Goal: Task Accomplishment & Management: Manage account settings

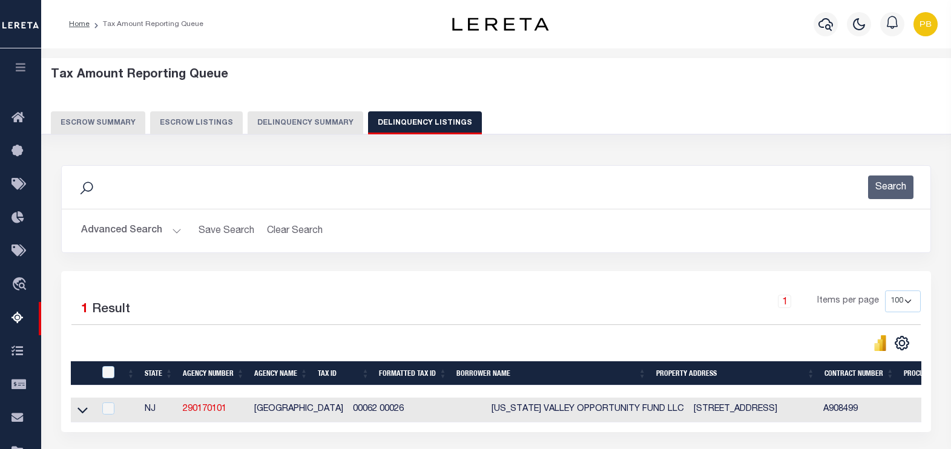
select select "100"
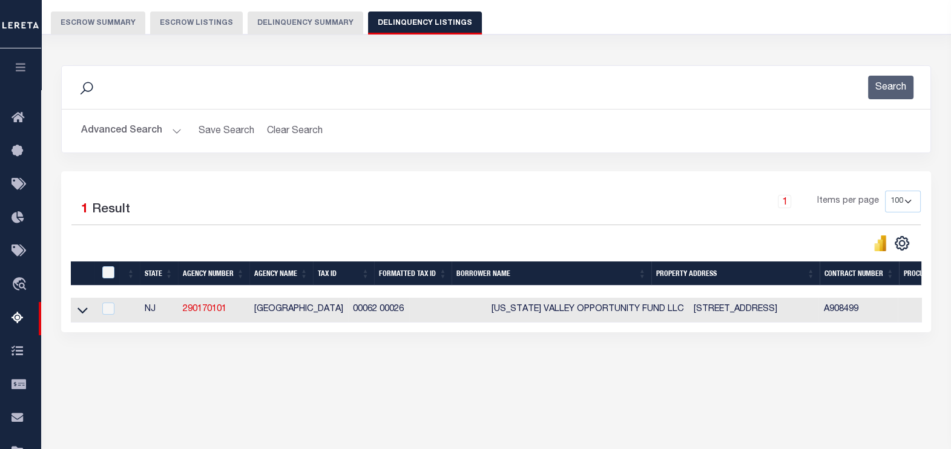
scroll to position [100, 0]
click at [176, 127] on button "Advanced Search" at bounding box center [131, 131] width 100 height 24
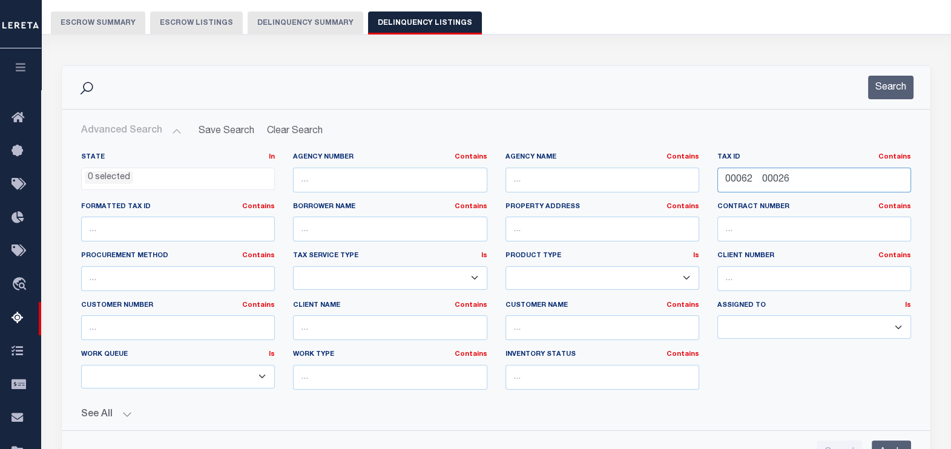
drag, startPoint x: 804, startPoint y: 183, endPoint x: 674, endPoint y: 167, distance: 131.7
click at [674, 167] on div "State In In AK AL AR AZ CA CO CT DC DE FL GA GU HI IA ID IL IN KS KY LA MA MD M…" at bounding box center [496, 276] width 848 height 247
click at [905, 90] on button "Search" at bounding box center [890, 88] width 45 height 24
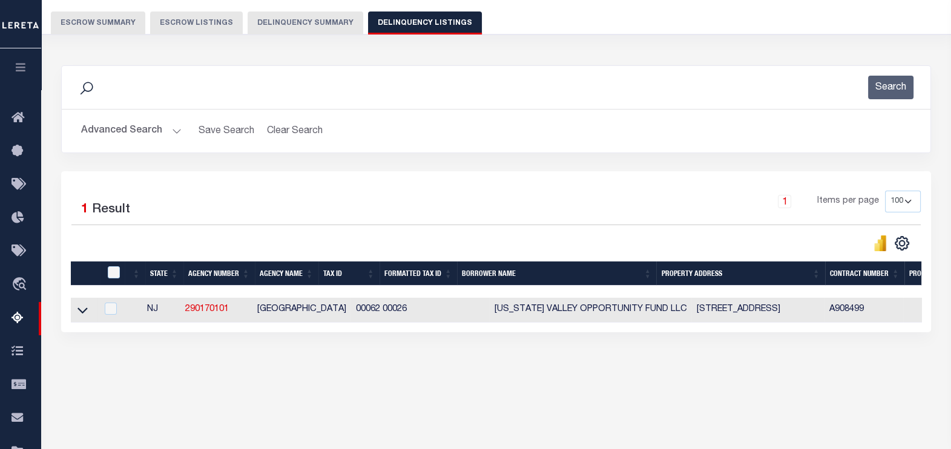
drag, startPoint x: 82, startPoint y: 314, endPoint x: 137, endPoint y: 278, distance: 66.0
click at [82, 314] on icon at bounding box center [82, 311] width 10 height 6
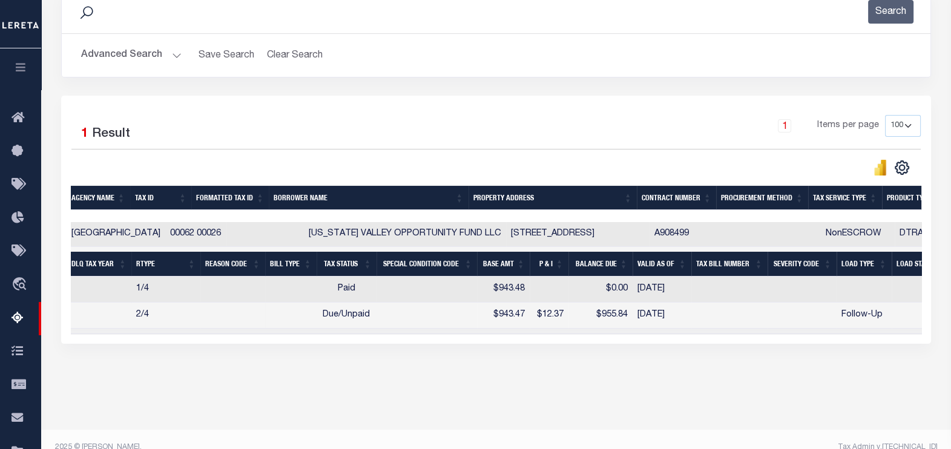
scroll to position [0, 278]
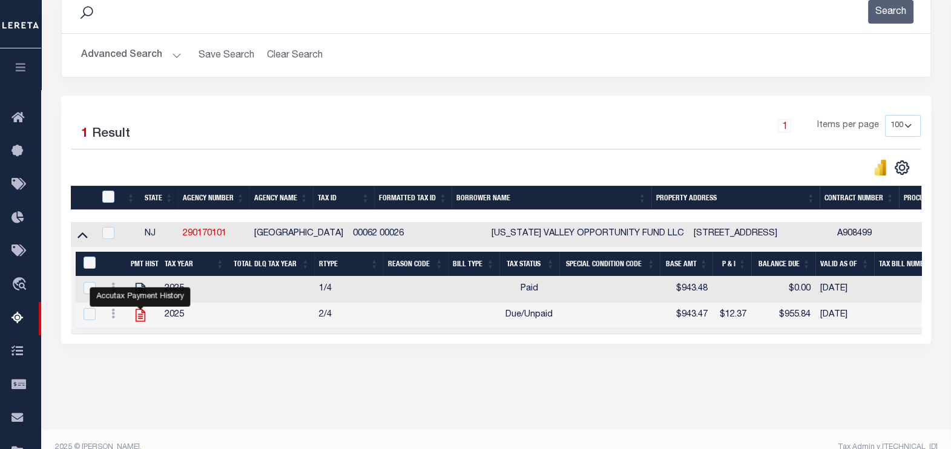
click at [139, 317] on icon "" at bounding box center [141, 315] width 10 height 13
checkbox input "true"
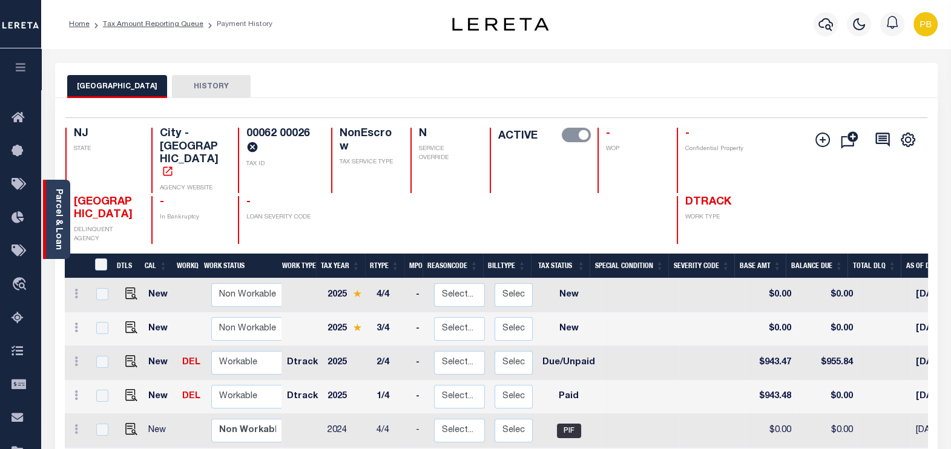
click at [64, 233] on div "Parcel & Loan" at bounding box center [56, 219] width 27 height 79
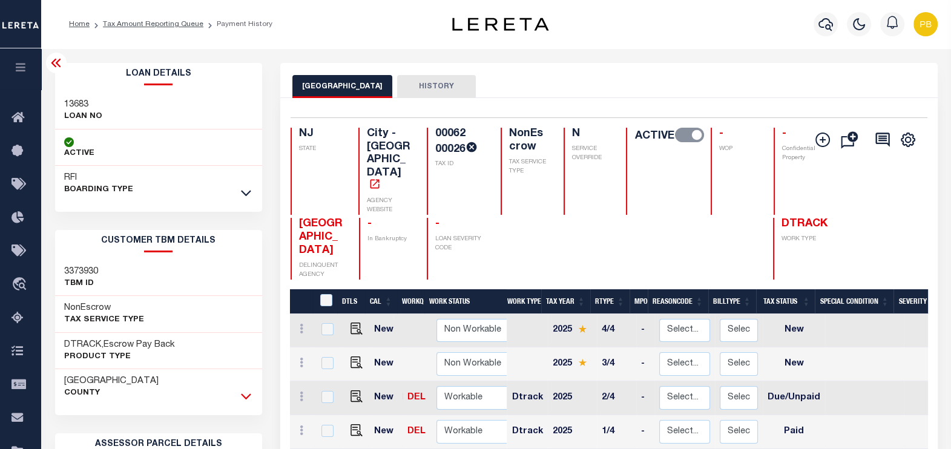
click at [245, 393] on icon at bounding box center [246, 396] width 10 height 13
click at [245, 194] on icon at bounding box center [246, 192] width 10 height 13
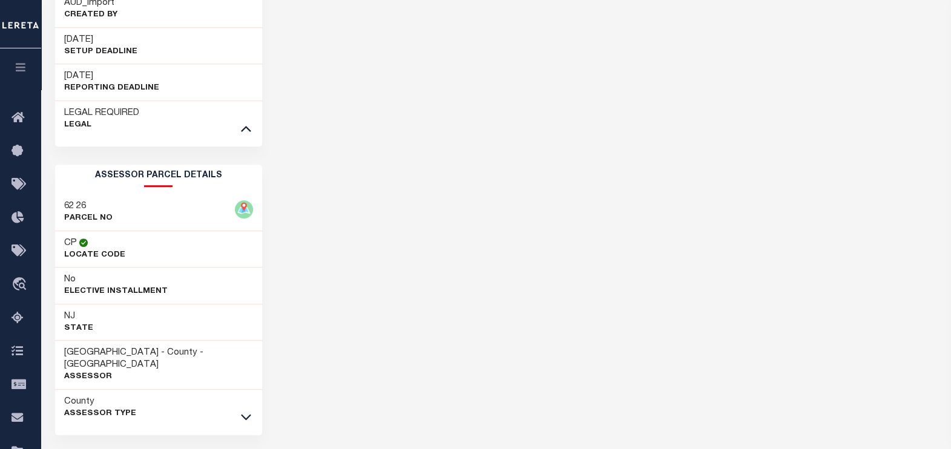
scroll to position [1075, 0]
click at [242, 409] on icon at bounding box center [246, 415] width 10 height 13
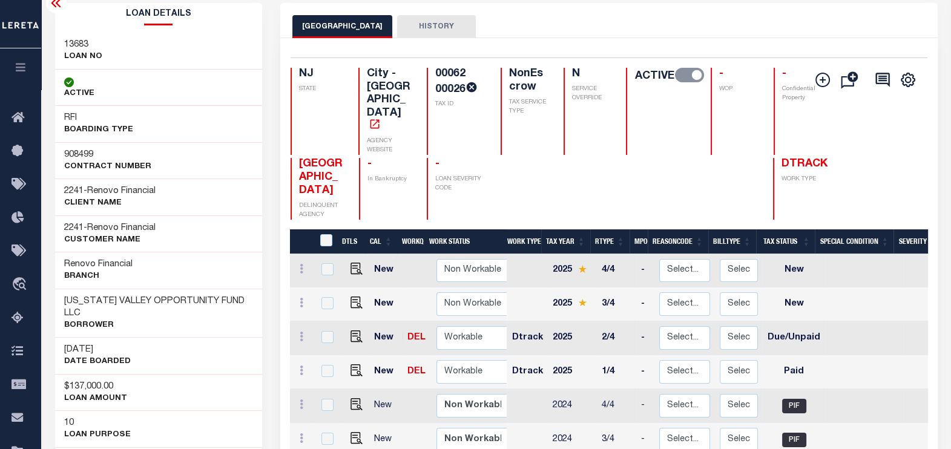
scroll to position [0, 0]
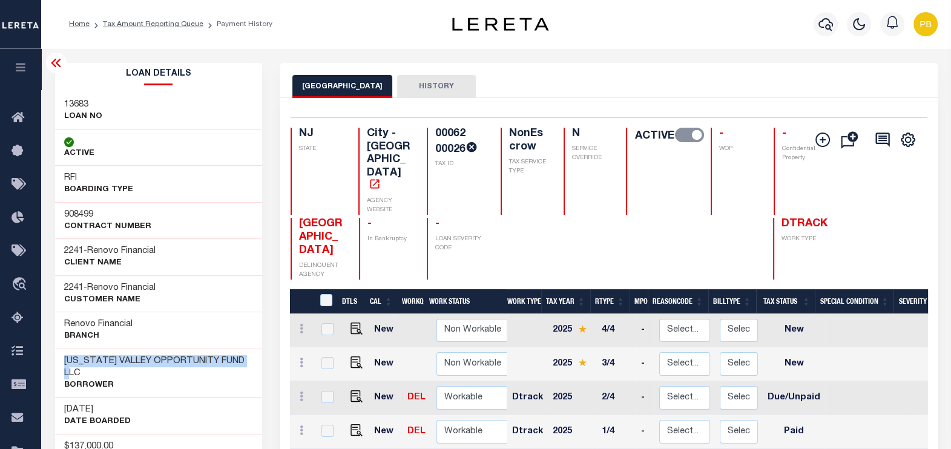
drag, startPoint x: 79, startPoint y: 375, endPoint x: 56, endPoint y: 360, distance: 27.2
click at [56, 360] on div "DELAWARE VALLEY OPPORTUNITY FUND LLC Borrower" at bounding box center [158, 373] width 207 height 49
copy h3 "[US_STATE] VALLEY OPPORTUNITY FUND LLC"
click at [233, 24] on li "Payment History" at bounding box center [237, 24] width 69 height 11
click at [56, 59] on icon at bounding box center [56, 63] width 15 height 15
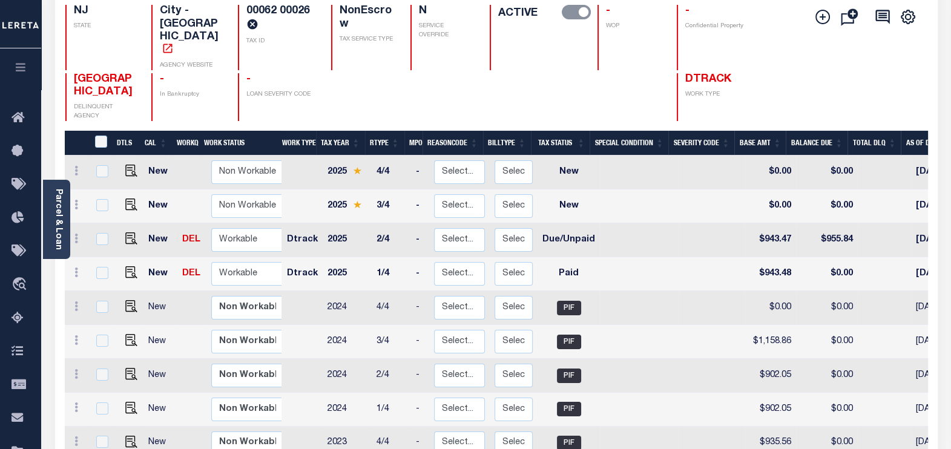
scroll to position [151, 0]
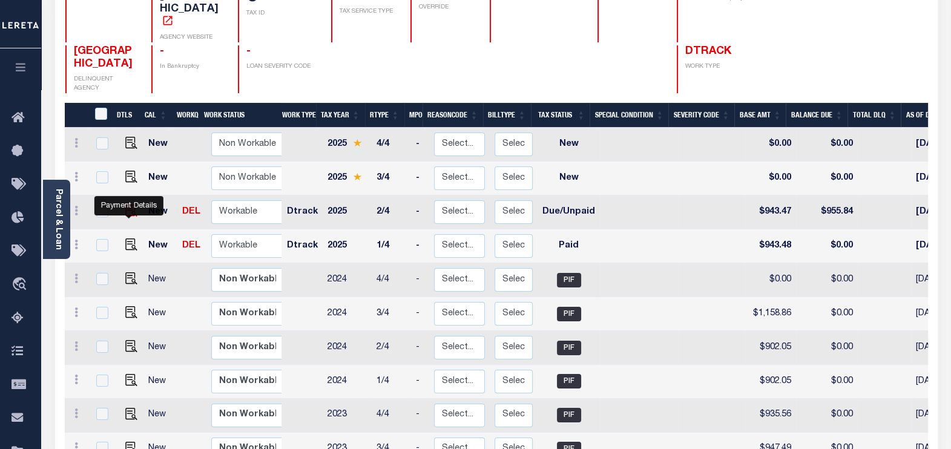
click at [129, 205] on img "" at bounding box center [131, 211] width 12 height 12
checkbox input "true"
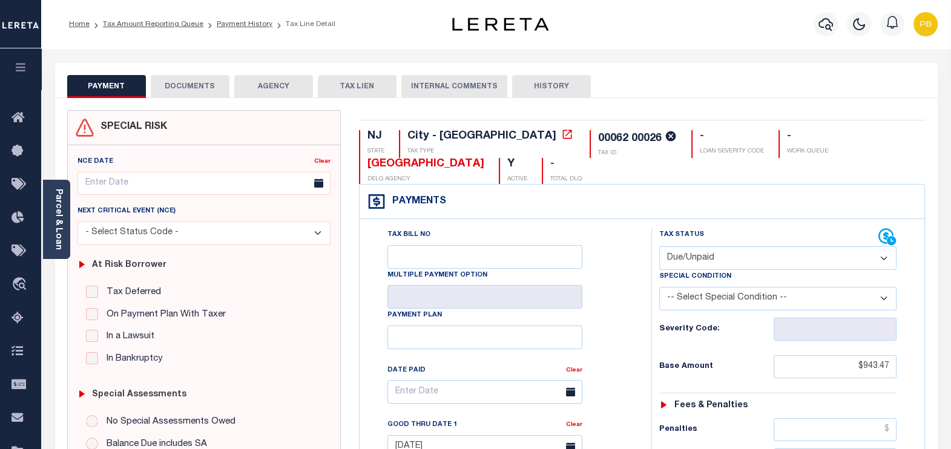
click at [715, 257] on select "- Select Status Code - Open Due/Unpaid Paid Incomplete No Tax Due Internal Refu…" at bounding box center [778, 258] width 238 height 24
select select "PYD"
click at [659, 246] on select "- Select Status Code - Open Due/Unpaid Paid Incomplete No Tax Due Internal Refu…" at bounding box center [778, 258] width 238 height 24
type input "[DATE]"
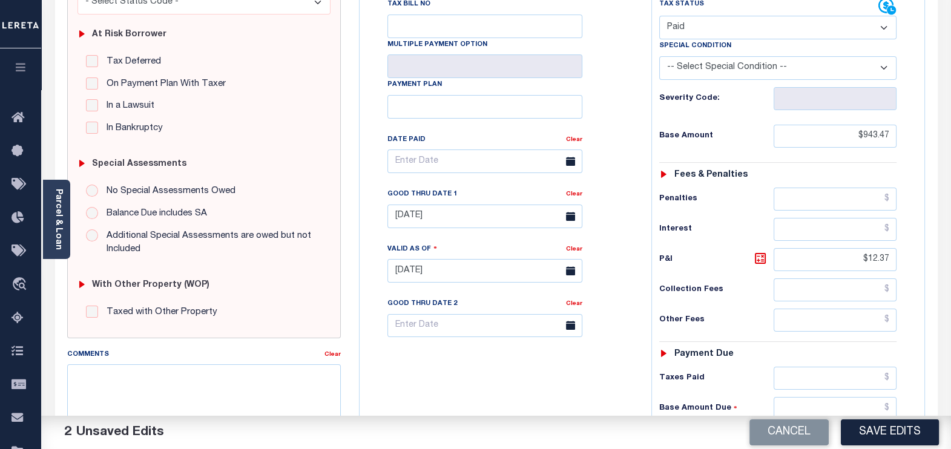
scroll to position [302, 0]
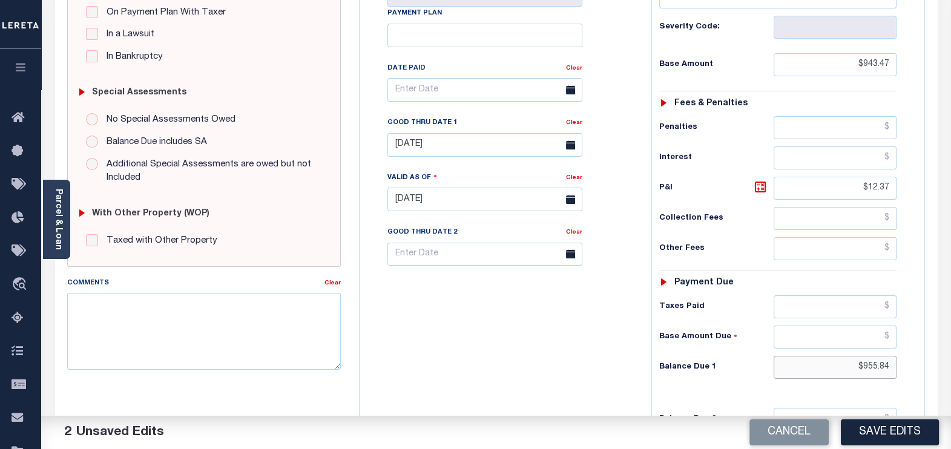
drag, startPoint x: 889, startPoint y: 366, endPoint x: 798, endPoint y: 364, distance: 90.2
click at [798, 364] on input "$955.84" at bounding box center [835, 367] width 123 height 23
drag, startPoint x: 893, startPoint y: 183, endPoint x: 817, endPoint y: 189, distance: 76.6
click at [817, 189] on input "$12.37" at bounding box center [835, 188] width 123 height 23
click at [872, 366] on input "text" at bounding box center [835, 367] width 123 height 23
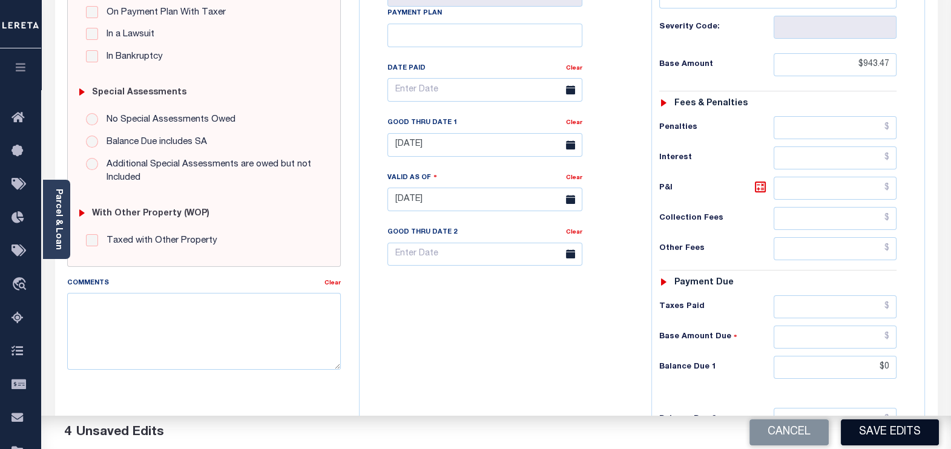
type input "$0.00"
click at [895, 433] on button "Save Edits" at bounding box center [890, 432] width 98 height 26
checkbox input "false"
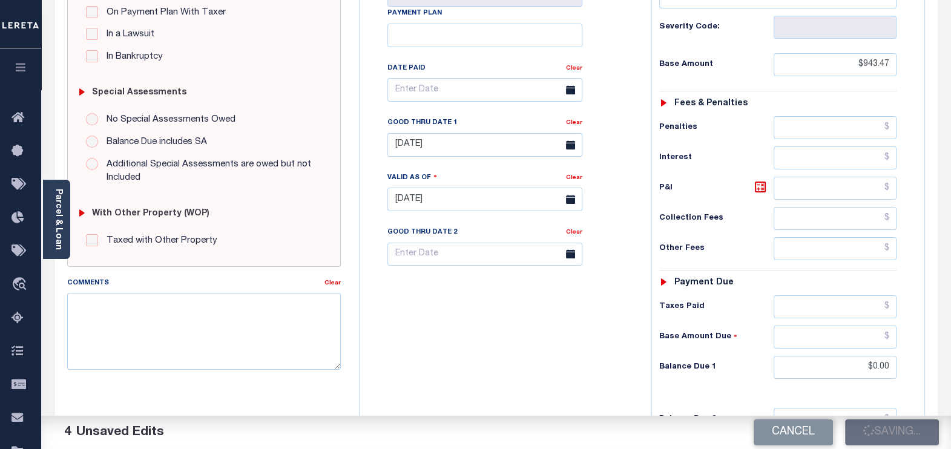
checkbox input "false"
type input "$943.47"
type input "$0"
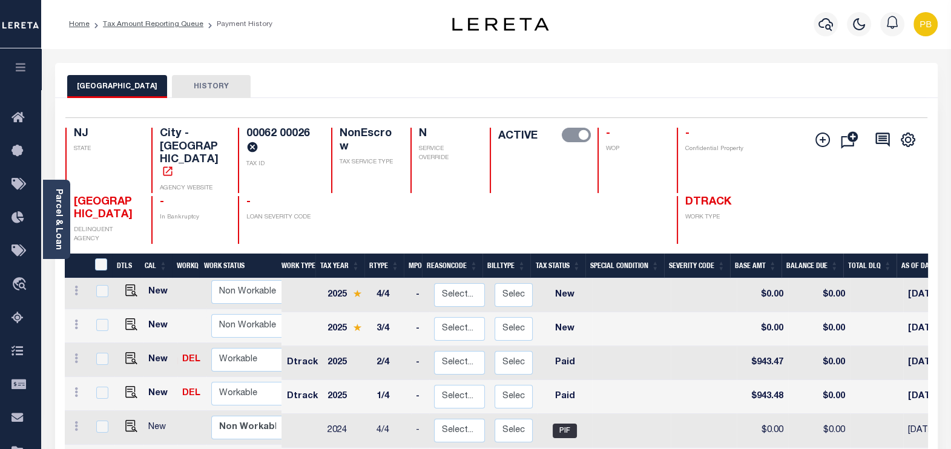
scroll to position [3, 0]
click at [126, 352] on img "" at bounding box center [131, 358] width 12 height 12
checkbox input "true"
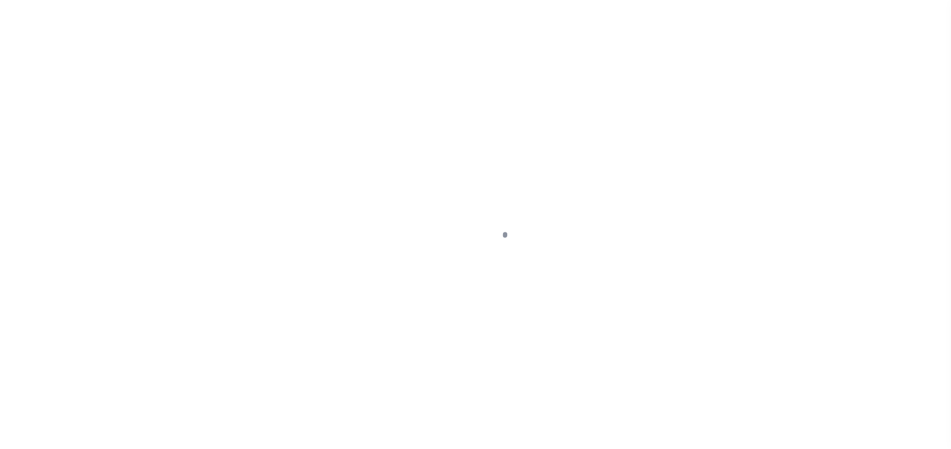
select select "PYD"
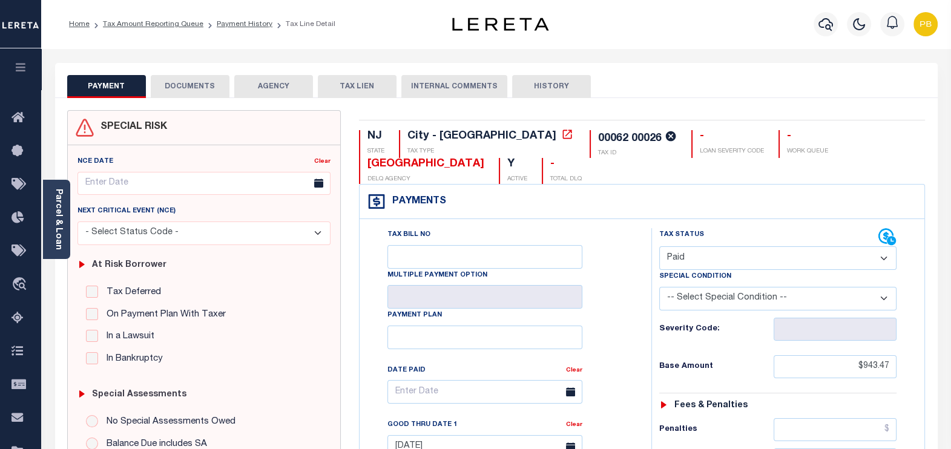
click at [200, 97] on button "DOCUMENTS" at bounding box center [190, 86] width 79 height 23
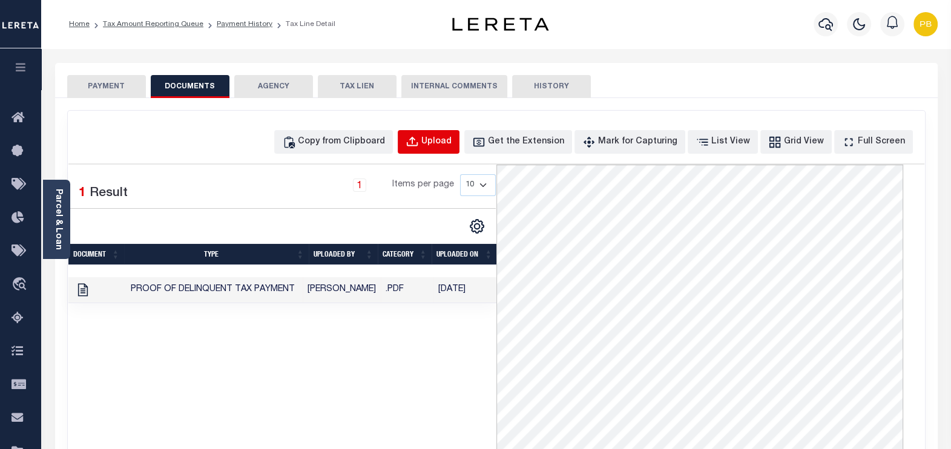
click at [459, 147] on button "Upload" at bounding box center [429, 142] width 62 height 24
select select "POP"
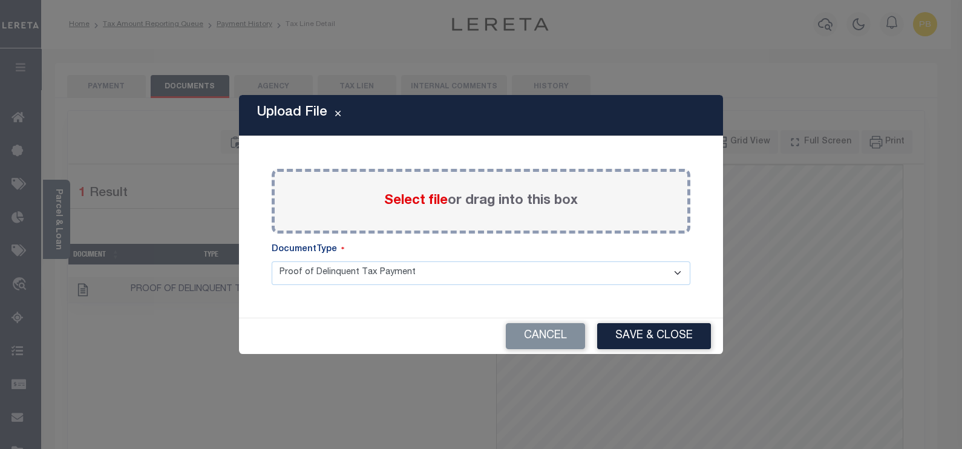
click at [439, 203] on span "Select file" at bounding box center [416, 200] width 64 height 13
click at [0, 0] on input "Select file or drag into this box" at bounding box center [0, 0] width 0 height 0
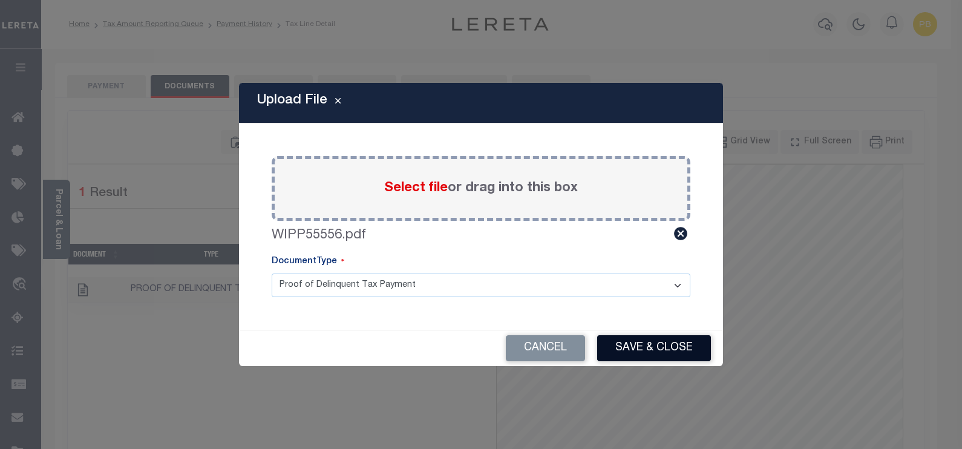
click at [654, 346] on button "Save & Close" at bounding box center [654, 348] width 114 height 26
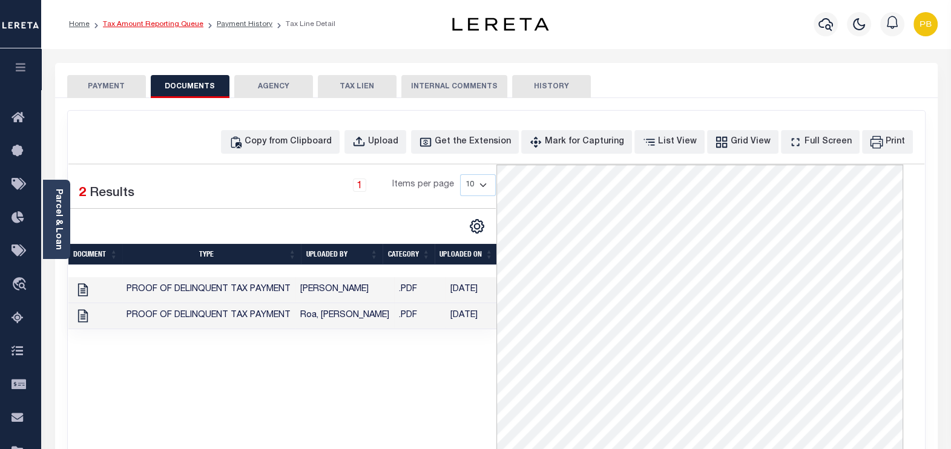
click at [166, 21] on link "Tax Amount Reporting Queue" at bounding box center [153, 24] width 100 height 7
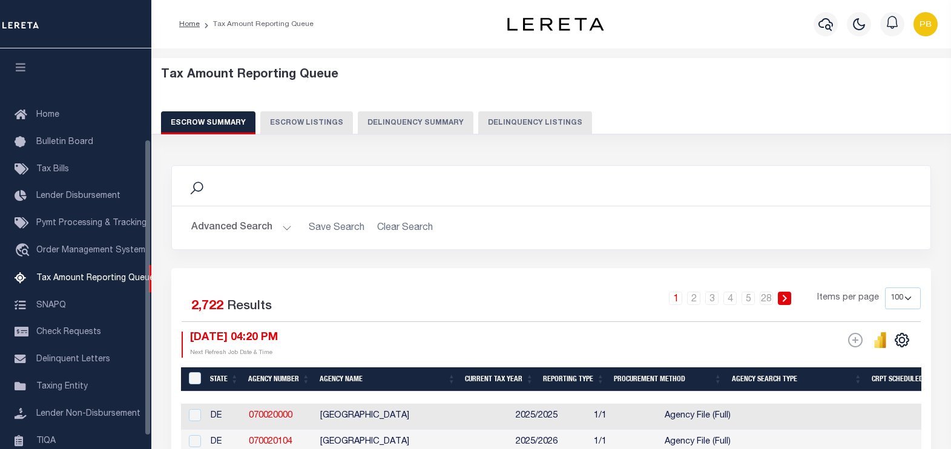
select select "100"
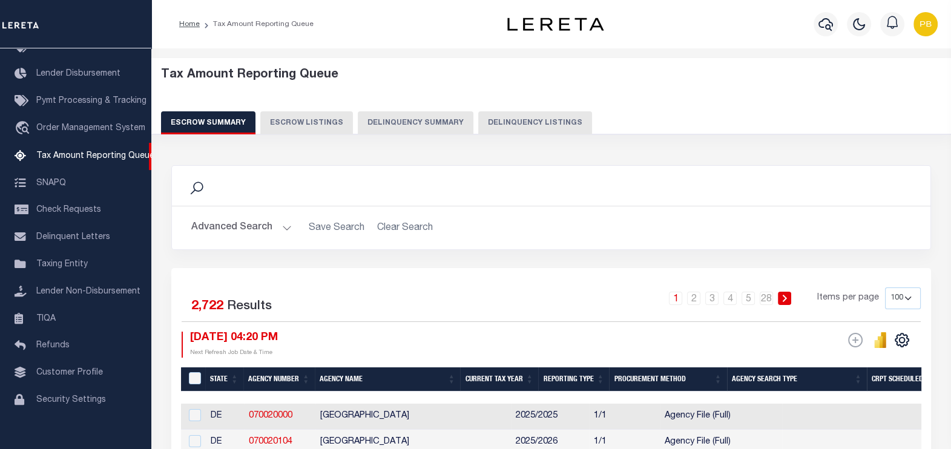
click at [539, 130] on button "Delinquency Listings" at bounding box center [535, 122] width 114 height 23
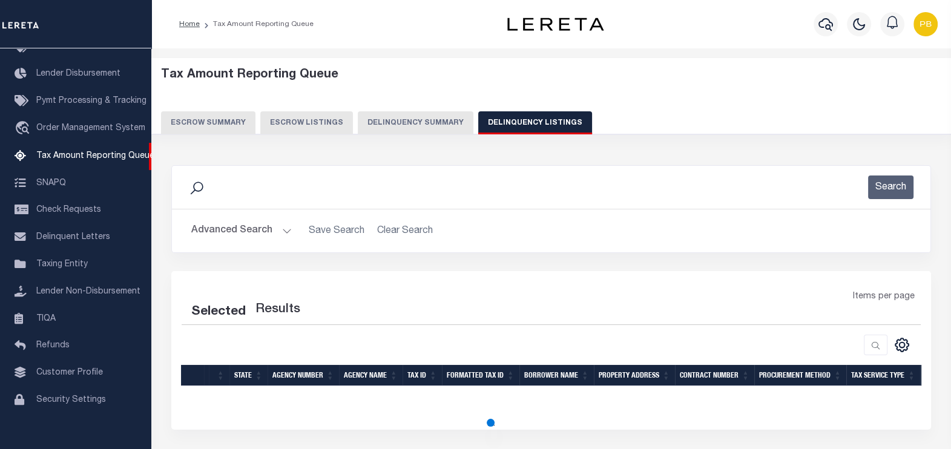
select select "100"
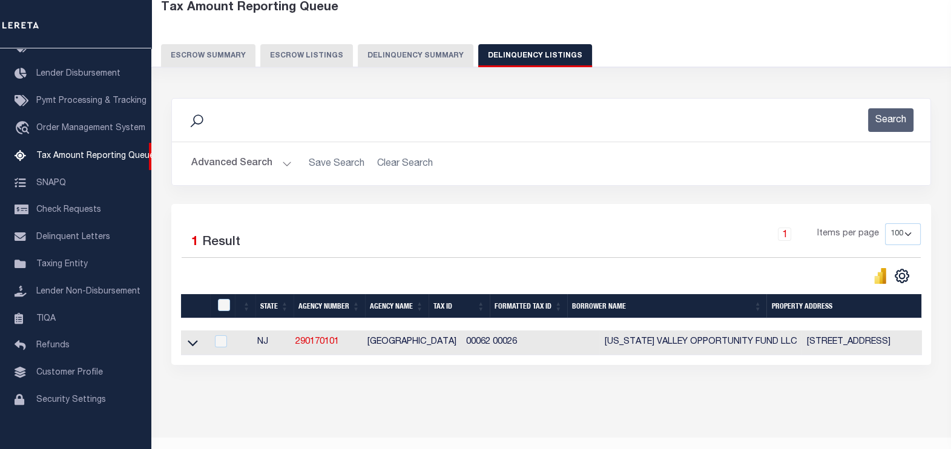
scroll to position [75, 0]
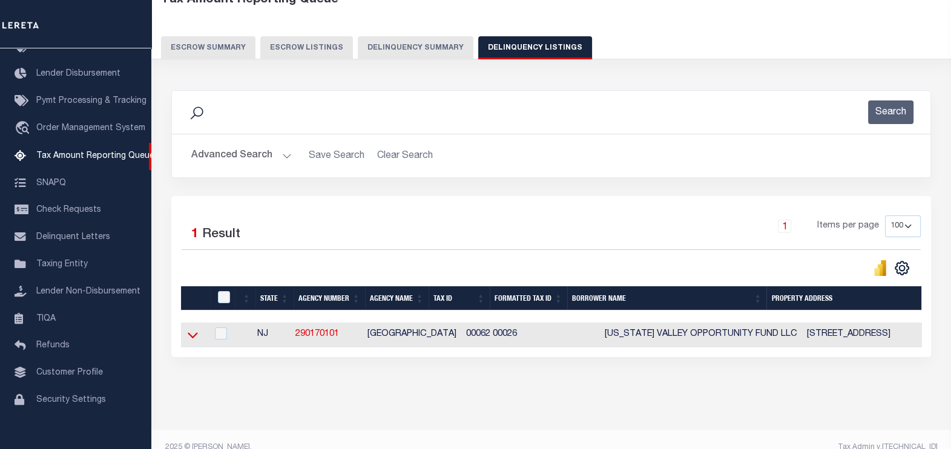
click at [195, 337] on icon at bounding box center [193, 336] width 10 height 6
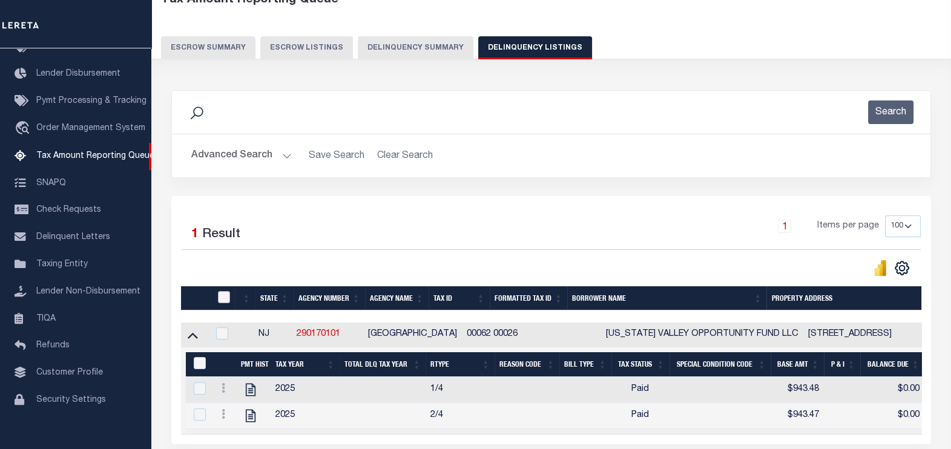
click at [220, 297] on input "checkbox" at bounding box center [224, 297] width 12 height 12
checkbox input "true"
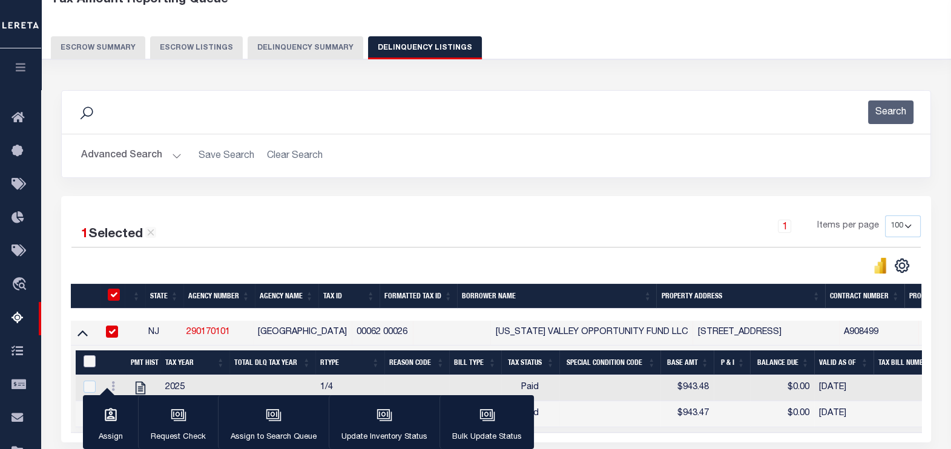
click at [91, 361] on input "&nbsp;" at bounding box center [90, 361] width 12 height 12
checkbox input "true"
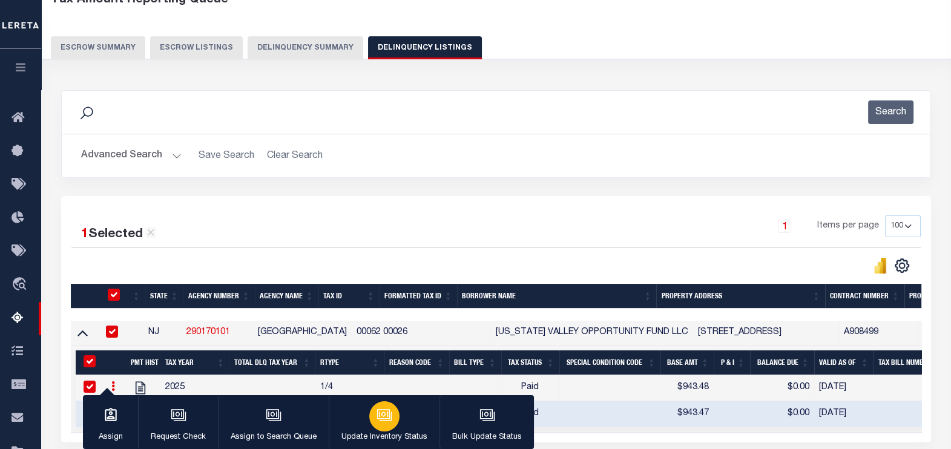
click at [370, 424] on div "button" at bounding box center [384, 416] width 30 height 30
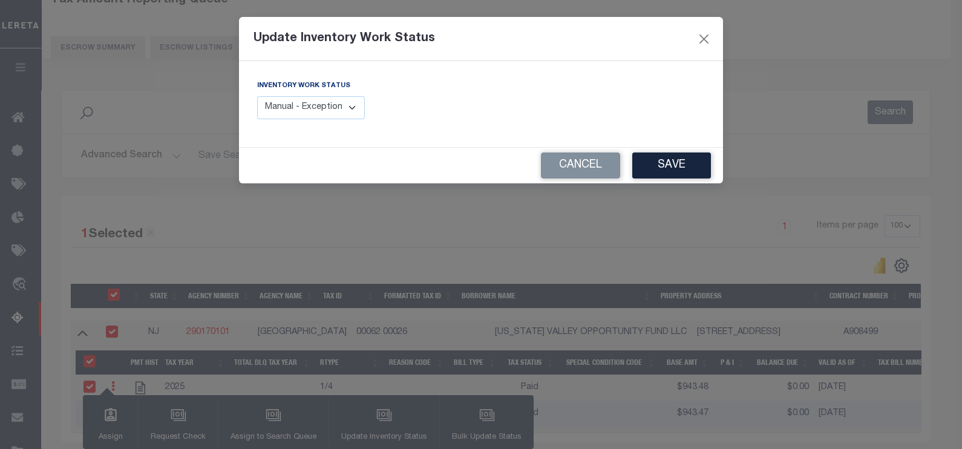
drag, startPoint x: 326, startPoint y: 105, endPoint x: 326, endPoint y: 114, distance: 9.1
click at [326, 105] on select "Manual - Exception Pended - Awaiting Search Late Add Exception Completed" at bounding box center [311, 108] width 108 height 24
select select "4"
click at [257, 96] on select "Manual - Exception Pended - Awaiting Search Late Add Exception Completed" at bounding box center [311, 108] width 108 height 24
click at [660, 160] on button "Save" at bounding box center [672, 166] width 79 height 26
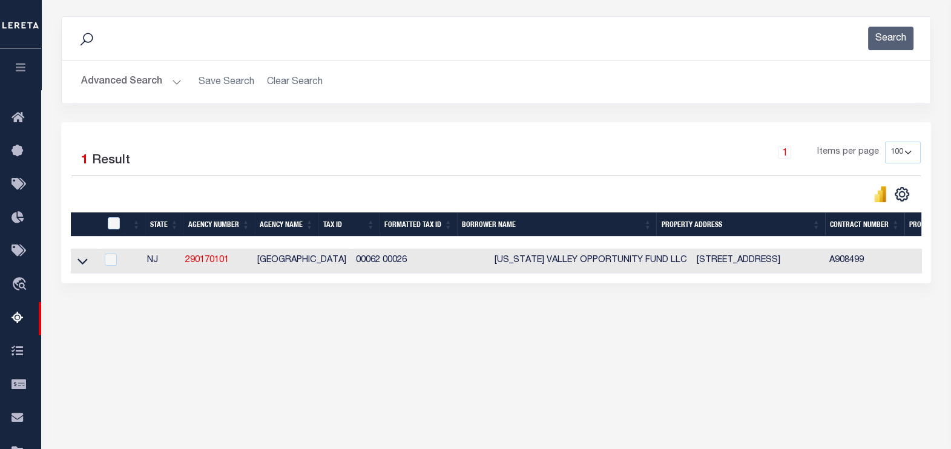
scroll to position [151, 0]
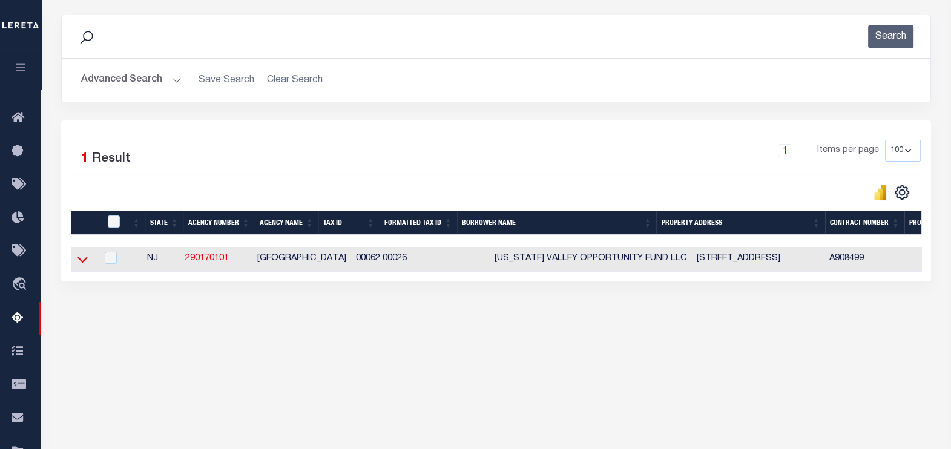
click at [87, 261] on icon at bounding box center [82, 259] width 10 height 13
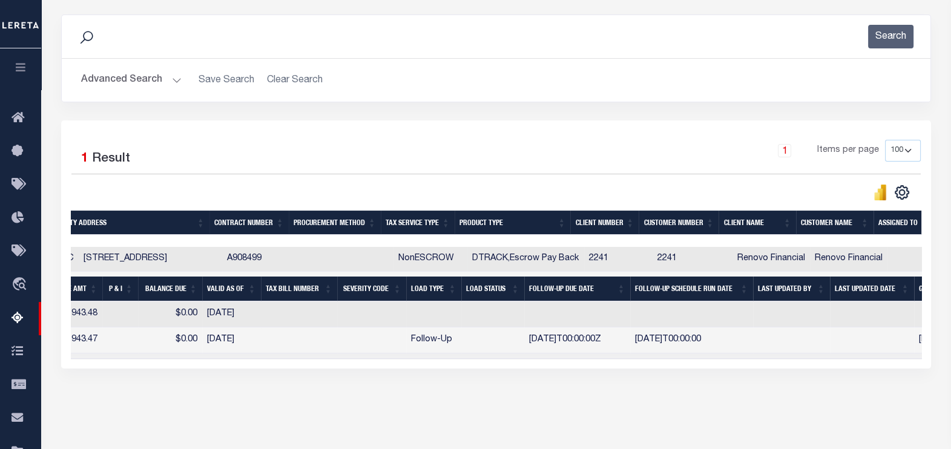
scroll to position [0, 826]
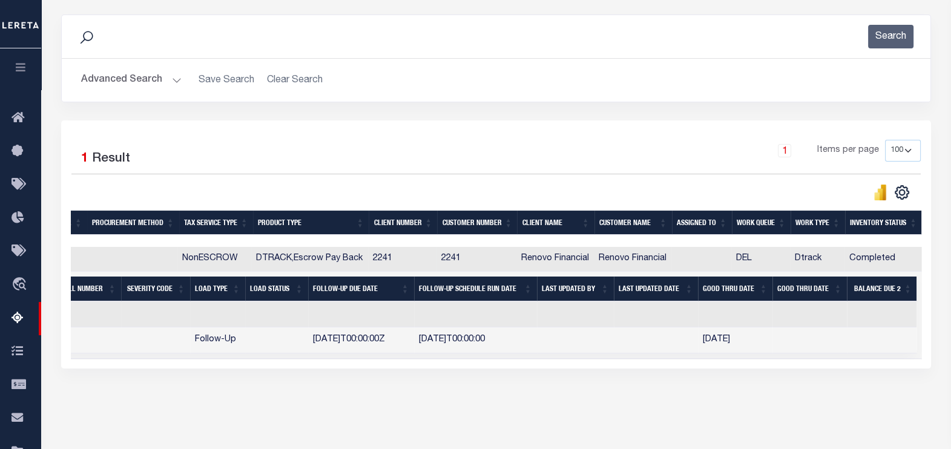
click at [174, 82] on button "Advanced Search" at bounding box center [131, 80] width 100 height 24
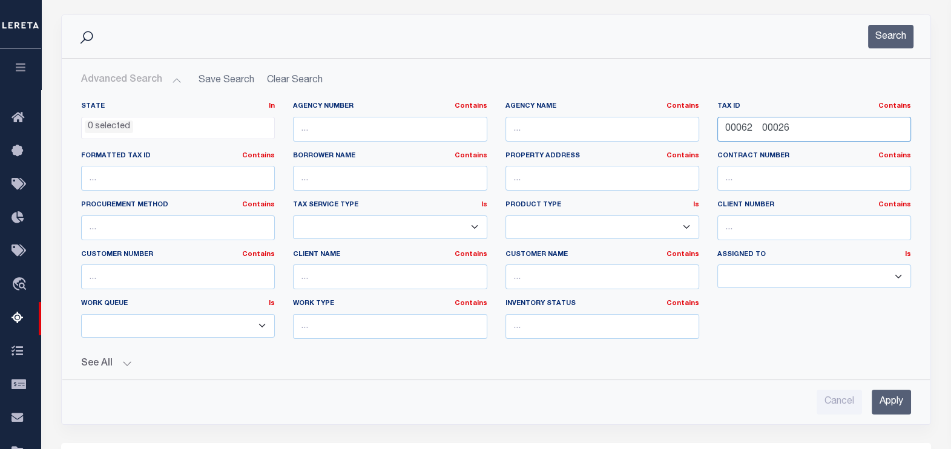
drag, startPoint x: 810, startPoint y: 128, endPoint x: 700, endPoint y: 130, distance: 109.6
click at [700, 130] on div "State In In AK AL AR AZ CA CO CT DC DE FL GA GU HI IA ID IL IN KS KY LA MA MD M…" at bounding box center [496, 225] width 848 height 247
click at [741, 136] on input "text" at bounding box center [814, 129] width 194 height 25
paste input "00068 00017"
type input "00068 00017"
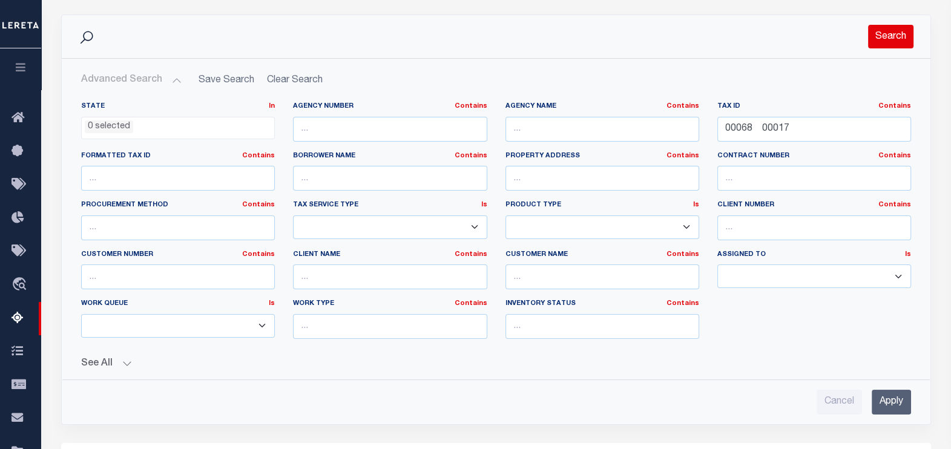
click at [896, 38] on button "Search" at bounding box center [890, 37] width 45 height 24
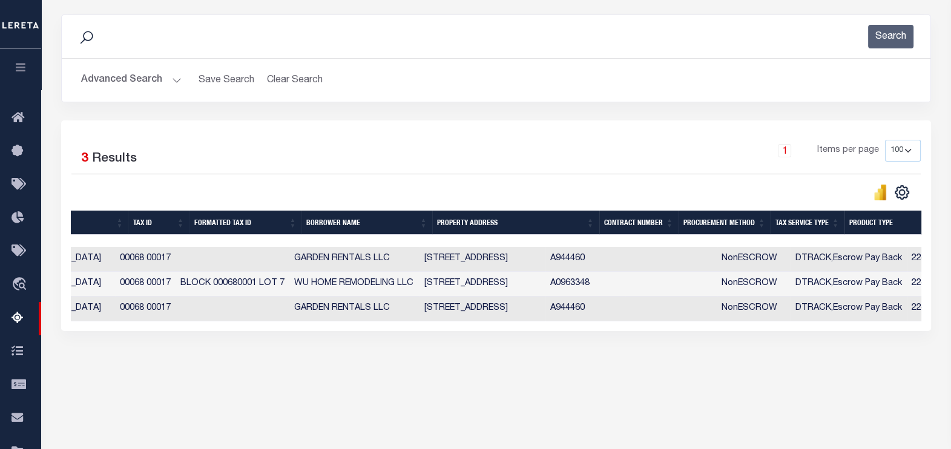
scroll to position [0, 0]
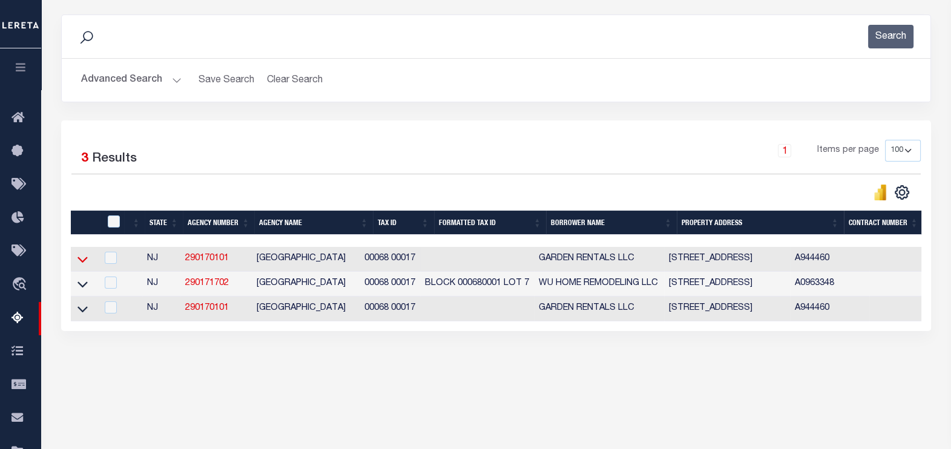
click at [84, 261] on icon at bounding box center [82, 260] width 10 height 6
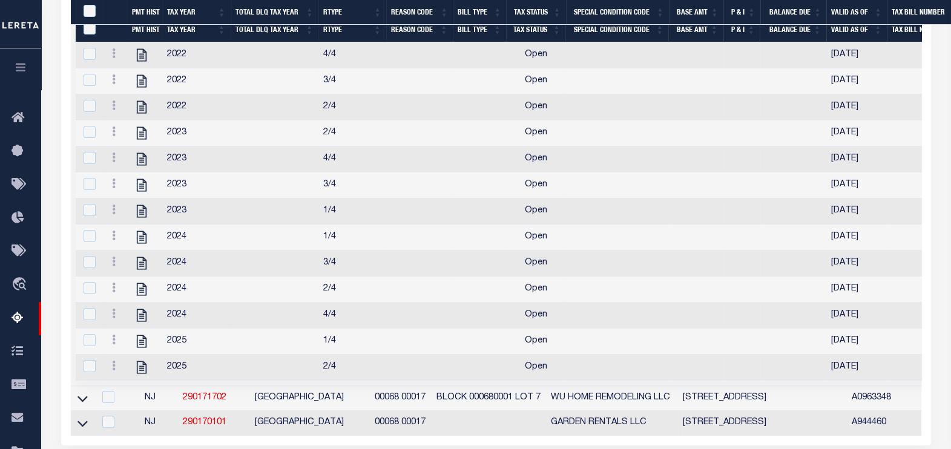
scroll to position [454, 0]
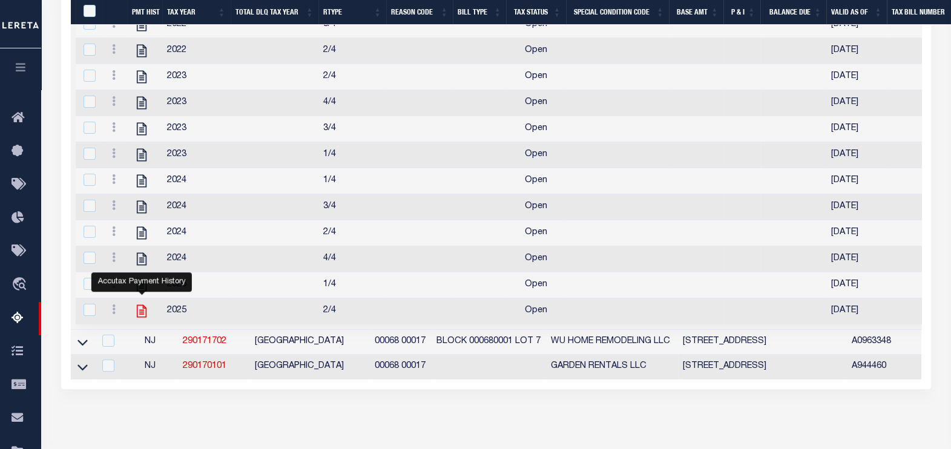
click at [142, 319] on icon "" at bounding box center [142, 311] width 16 height 16
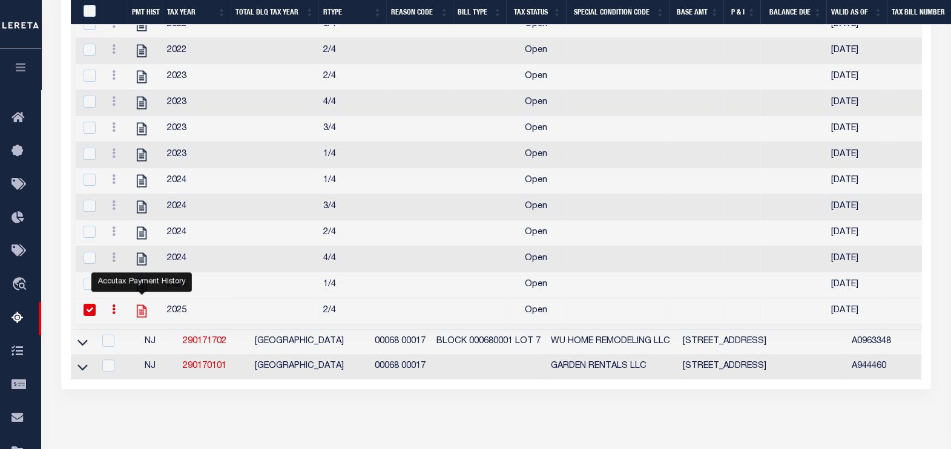
checkbox input "false"
checkbox input "true"
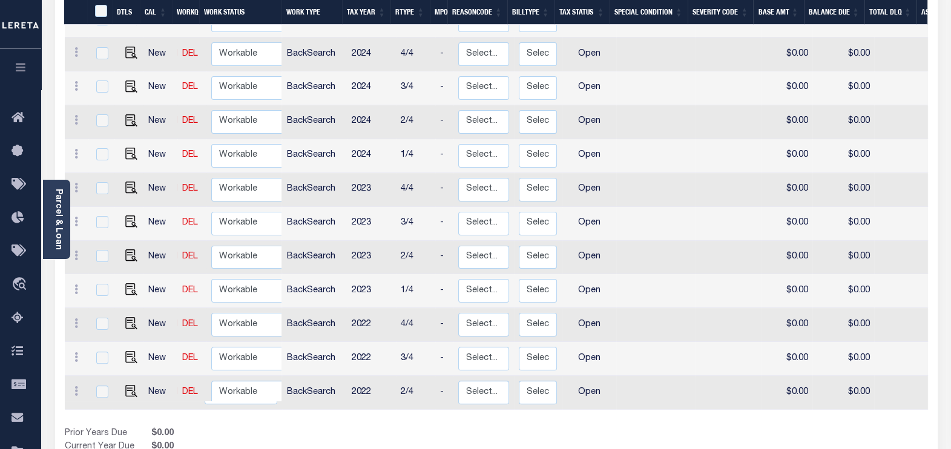
scroll to position [378, 0]
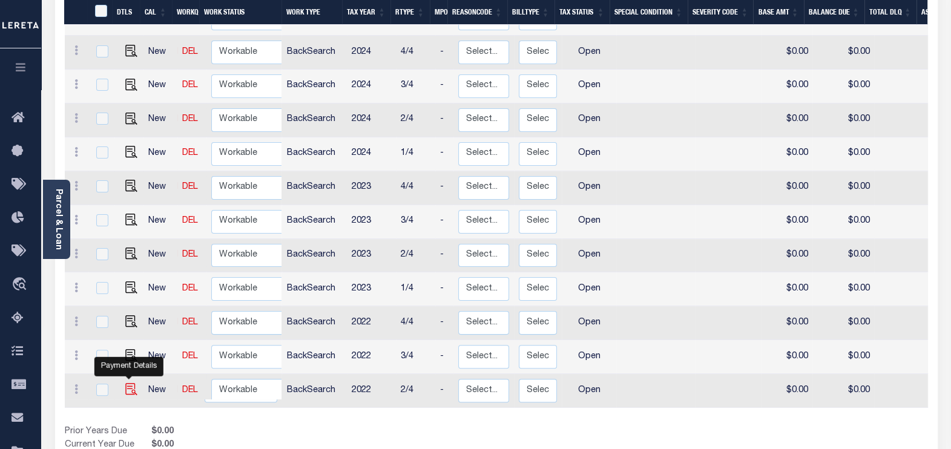
click at [127, 383] on img "" at bounding box center [131, 389] width 12 height 12
checkbox input "true"
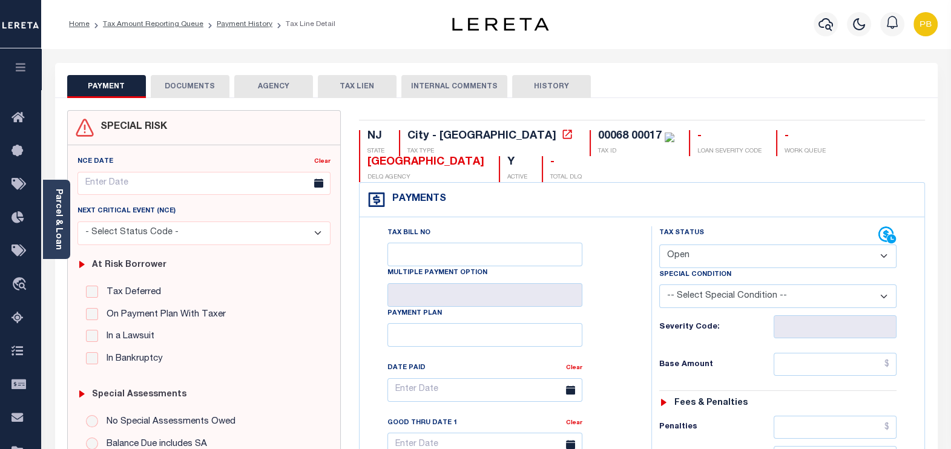
drag, startPoint x: 740, startPoint y: 232, endPoint x: 735, endPoint y: 238, distance: 7.8
click at [740, 245] on select "- Select Status Code - Open Due/Unpaid Paid Incomplete No Tax Due Internal Refu…" at bounding box center [778, 257] width 238 height 24
select select "PYD"
click at [659, 245] on select "- Select Status Code - Open Due/Unpaid Paid Incomplete No Tax Due Internal Refu…" at bounding box center [778, 257] width 238 height 24
type input "[DATE]"
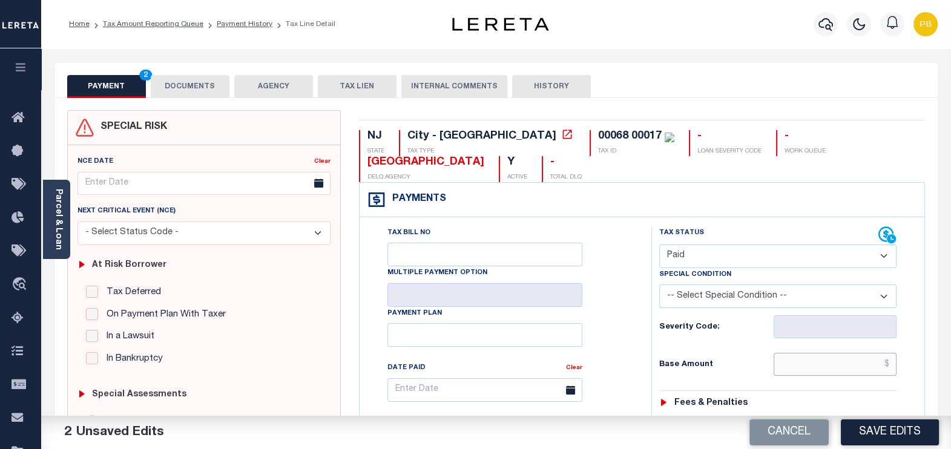
click at [837, 353] on input "text" at bounding box center [835, 364] width 123 height 23
paste input "662.29"
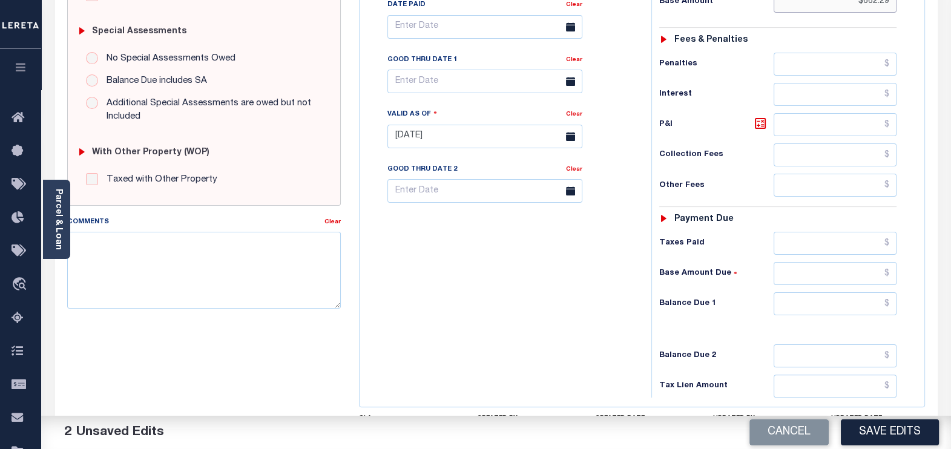
scroll to position [378, 0]
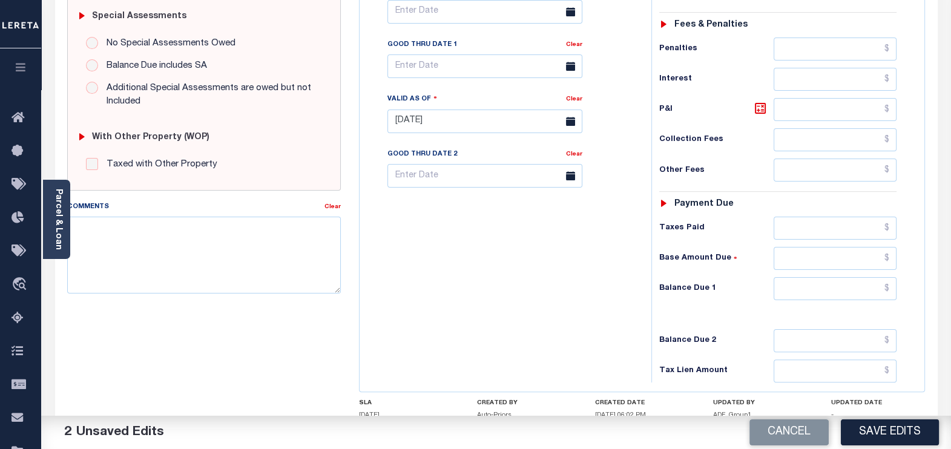
type input "$662.29"
click at [836, 217] on input "text" at bounding box center [835, 228] width 123 height 23
paste input "662.29"
type input "$662.29"
click at [874, 277] on input "text" at bounding box center [835, 288] width 123 height 23
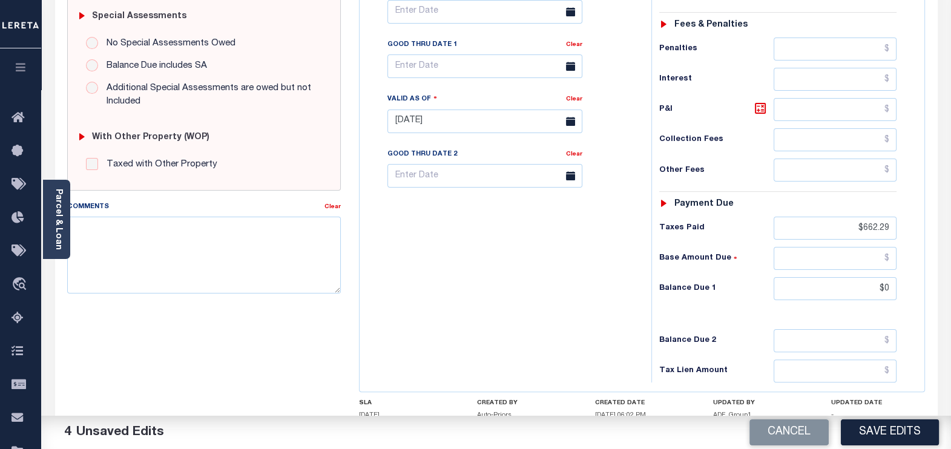
type input "$0.00"
click at [884, 426] on button "Save Edits" at bounding box center [890, 432] width 98 height 26
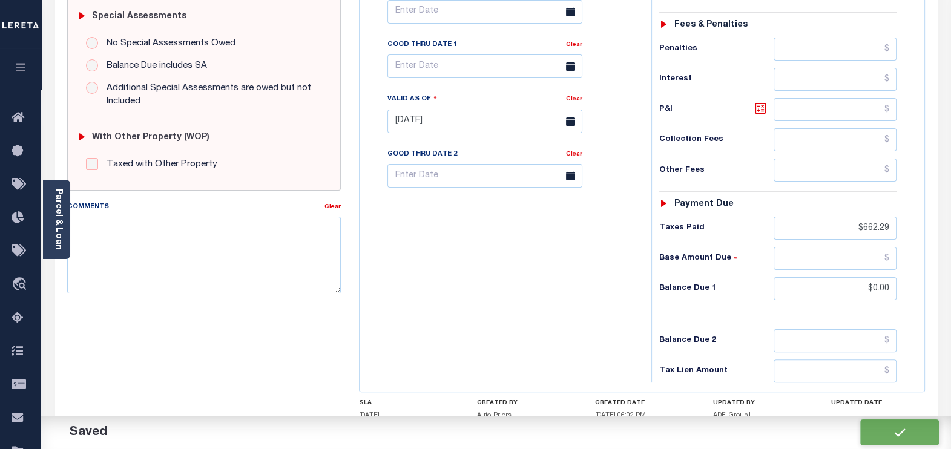
checkbox input "false"
type input "$662.29"
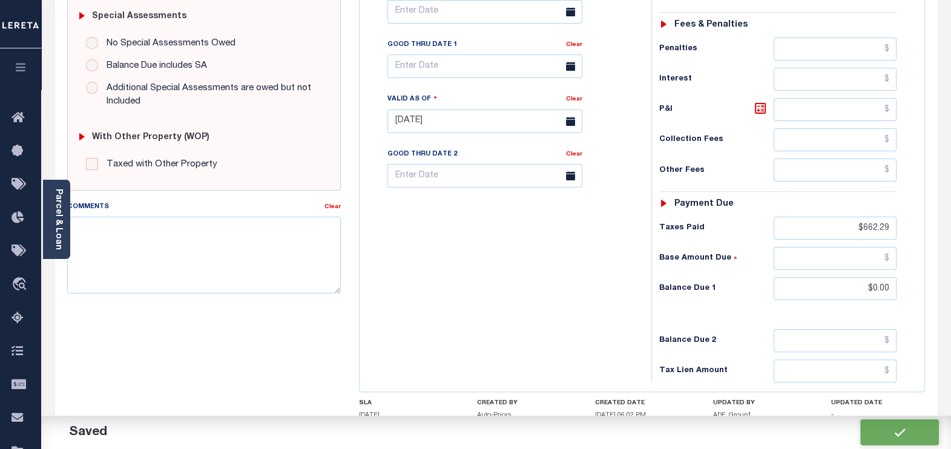
type input "$662.29"
type input "$0"
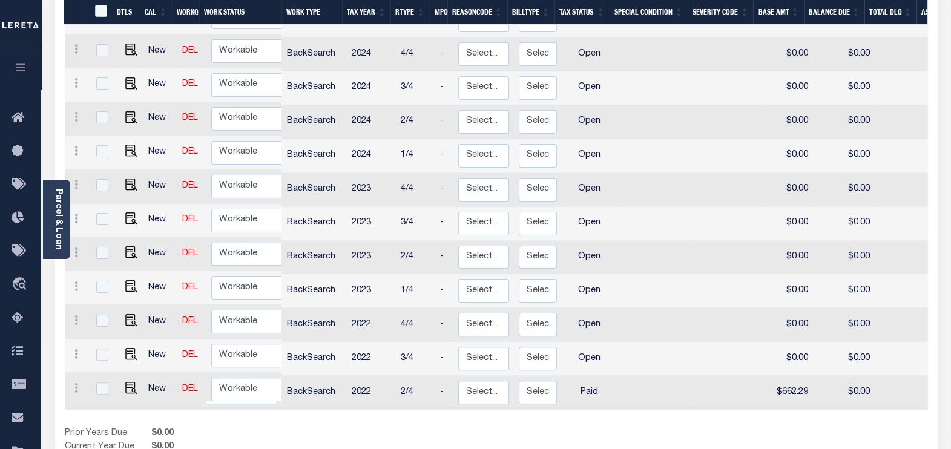
scroll to position [412, 0]
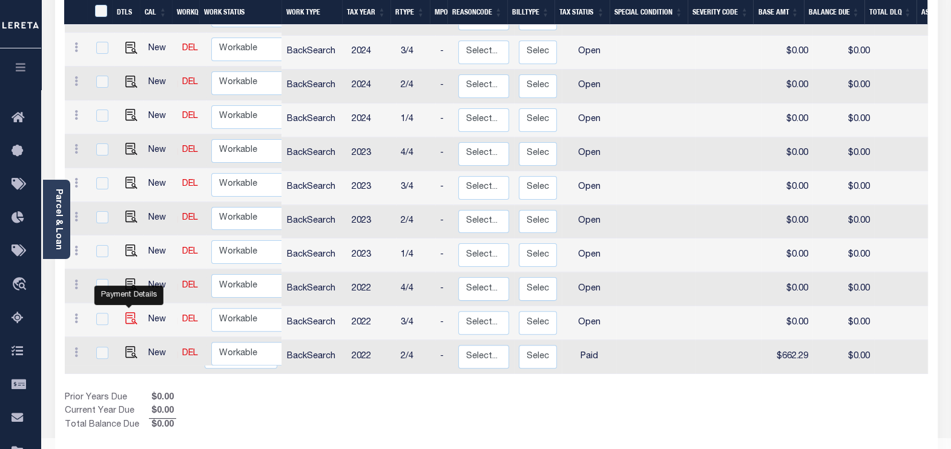
click at [125, 312] on img "" at bounding box center [131, 318] width 12 height 12
checkbox input "true"
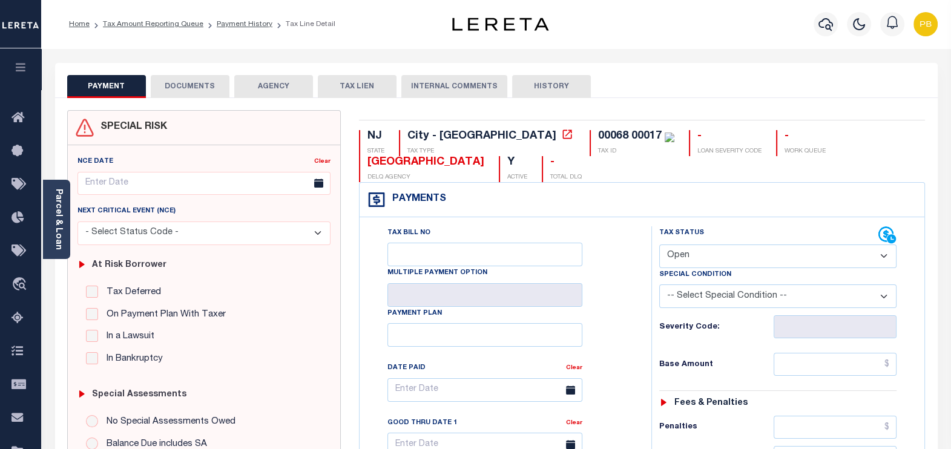
click at [711, 245] on select "- Select Status Code - Open Due/Unpaid Paid Incomplete No Tax Due Internal Refu…" at bounding box center [778, 257] width 238 height 24
select select "PYD"
click at [659, 245] on select "- Select Status Code - Open Due/Unpaid Paid Incomplete No Tax Due Internal Refu…" at bounding box center [778, 257] width 238 height 24
type input "[DATE]"
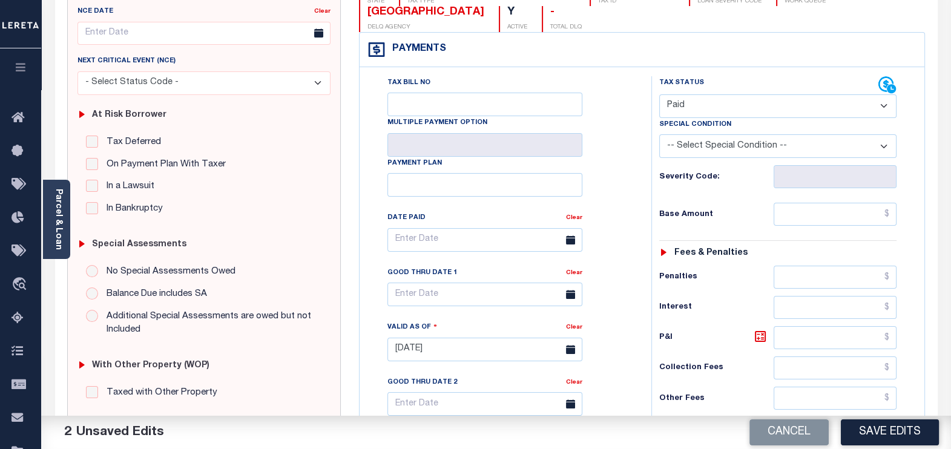
scroll to position [151, 0]
click at [848, 202] on input "text" at bounding box center [835, 213] width 123 height 23
paste input "726.53"
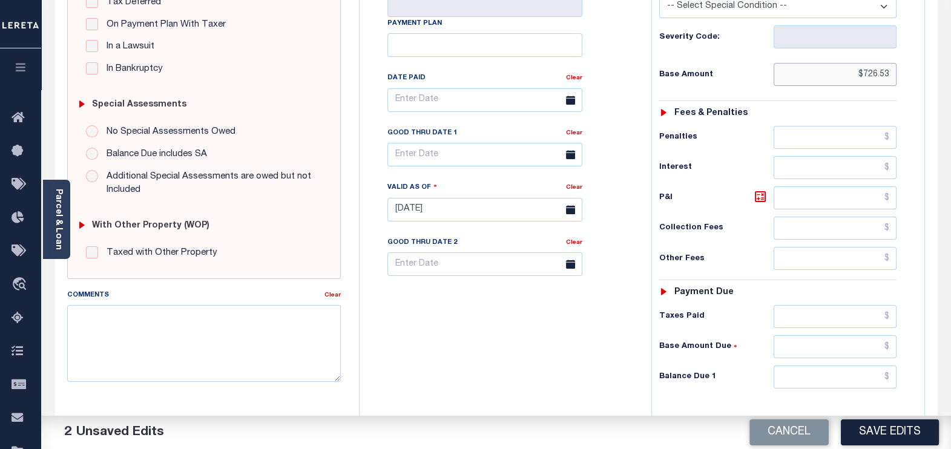
scroll to position [302, 0]
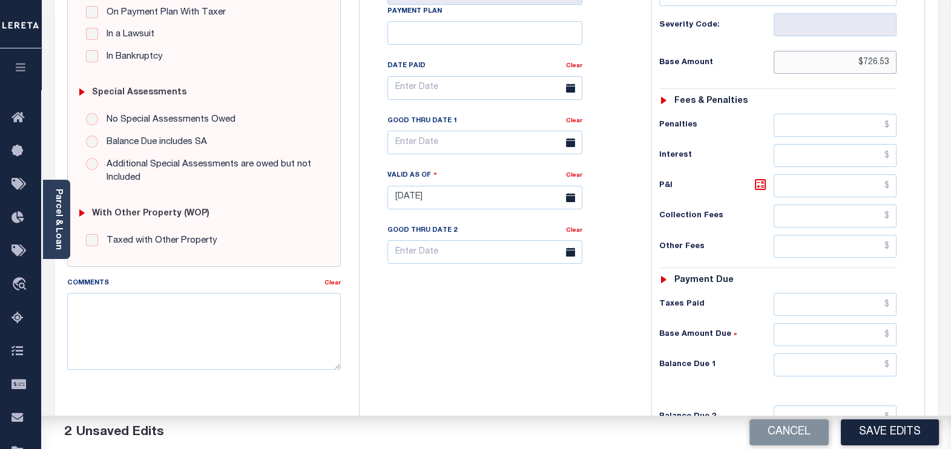
type input "$726.53"
click at [793, 293] on input "text" at bounding box center [835, 304] width 123 height 23
paste input "726.53"
type input "$726.53"
click at [823, 353] on input "text" at bounding box center [835, 364] width 123 height 23
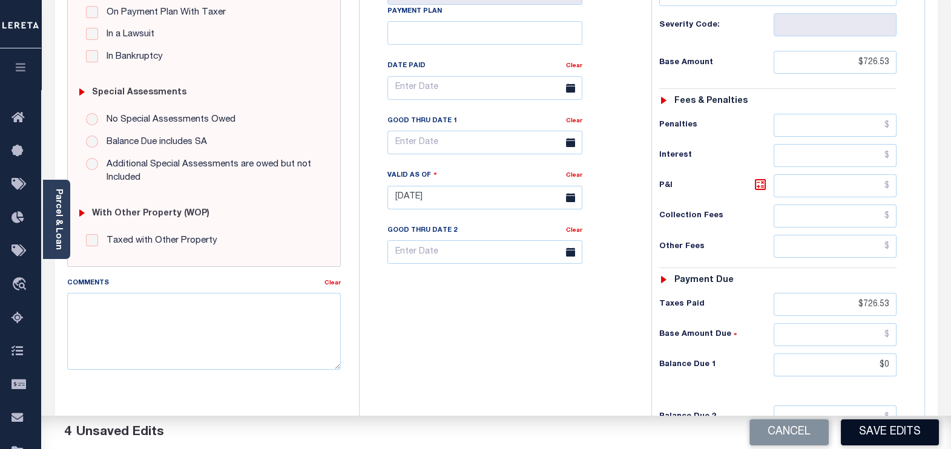
type input "$0.00"
click at [898, 430] on button "Save Edits" at bounding box center [890, 432] width 98 height 26
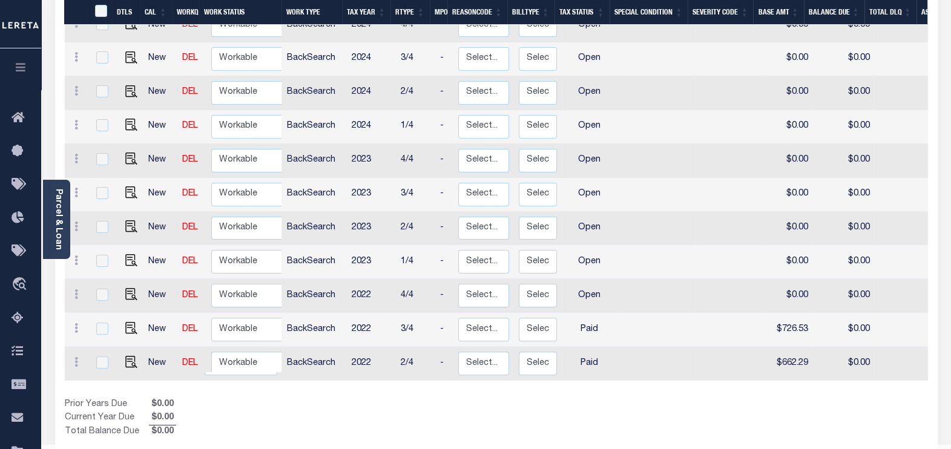
scroll to position [412, 0]
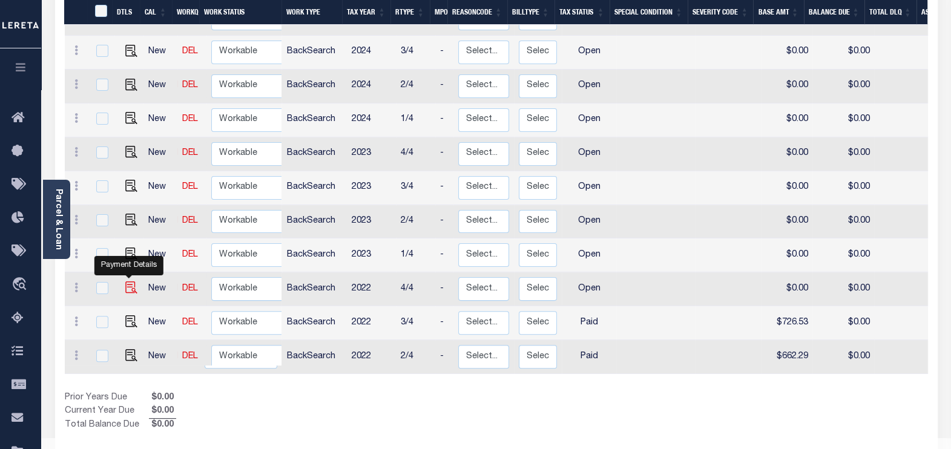
click at [130, 281] on img "" at bounding box center [131, 287] width 12 height 12
checkbox input "true"
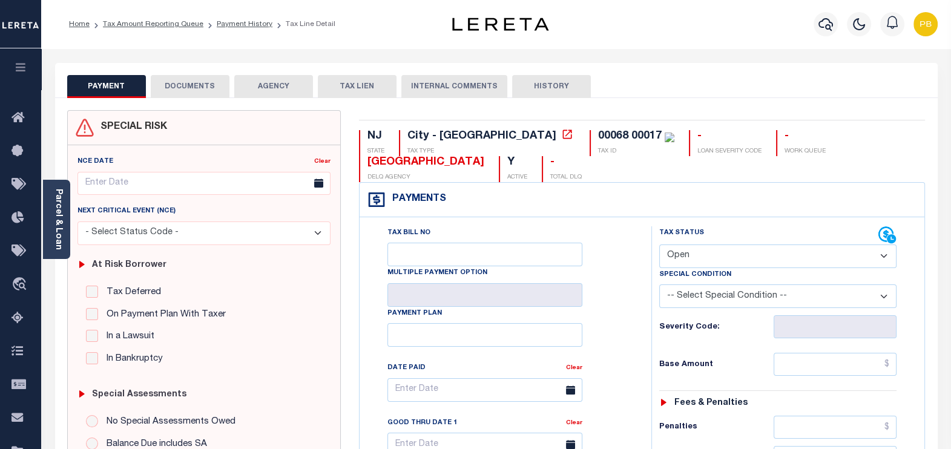
click at [710, 245] on select "- Select Status Code - Open Due/Unpaid Paid Incomplete No Tax Due Internal Refu…" at bounding box center [778, 257] width 238 height 24
select select "PYD"
click at [659, 245] on select "- Select Status Code - Open Due/Unpaid Paid Incomplete No Tax Due Internal Refu…" at bounding box center [778, 257] width 238 height 24
type input "[DATE]"
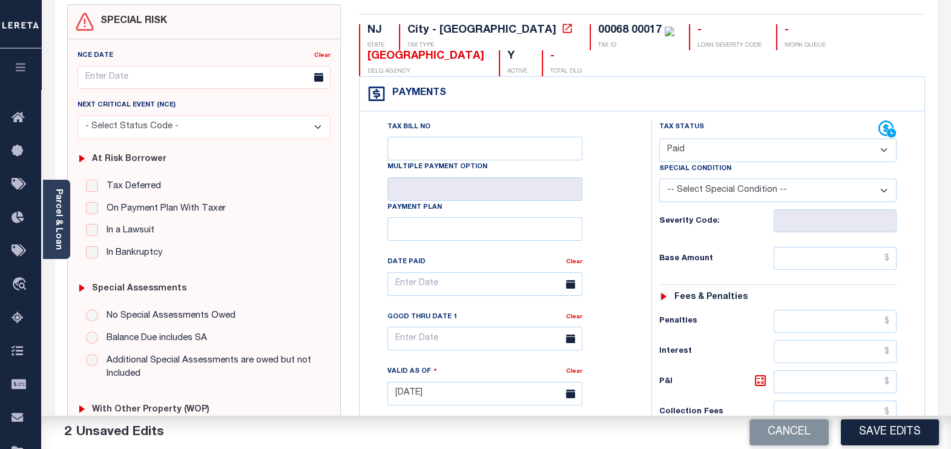
scroll to position [151, 0]
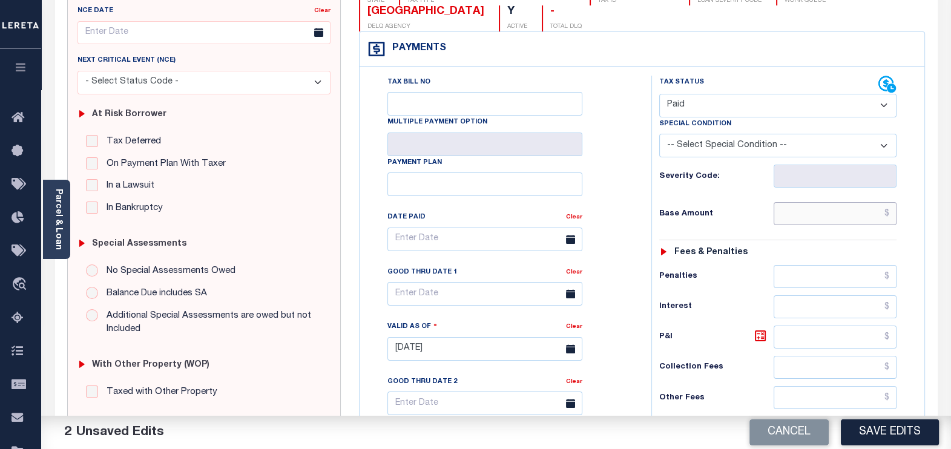
click at [807, 202] on input "text" at bounding box center [835, 213] width 123 height 23
paste input "692.59"
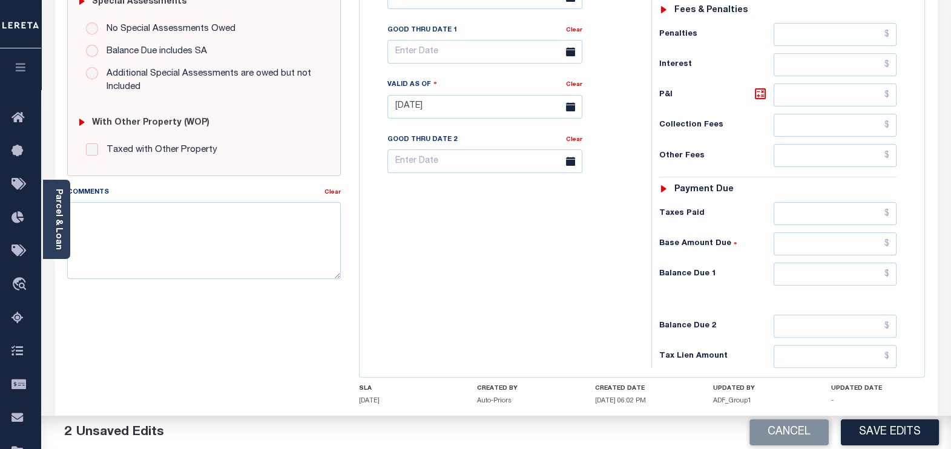
scroll to position [437, 0]
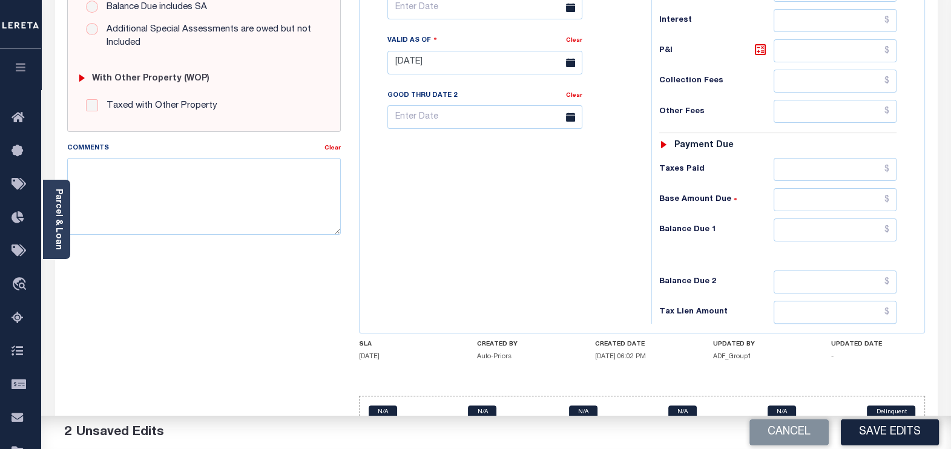
type input "$692.59"
click at [806, 158] on input "text" at bounding box center [835, 169] width 123 height 23
paste input "692.59"
type input "$692.59"
click at [860, 219] on input "text" at bounding box center [835, 230] width 123 height 23
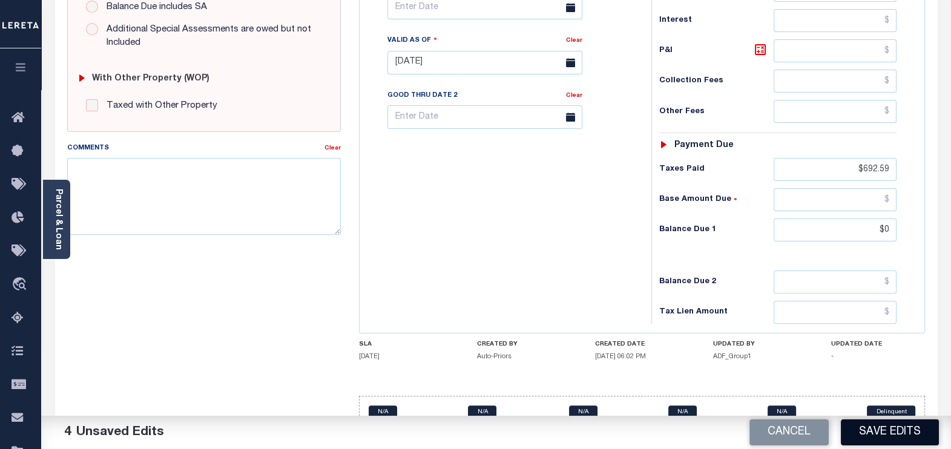
type input "$0.00"
click at [901, 438] on button "Save Edits" at bounding box center [890, 432] width 98 height 26
checkbox input "false"
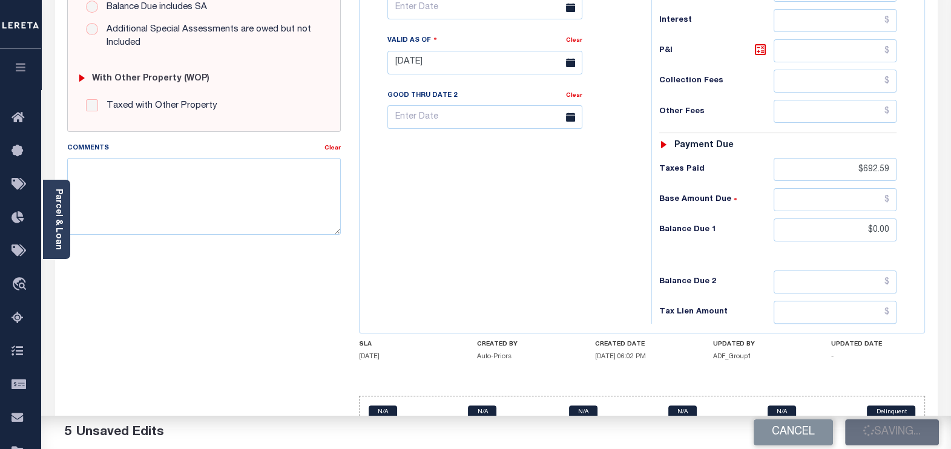
checkbox input "false"
type input "$692.59"
type input "$0"
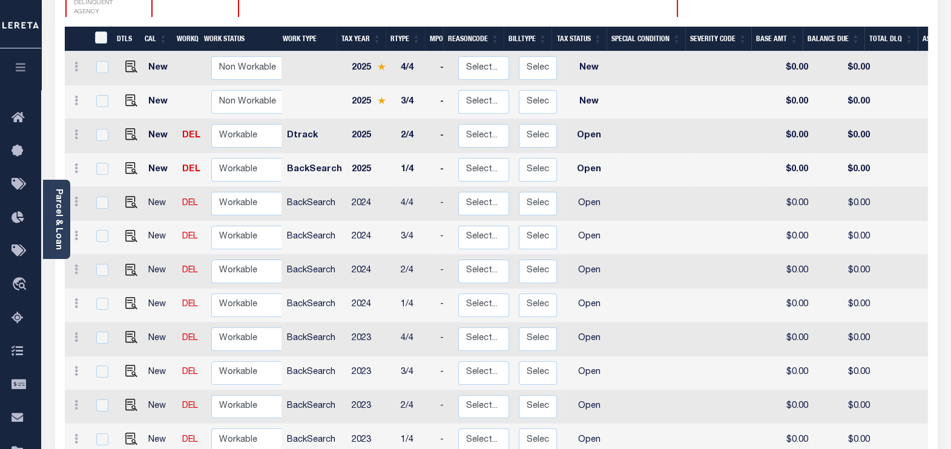
scroll to position [3, 0]
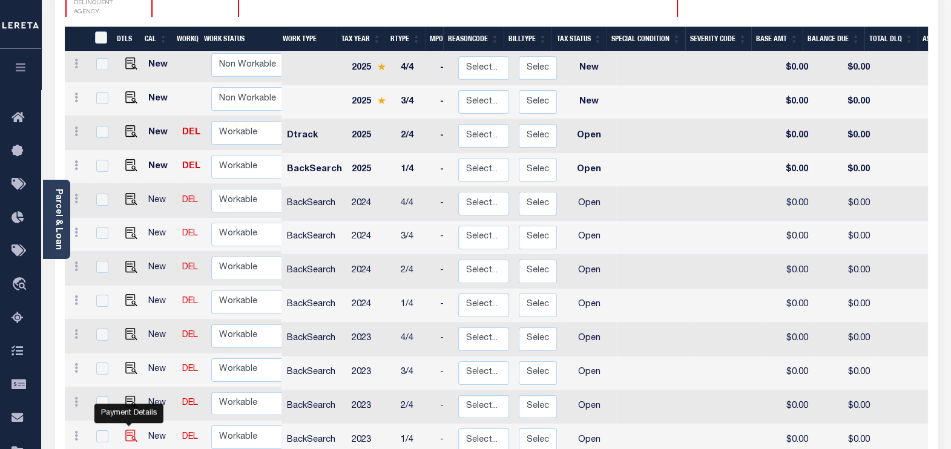
click at [128, 430] on img "" at bounding box center [131, 436] width 12 height 12
checkbox input "true"
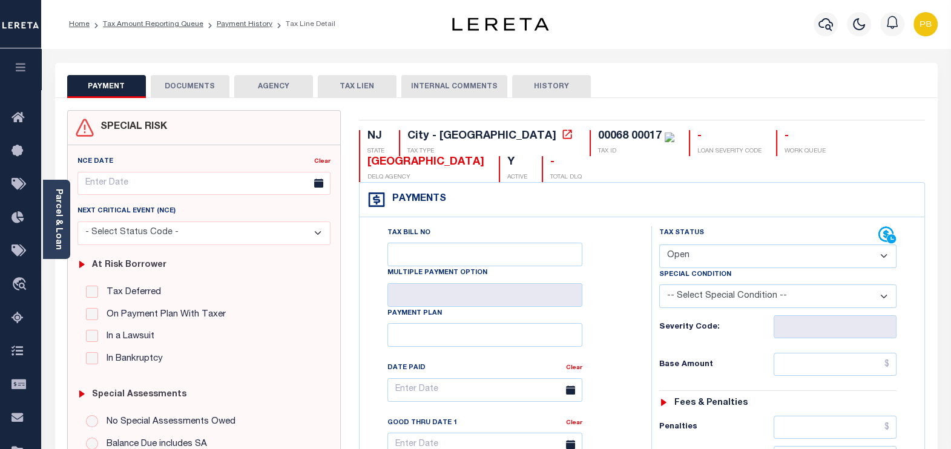
click at [810, 245] on select "- Select Status Code - Open Due/Unpaid Paid Incomplete No Tax Due Internal Refu…" at bounding box center [778, 257] width 238 height 24
select select "PYD"
click at [659, 245] on select "- Select Status Code - Open Due/Unpaid Paid Incomplete No Tax Due Internal Refu…" at bounding box center [778, 257] width 238 height 24
type input "[DATE]"
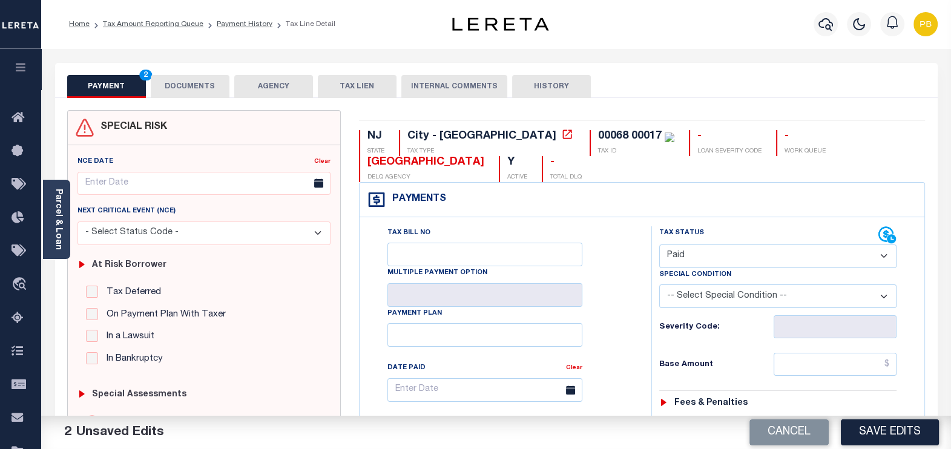
scroll to position [151, 0]
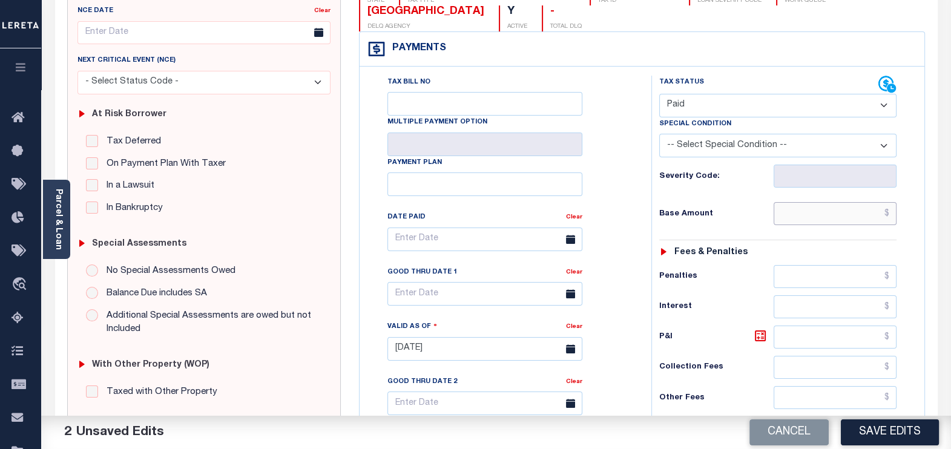
click at [815, 202] on input "text" at bounding box center [835, 213] width 123 height 23
paste input "685.93"
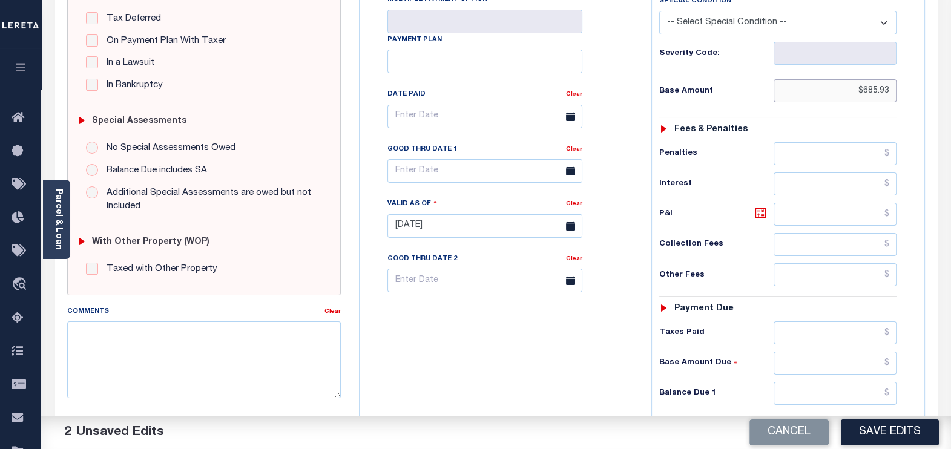
scroll to position [302, 0]
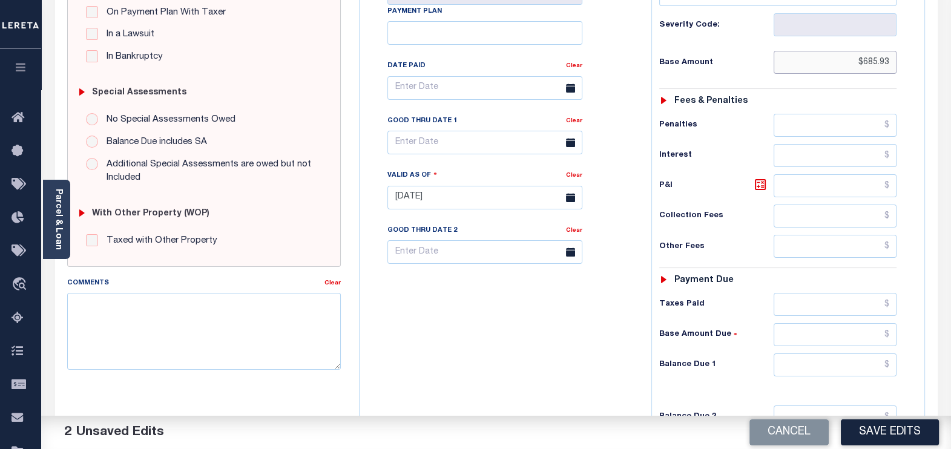
type input "$685.93"
click at [809, 293] on input "text" at bounding box center [835, 304] width 123 height 23
paste input "685.93"
type input "$685.93"
click at [849, 353] on input "text" at bounding box center [835, 364] width 123 height 23
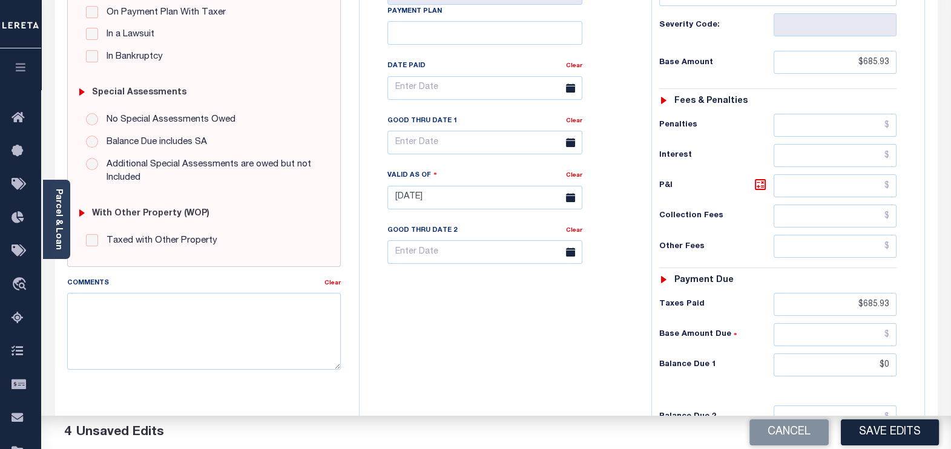
type input "$0.00"
click at [892, 449] on html "Home Tax Amount Reporting Queue Payment History Tax Line Detail Profile" at bounding box center [475, 155] width 951 height 915
click at [892, 433] on button "Save Edits" at bounding box center [890, 432] width 98 height 26
checkbox input "false"
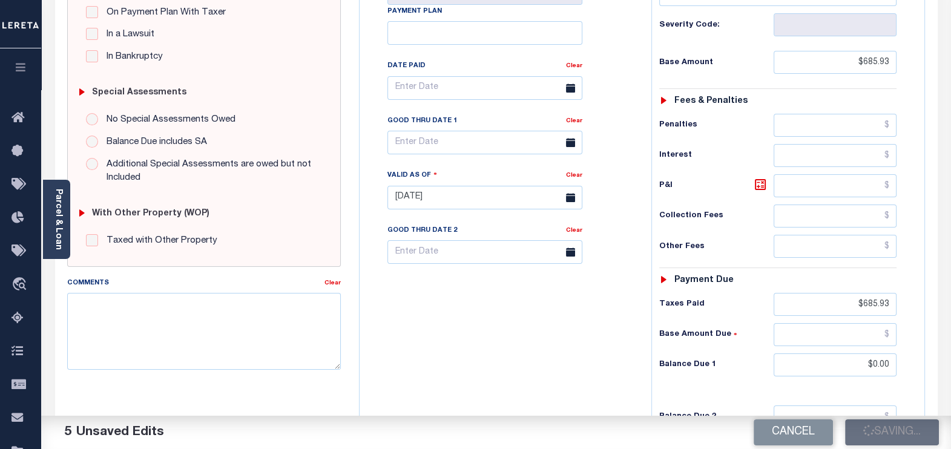
checkbox input "false"
type input "$685.93"
type input "$0"
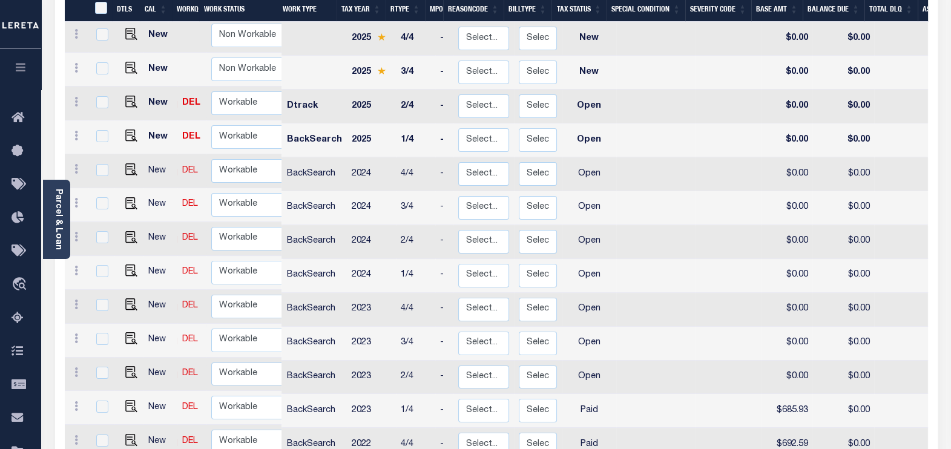
scroll to position [302, 0]
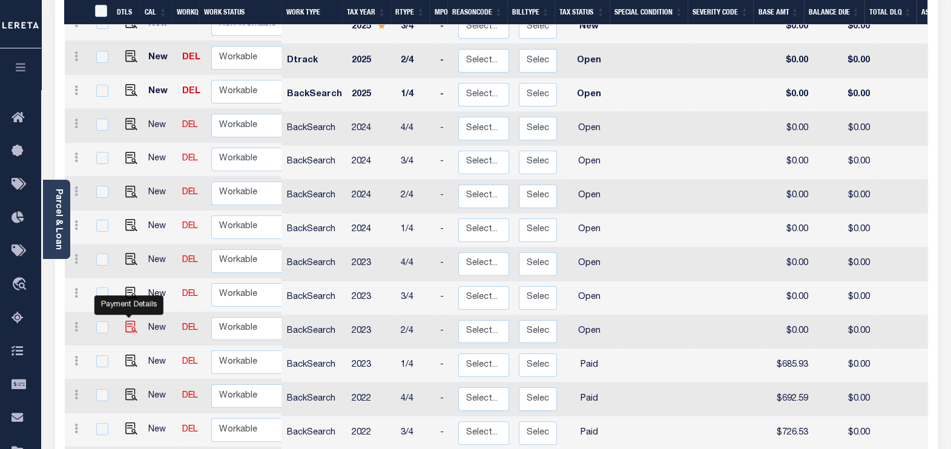
click at [130, 321] on img "" at bounding box center [131, 327] width 12 height 12
checkbox input "true"
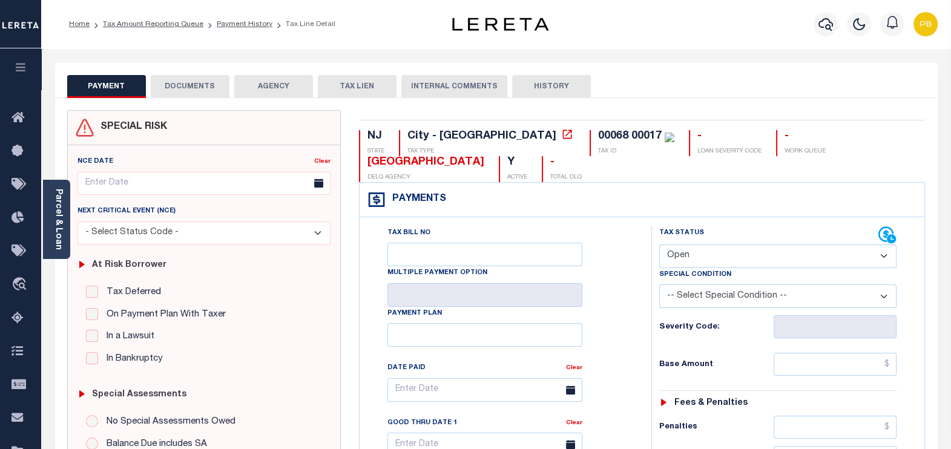
click at [740, 245] on select "- Select Status Code - Open Due/Unpaid Paid Incomplete No Tax Due Internal Refu…" at bounding box center [778, 257] width 238 height 24
select select "PYD"
click at [659, 245] on select "- Select Status Code - Open Due/Unpaid Paid Incomplete No Tax Due Internal Refu…" at bounding box center [778, 257] width 238 height 24
type input "[DATE]"
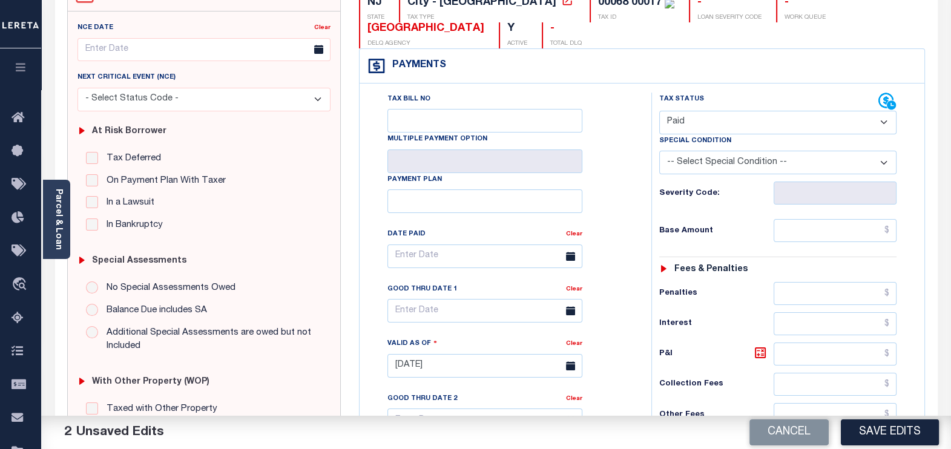
scroll to position [151, 0]
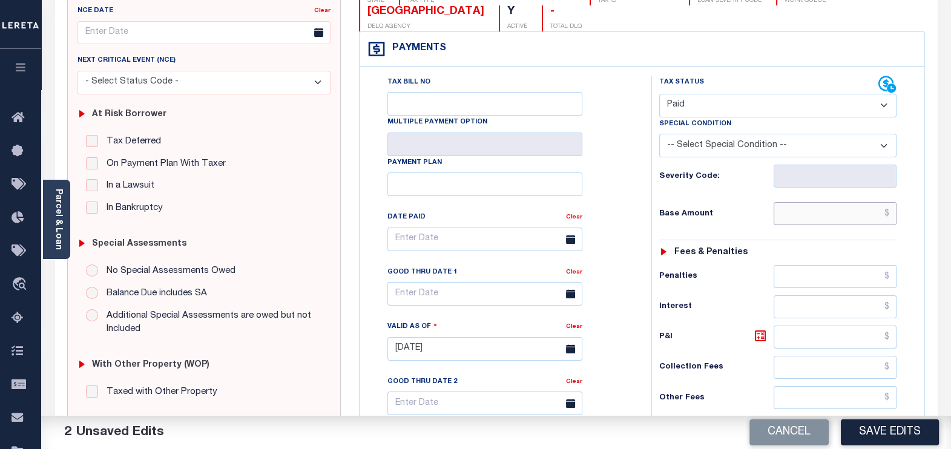
click at [815, 202] on input "text" at bounding box center [835, 213] width 123 height 23
paste input "685.93"
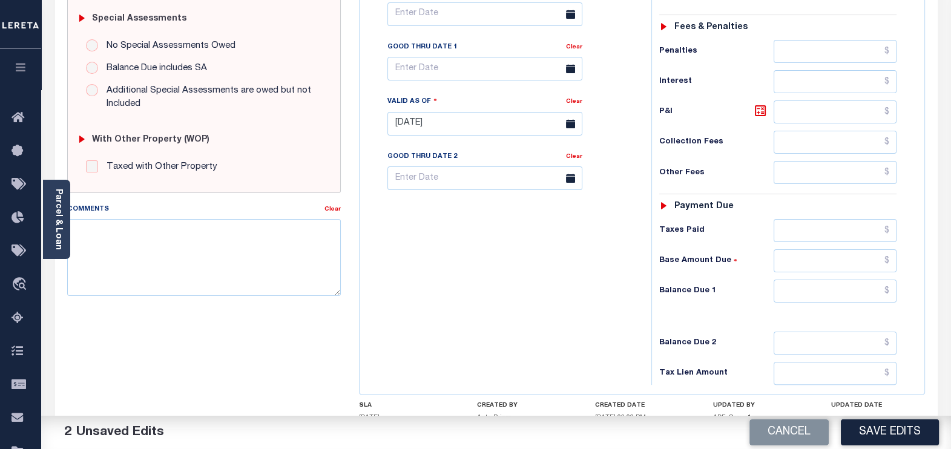
scroll to position [378, 0]
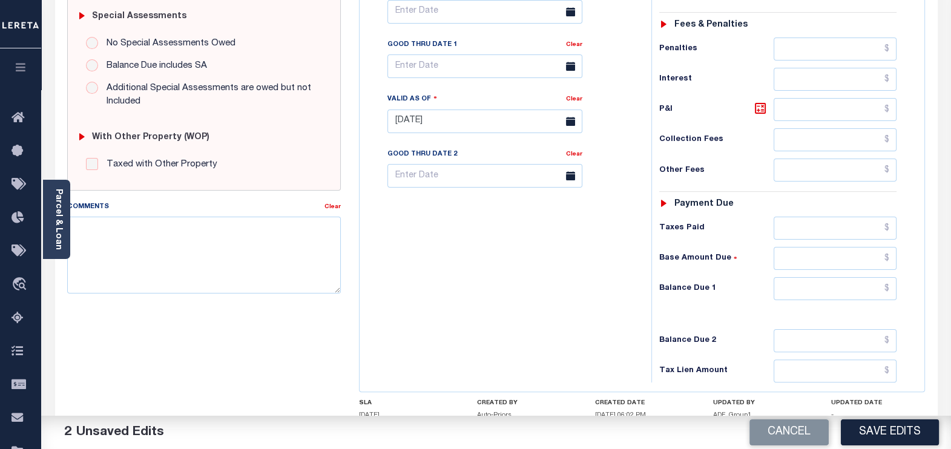
type input "$685.93"
click at [813, 217] on input "text" at bounding box center [835, 228] width 123 height 23
paste input "685.93"
type input "$685.93"
click at [845, 277] on input "text" at bounding box center [835, 288] width 123 height 23
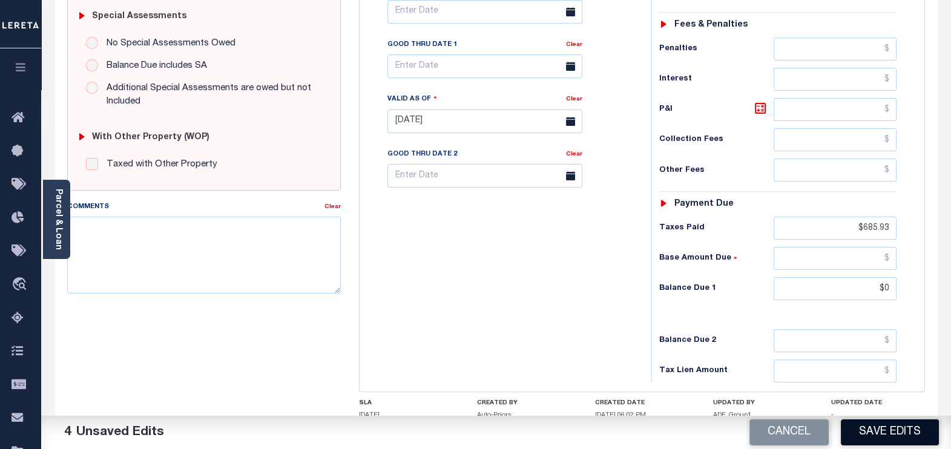
click at [890, 437] on button "Save Edits" at bounding box center [890, 432] width 98 height 26
type input "$0.00"
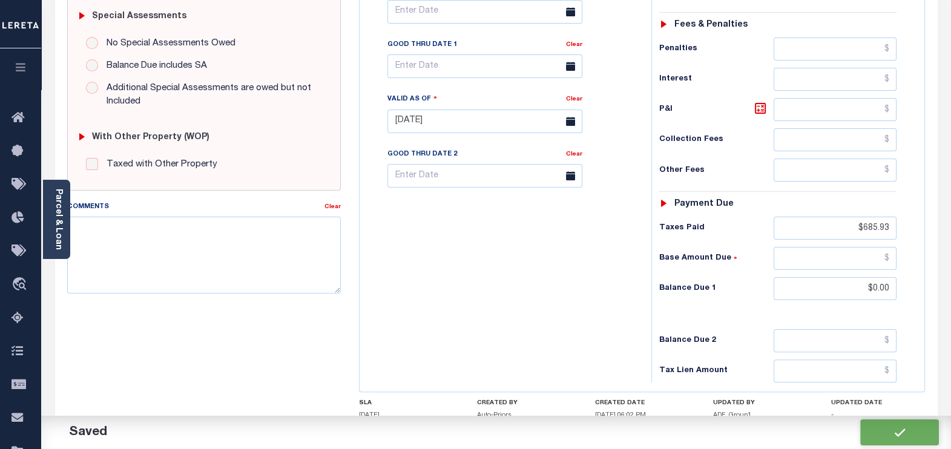
checkbox input "false"
type input "$685.93"
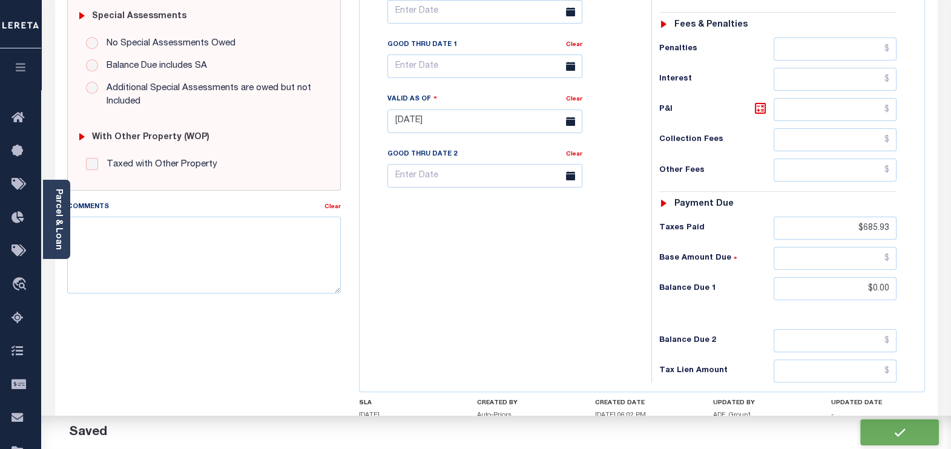
type input "$685.93"
type input "$0"
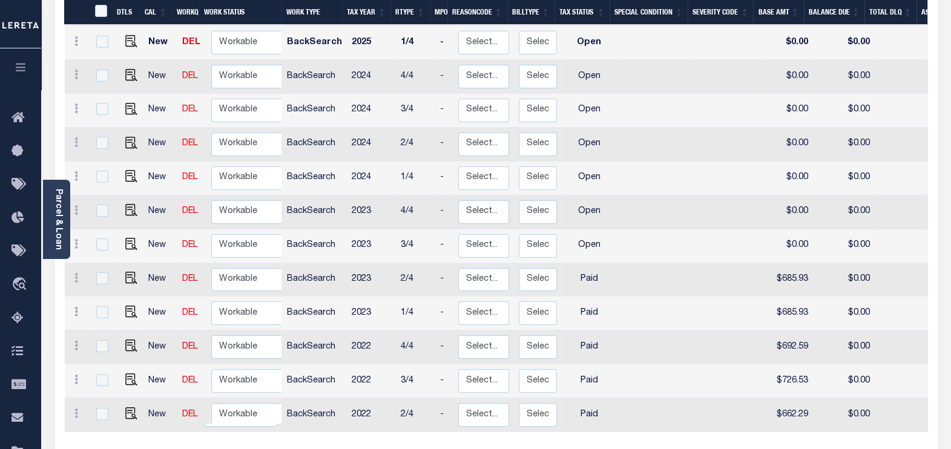
scroll to position [378, 0]
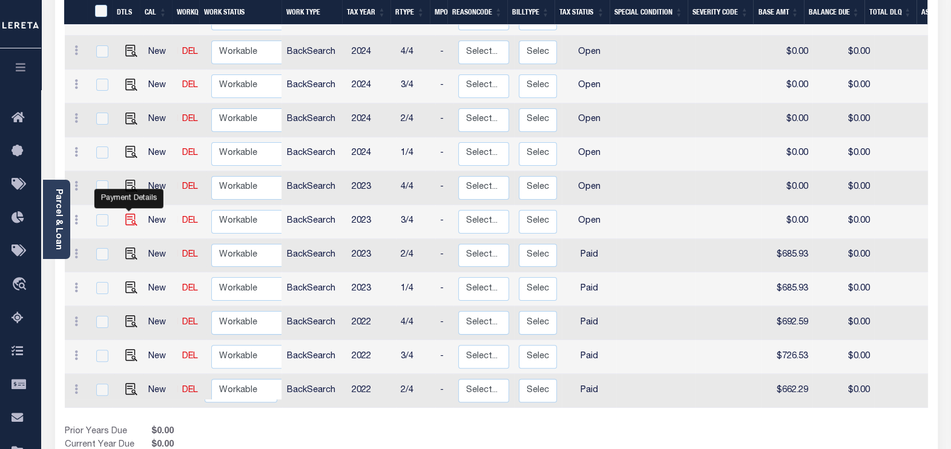
click at [125, 214] on img "" at bounding box center [131, 220] width 12 height 12
checkbox input "true"
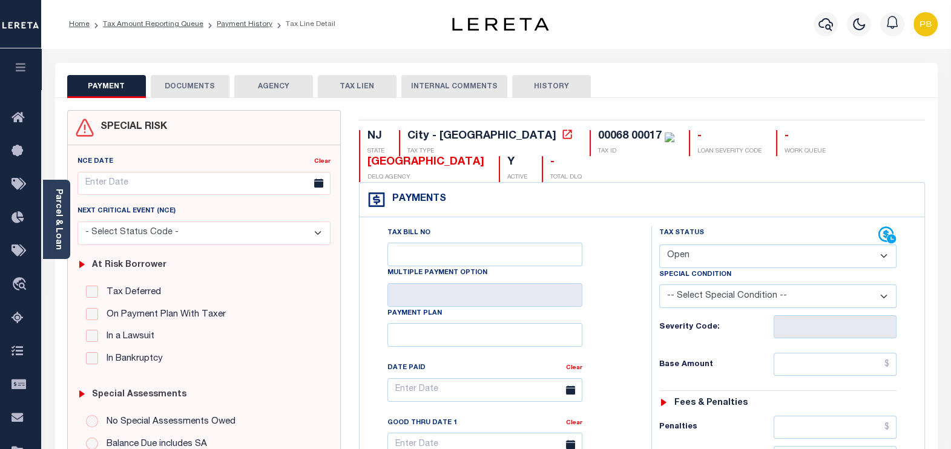
click at [777, 245] on select "- Select Status Code - Open Due/Unpaid Paid Incomplete No Tax Due Internal Refu…" at bounding box center [778, 257] width 238 height 24
click at [721, 245] on select "- Select Status Code - Open Due/Unpaid Paid Incomplete No Tax Due Internal Refu…" at bounding box center [778, 257] width 238 height 24
click at [723, 245] on select "- Select Status Code - Open Due/Unpaid Paid Incomplete No Tax Due Internal Refu…" at bounding box center [778, 257] width 238 height 24
select select "PYD"
click at [659, 245] on select "- Select Status Code - Open Due/Unpaid Paid Incomplete No Tax Due Internal Refu…" at bounding box center [778, 257] width 238 height 24
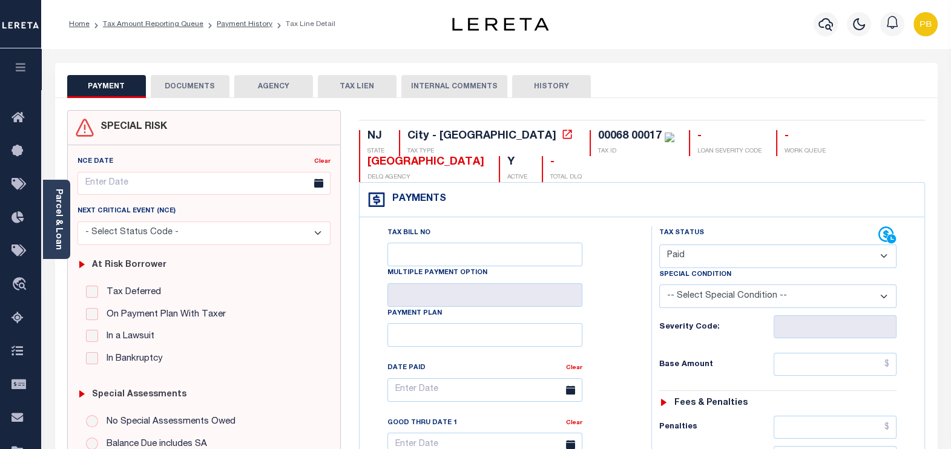
type input "[DATE]"
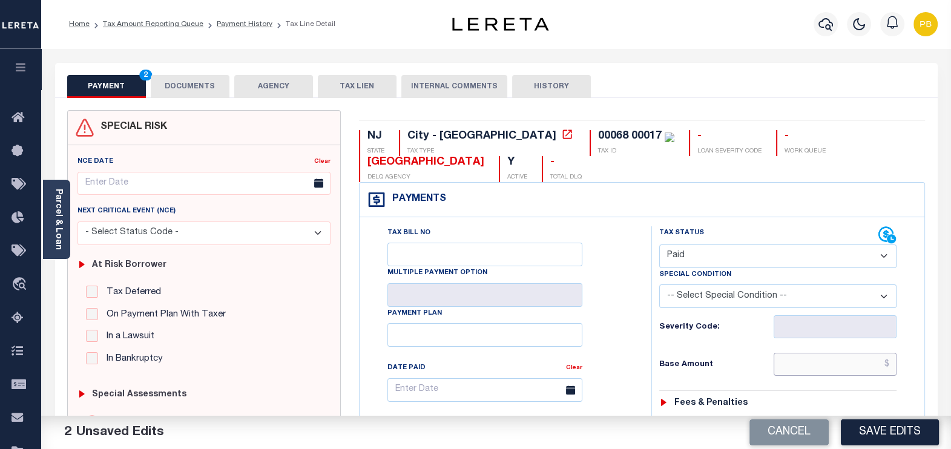
click at [823, 353] on input "text" at bounding box center [835, 364] width 123 height 23
paste input "753.45"
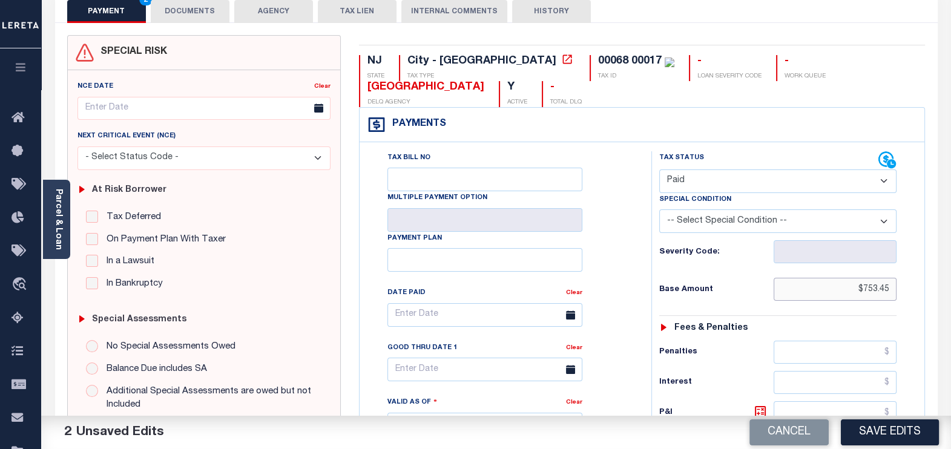
scroll to position [302, 0]
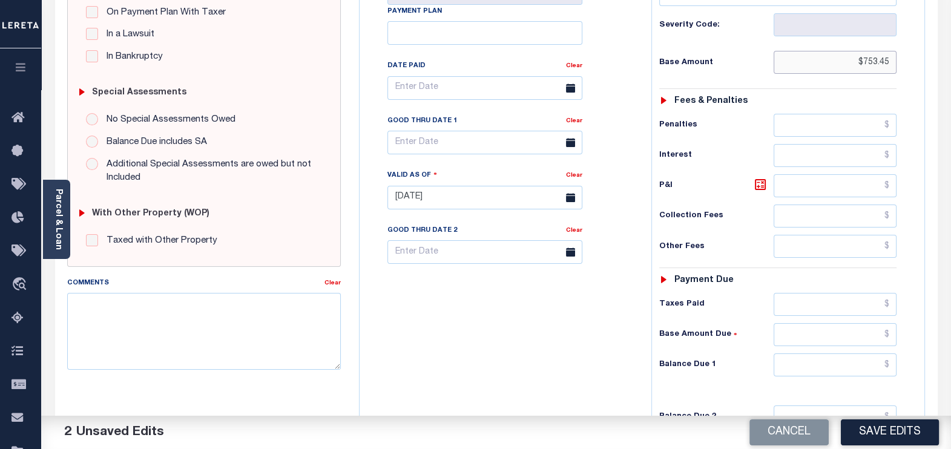
type input "$753.45"
click at [818, 293] on input "text" at bounding box center [835, 304] width 123 height 23
paste input "753.45"
type input "$753.45"
click at [834, 353] on input "text" at bounding box center [835, 364] width 123 height 23
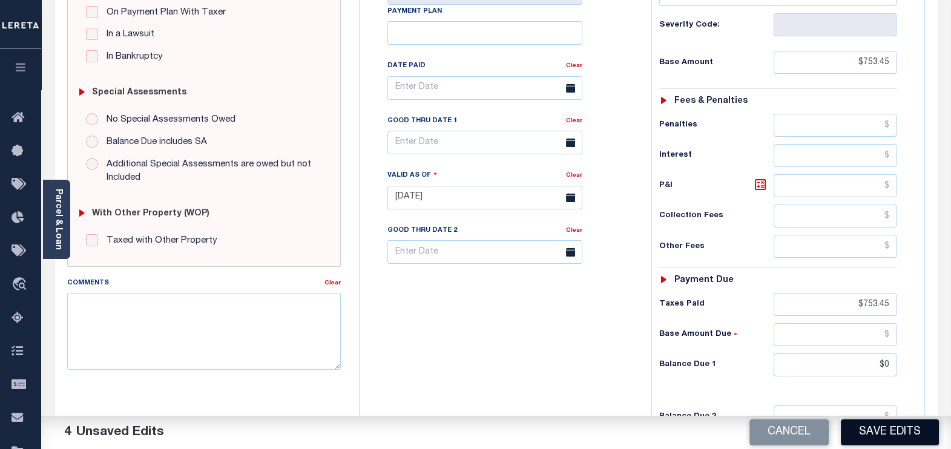
type input "$0.00"
click at [866, 435] on button "Save Edits" at bounding box center [890, 432] width 98 height 26
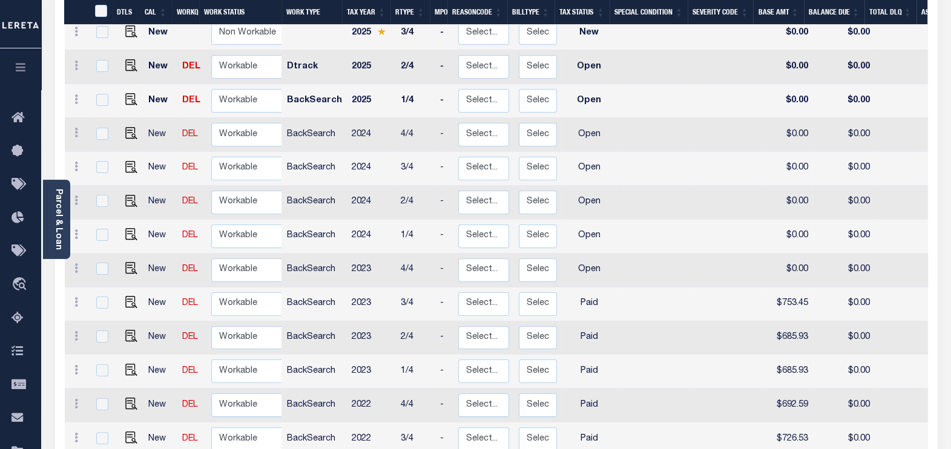
scroll to position [302, 0]
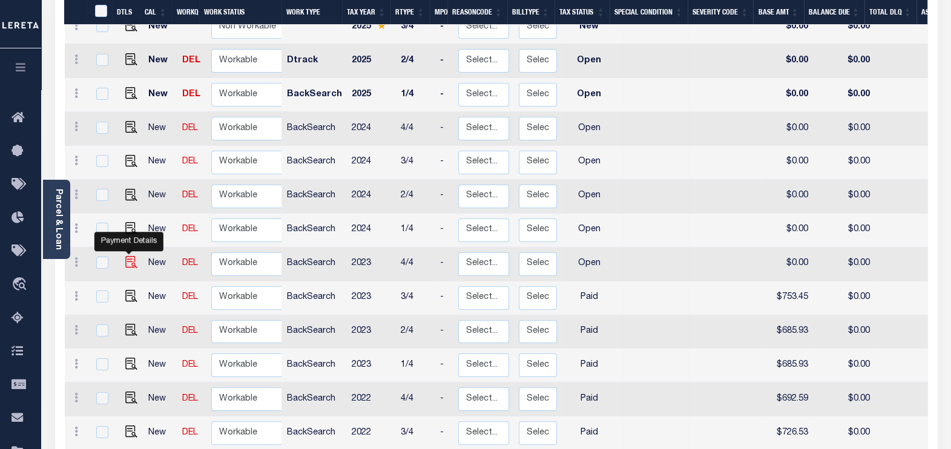
click at [125, 256] on img "" at bounding box center [131, 262] width 12 height 12
checkbox input "true"
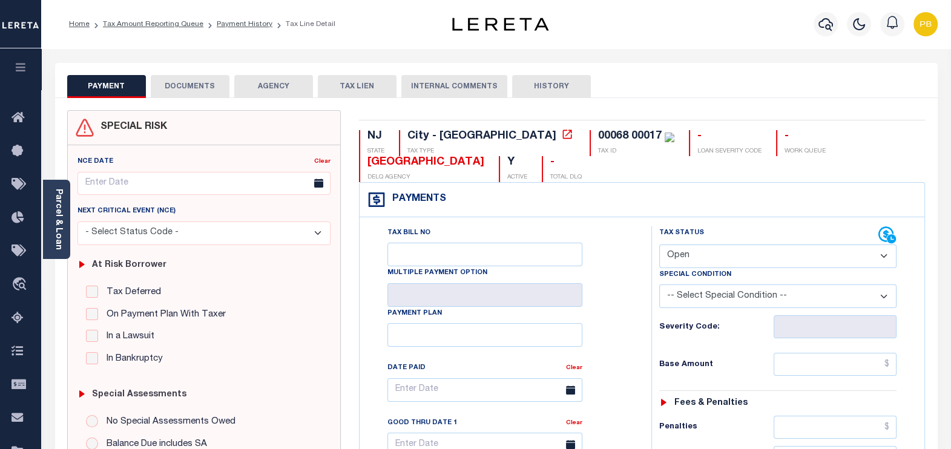
click at [708, 245] on select "- Select Status Code - Open Due/Unpaid Paid Incomplete No Tax Due Internal Refu…" at bounding box center [778, 257] width 238 height 24
select select "PYD"
click at [659, 245] on select "- Select Status Code - Open Due/Unpaid Paid Incomplete No Tax Due Internal Refu…" at bounding box center [778, 257] width 238 height 24
type input "[DATE]"
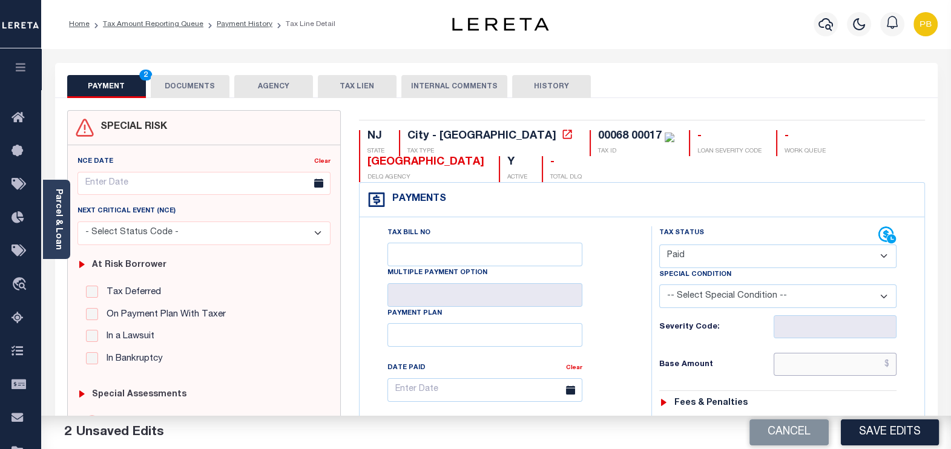
click at [820, 353] on input "text" at bounding box center [835, 364] width 123 height 23
paste input "743.96"
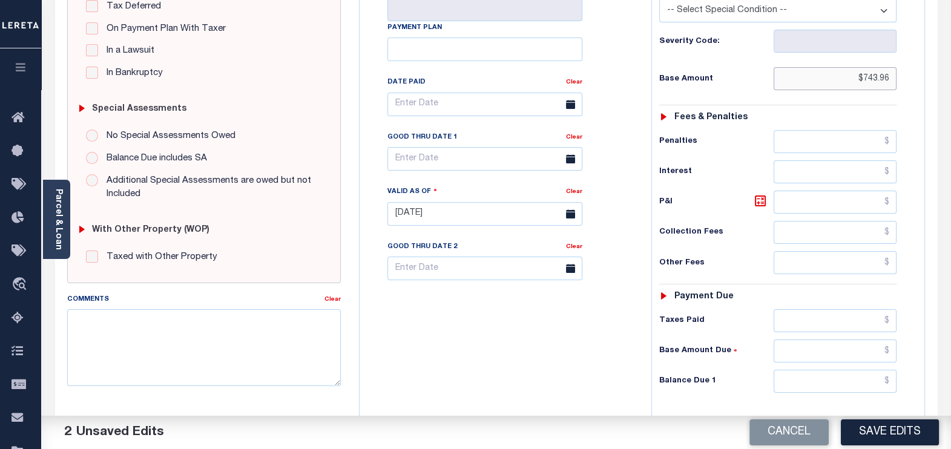
scroll to position [302, 0]
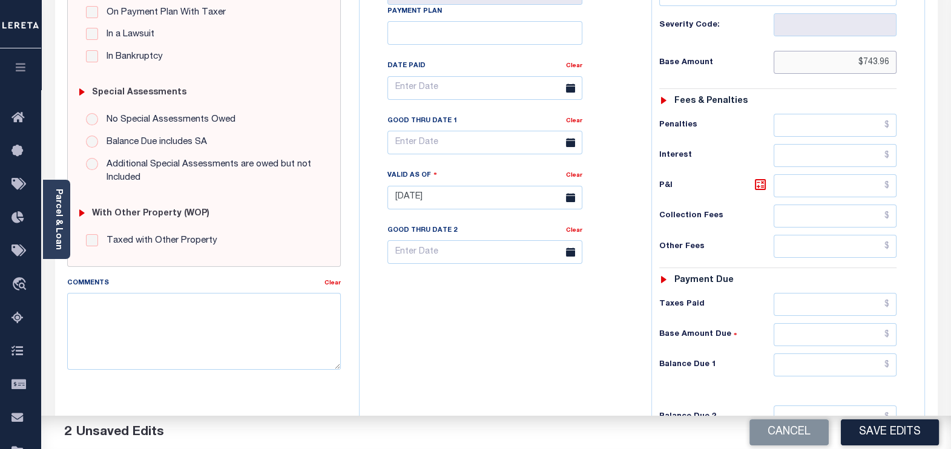
type input "$743.96"
click at [835, 293] on input "text" at bounding box center [835, 304] width 123 height 23
paste input "743.96"
type input "$743.96"
click at [841, 353] on input "text" at bounding box center [835, 364] width 123 height 23
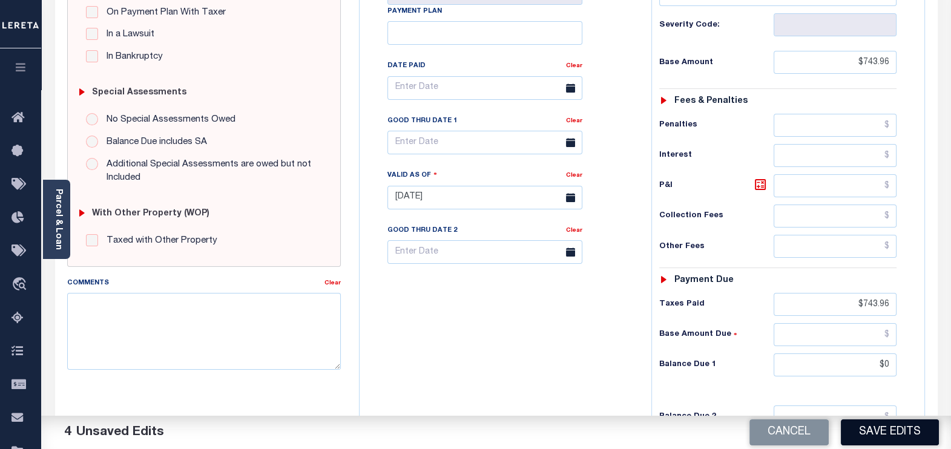
type input "$0.00"
click at [893, 429] on button "Save Edits" at bounding box center [890, 432] width 98 height 26
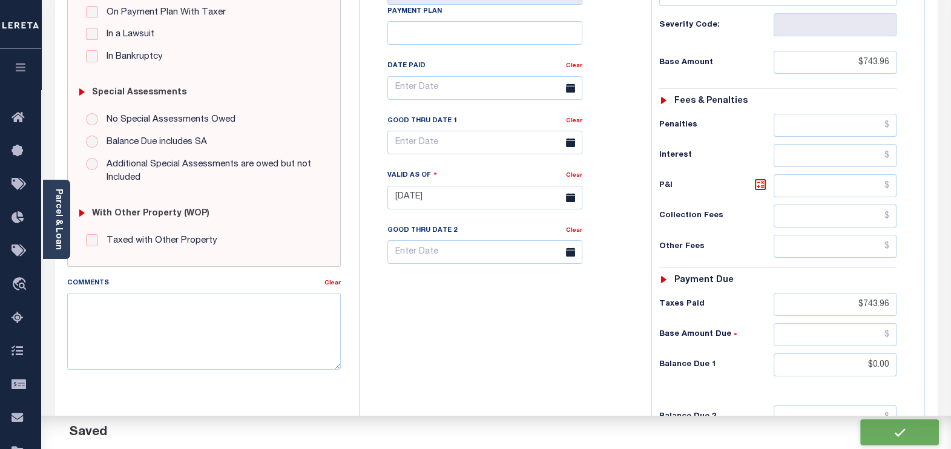
checkbox input "false"
type input "$743.96"
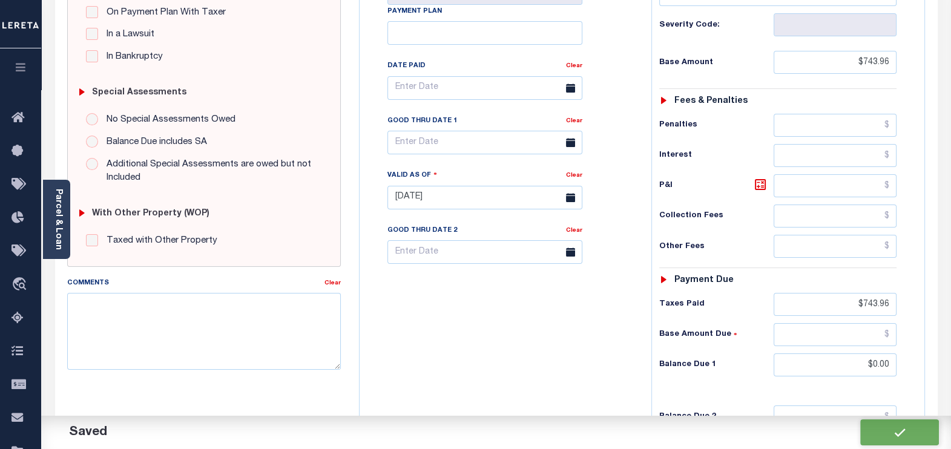
type input "$743.96"
type input "$0"
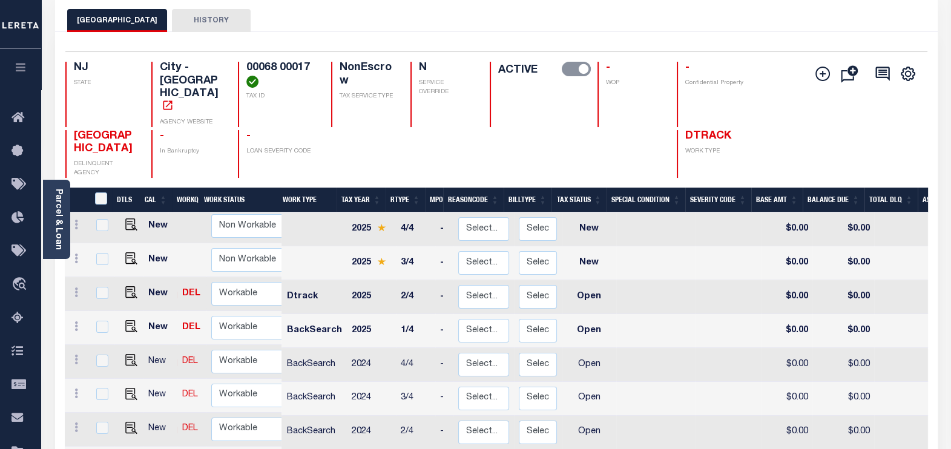
scroll to position [151, 0]
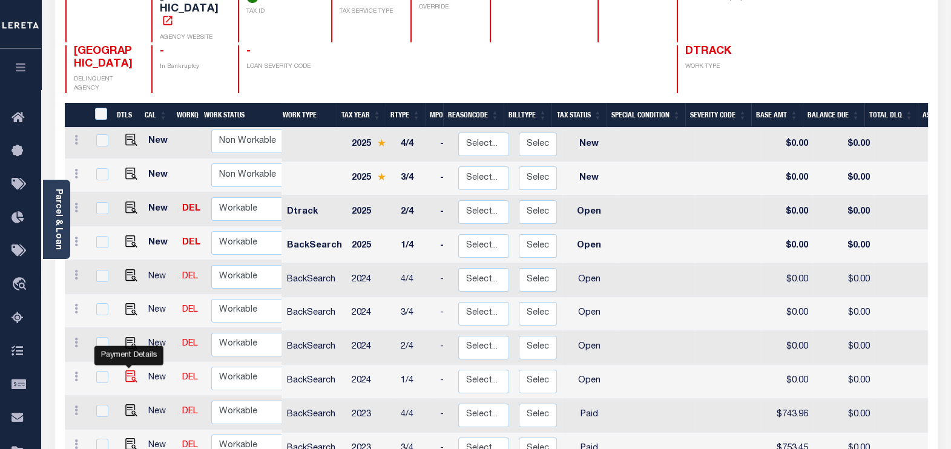
click at [127, 370] on img "" at bounding box center [131, 376] width 12 height 12
checkbox input "true"
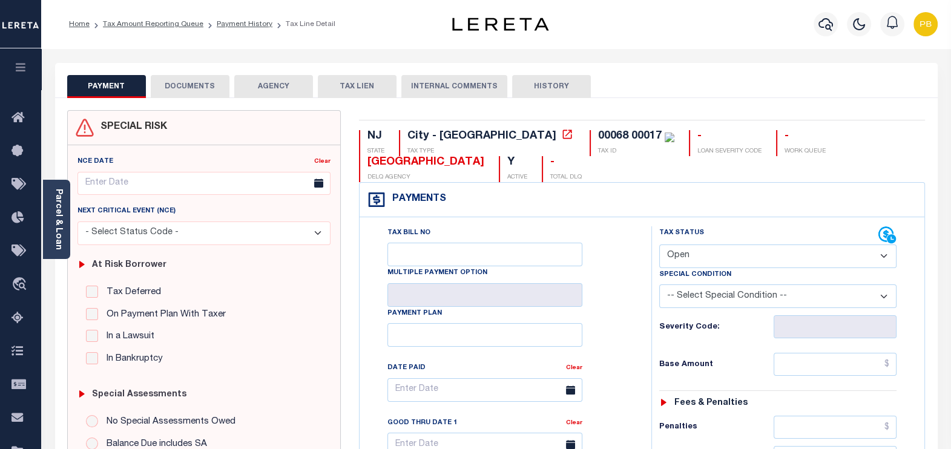
click at [718, 245] on select "- Select Status Code - Open Due/Unpaid Paid Incomplete No Tax Due Internal Refu…" at bounding box center [778, 257] width 238 height 24
select select "PYD"
click at [659, 245] on select "- Select Status Code - Open Due/Unpaid Paid Incomplete No Tax Due Internal Refu…" at bounding box center [778, 257] width 238 height 24
type input "[DATE]"
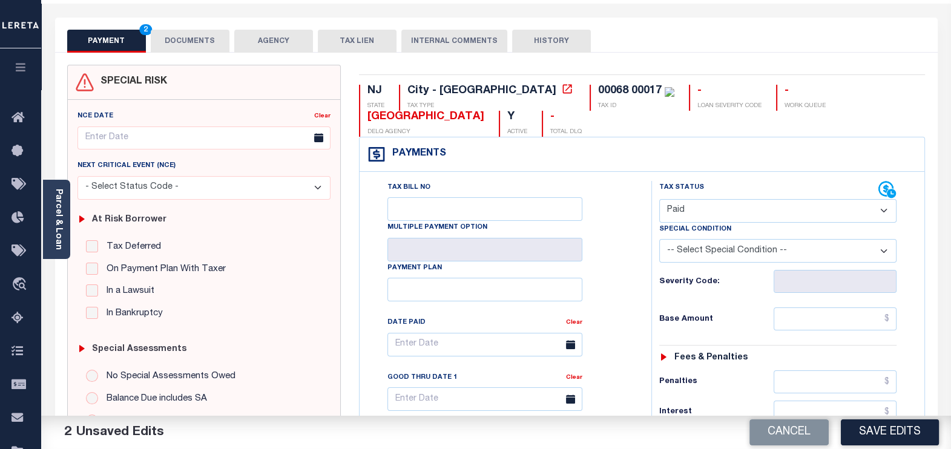
scroll to position [151, 0]
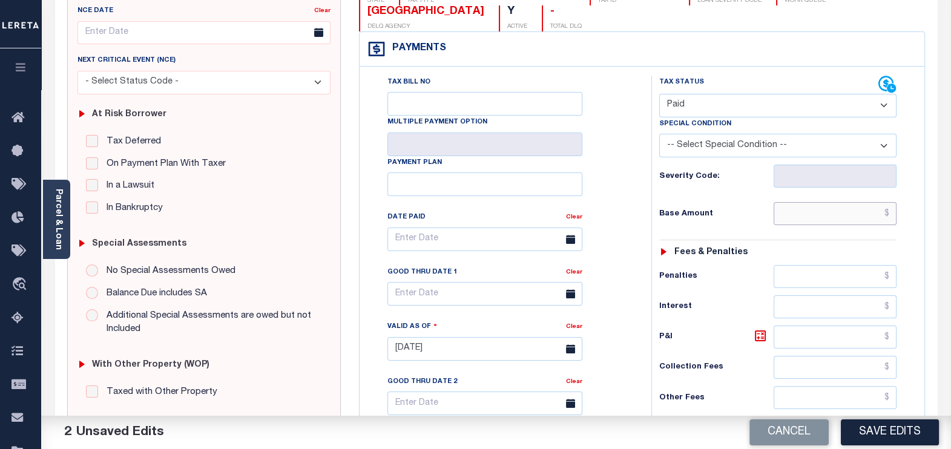
click at [820, 202] on input "text" at bounding box center [835, 213] width 123 height 23
paste input "717.32"
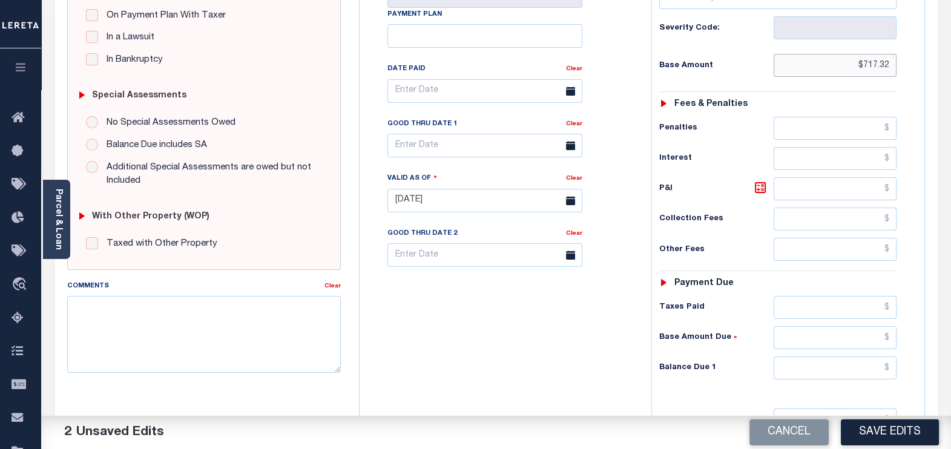
scroll to position [302, 0]
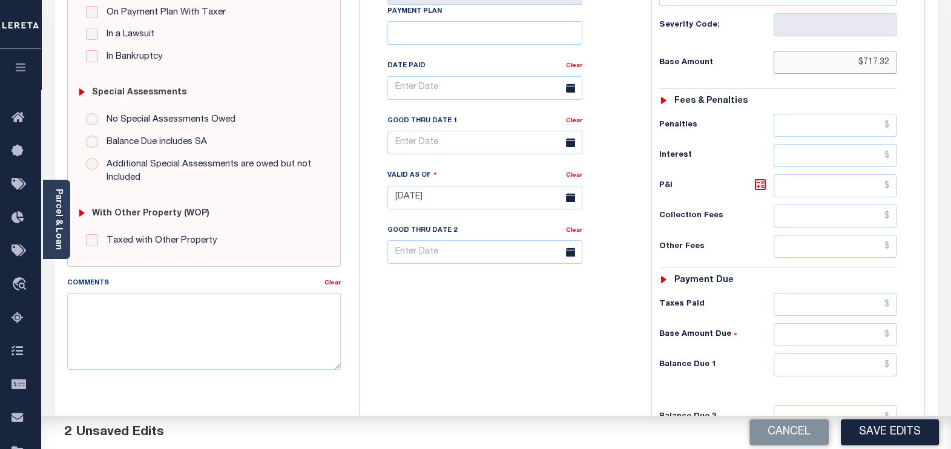
type input "$717.32"
click at [817, 293] on input "text" at bounding box center [835, 304] width 123 height 23
paste input "717.32"
type input "$717.32"
click at [846, 353] on input "text" at bounding box center [835, 364] width 123 height 23
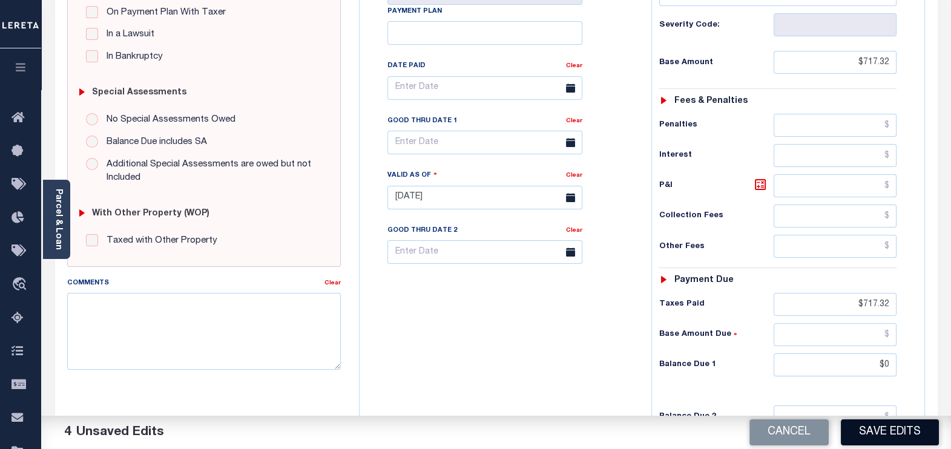
type input "$0.00"
click at [872, 431] on button "Save Edits" at bounding box center [890, 432] width 98 height 26
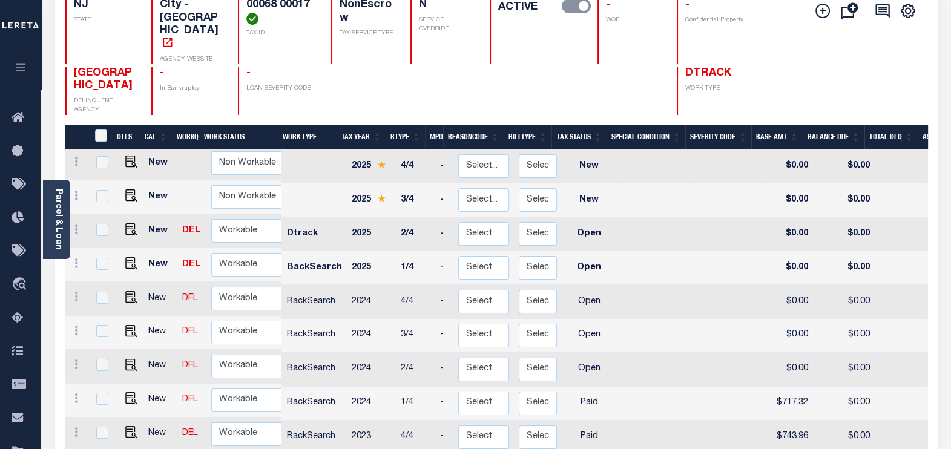
scroll to position [151, 0]
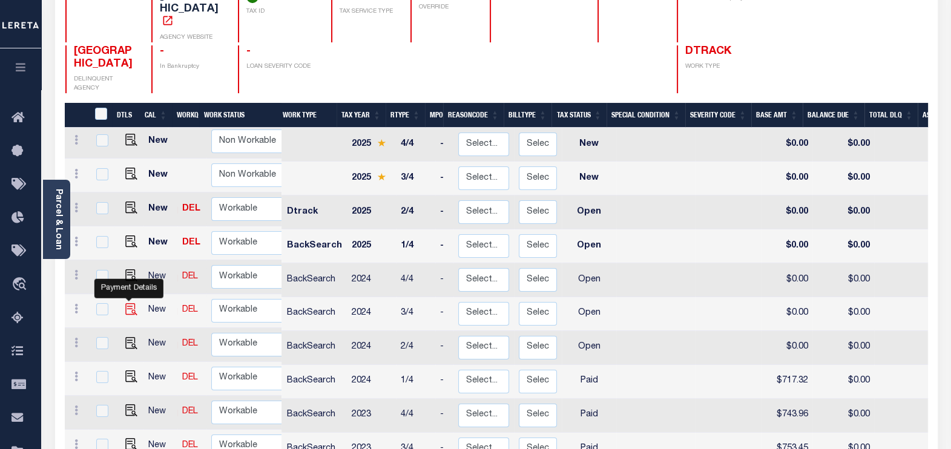
click at [130, 303] on img "" at bounding box center [131, 309] width 12 height 12
checkbox input "true"
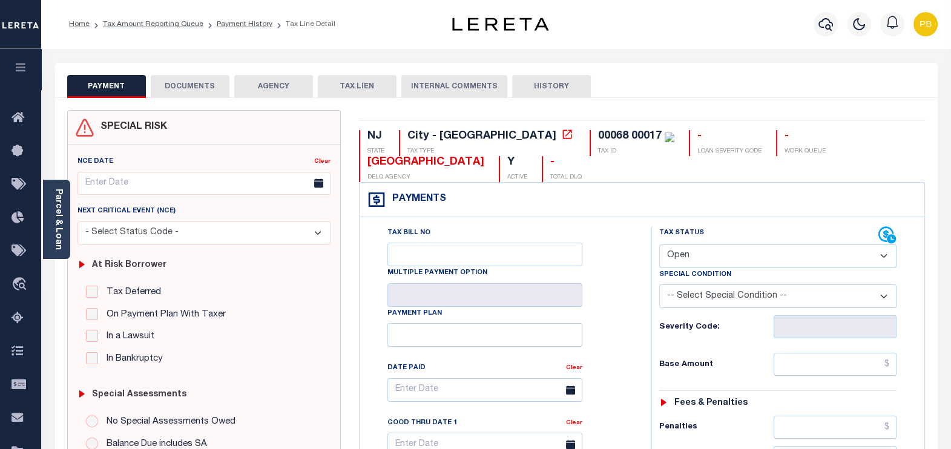
drag, startPoint x: 752, startPoint y: 229, endPoint x: 748, endPoint y: 243, distance: 14.6
click at [752, 245] on select "- Select Status Code - Open Due/Unpaid Paid Incomplete No Tax Due Internal Refu…" at bounding box center [778, 257] width 238 height 24
select select "PYD"
click at [659, 245] on select "- Select Status Code - Open Due/Unpaid Paid Incomplete No Tax Due Internal Refu…" at bounding box center [778, 257] width 238 height 24
type input "[DATE]"
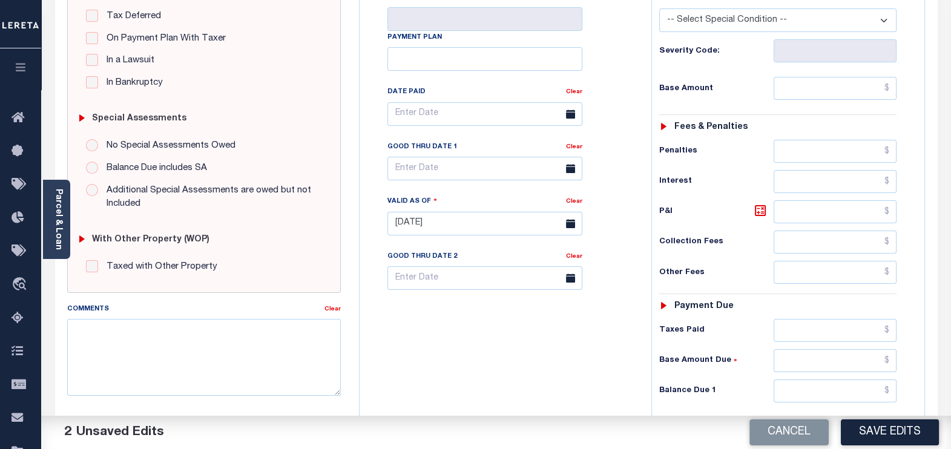
scroll to position [378, 0]
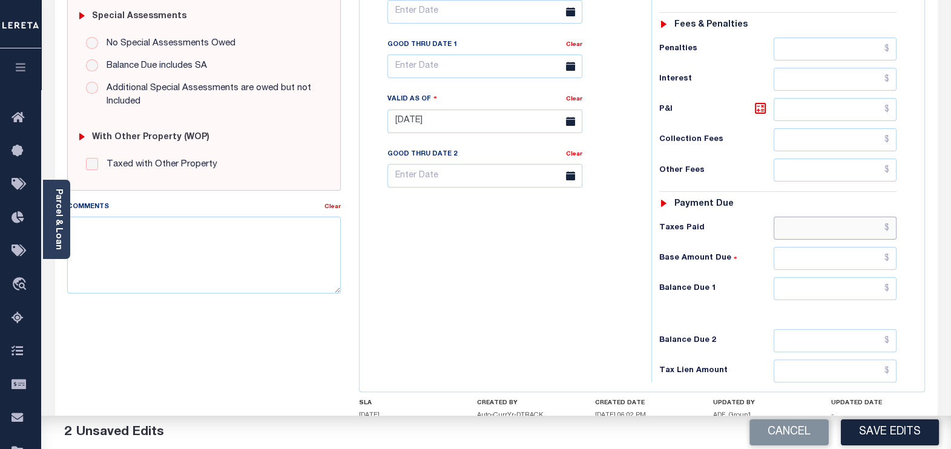
click at [824, 217] on input "text" at bounding box center [835, 228] width 123 height 23
paste input "921.53"
type input "$921.53"
click at [849, 277] on input "text" at bounding box center [835, 288] width 123 height 23
type input "$0.00"
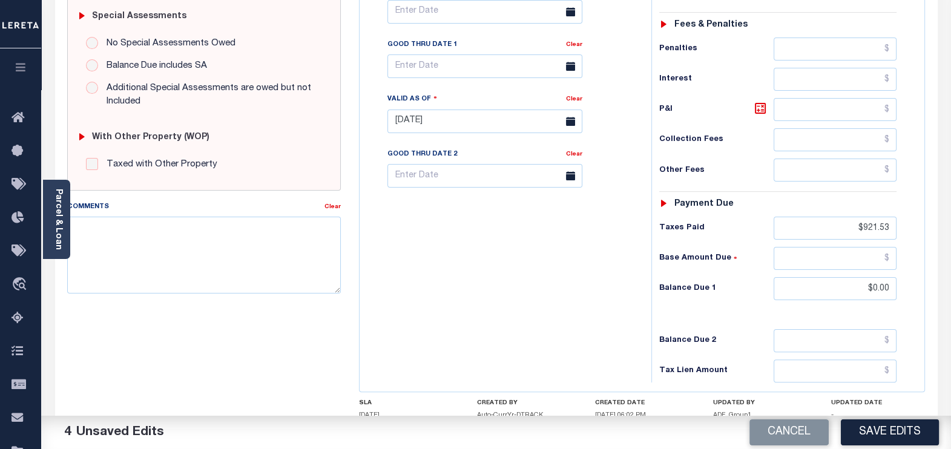
click at [909, 430] on button "Save Edits" at bounding box center [890, 432] width 98 height 26
checkbox input "false"
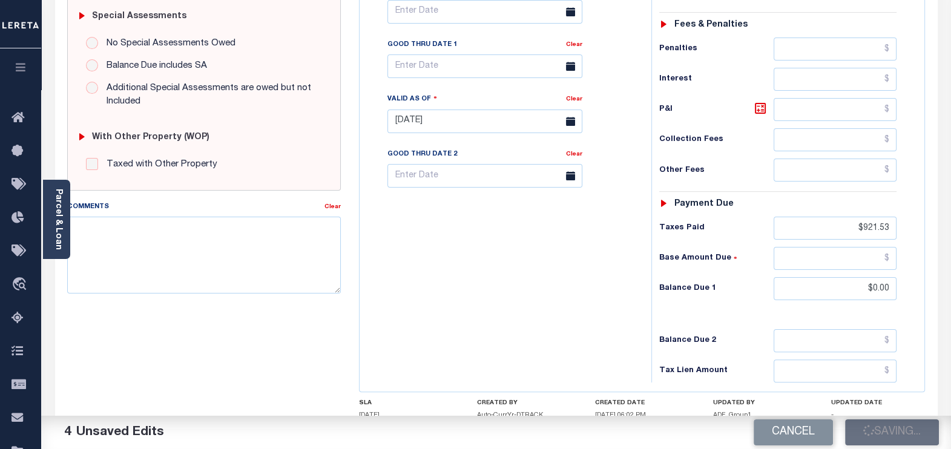
type input "$921.53"
type input "$0"
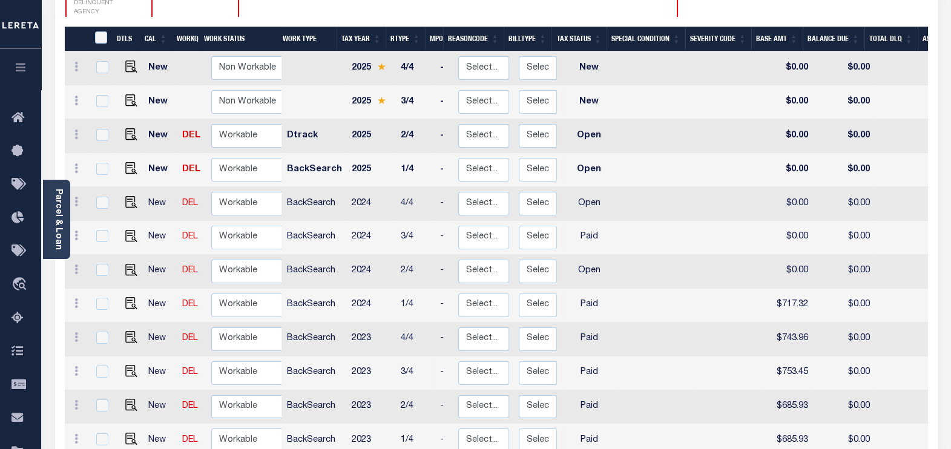
scroll to position [227, 0]
click at [130, 264] on img "" at bounding box center [131, 270] width 12 height 12
checkbox input "true"
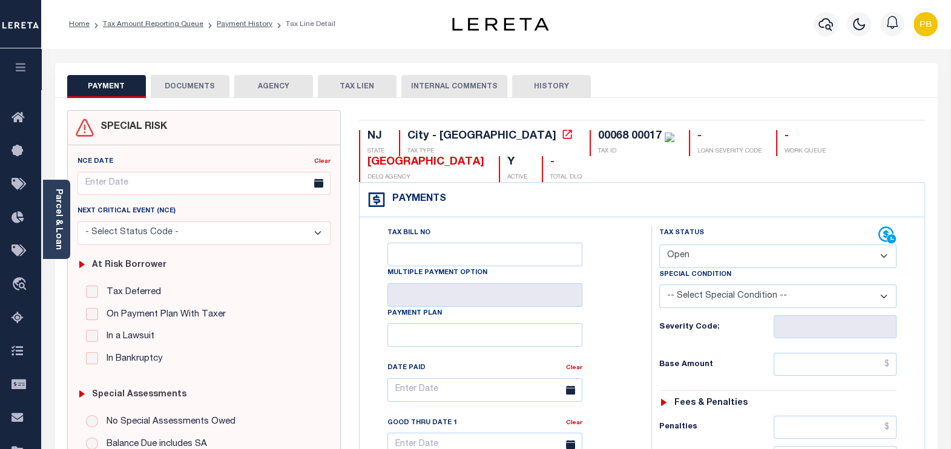
click at [722, 245] on select "- Select Status Code - Open Due/Unpaid Paid Incomplete No Tax Due Internal Refu…" at bounding box center [778, 257] width 238 height 24
select select "PYD"
click at [659, 245] on select "- Select Status Code - Open Due/Unpaid Paid Incomplete No Tax Due Internal Refu…" at bounding box center [778, 257] width 238 height 24
type input "[DATE]"
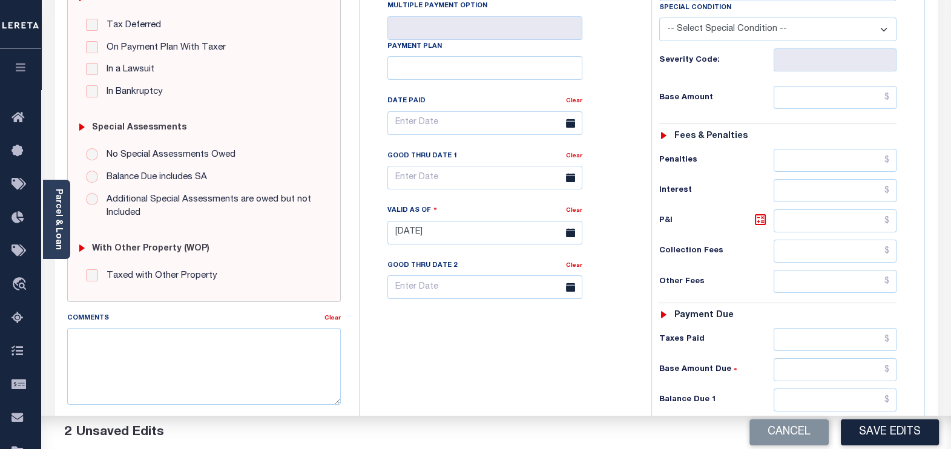
scroll to position [378, 0]
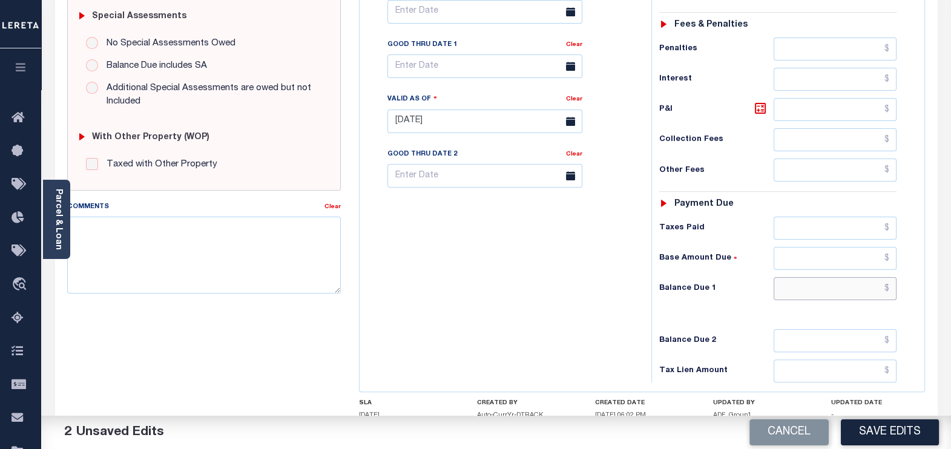
click at [841, 277] on input "text" at bounding box center [835, 288] width 123 height 23
type input "$0.00"
click at [889, 430] on button "Save Edits" at bounding box center [890, 432] width 98 height 26
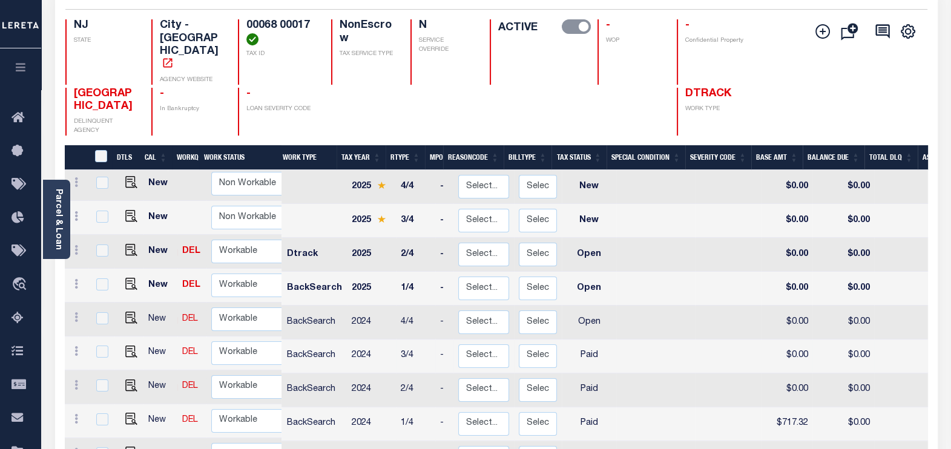
scroll to position [151, 0]
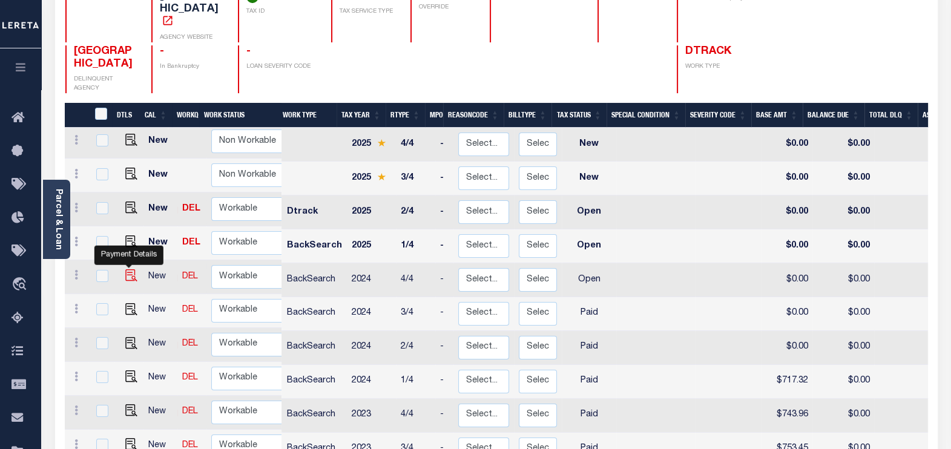
click at [130, 269] on img "" at bounding box center [131, 275] width 12 height 12
checkbox input "true"
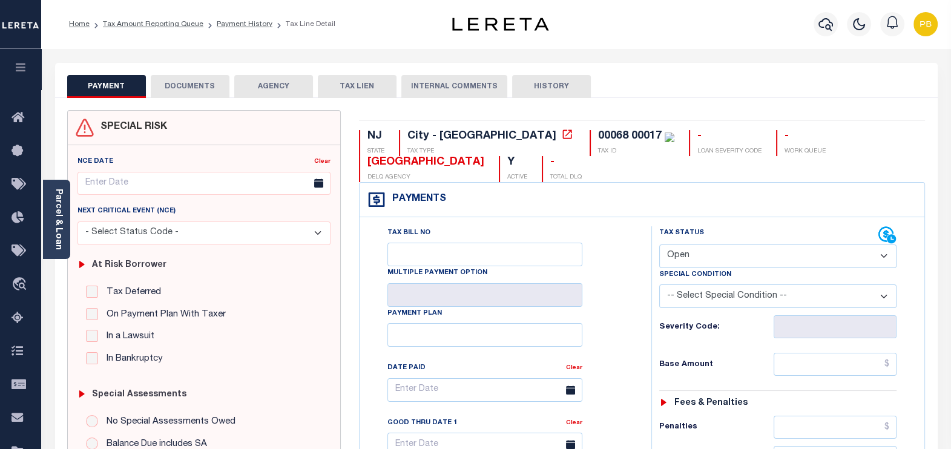
drag, startPoint x: 713, startPoint y: 224, endPoint x: 717, endPoint y: 242, distance: 18.5
click at [714, 245] on select "- Select Status Code - Open Due/Unpaid Paid Incomplete No Tax Due Internal Refu…" at bounding box center [778, 257] width 238 height 24
select select "PYD"
click at [659, 245] on select "- Select Status Code - Open Due/Unpaid Paid Incomplete No Tax Due Internal Refu…" at bounding box center [778, 257] width 238 height 24
type input "[DATE]"
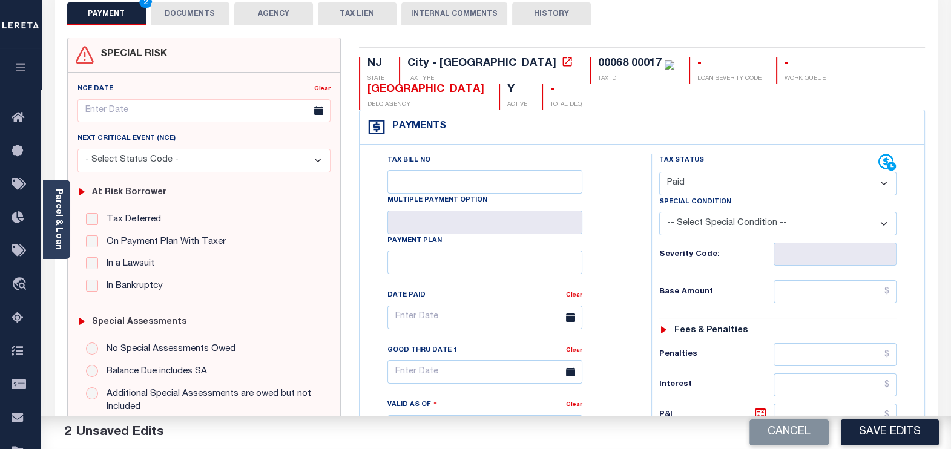
scroll to position [75, 0]
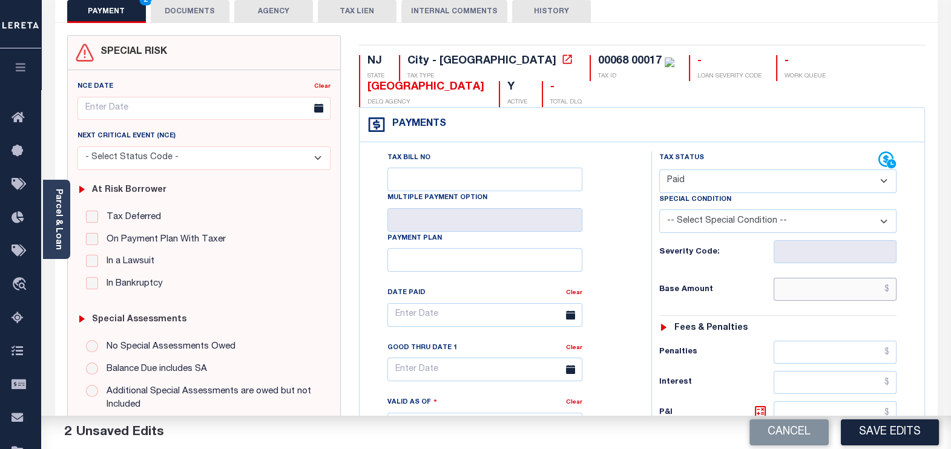
click at [817, 278] on input "text" at bounding box center [835, 289] width 123 height 23
paste input "644.86"
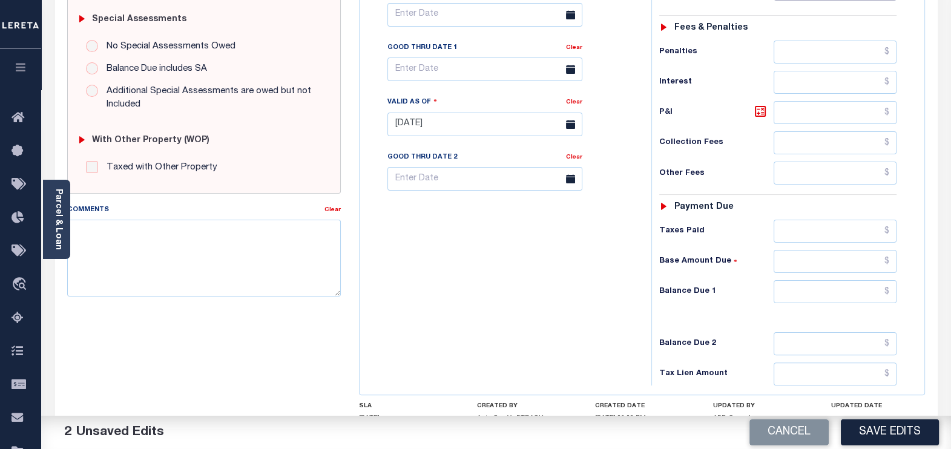
scroll to position [378, 0]
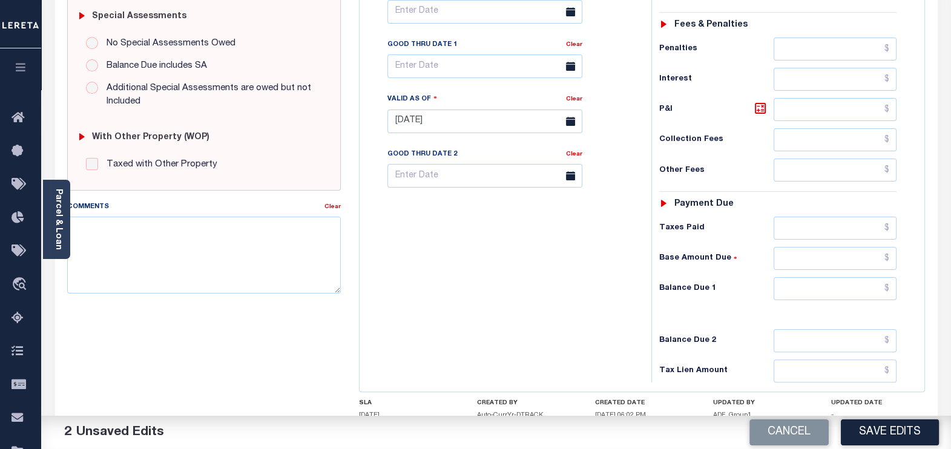
type input "$644.86"
click at [813, 217] on input "text" at bounding box center [835, 228] width 123 height 23
paste input "644.86"
type input "$644.86"
click at [830, 277] on input "text" at bounding box center [835, 288] width 123 height 23
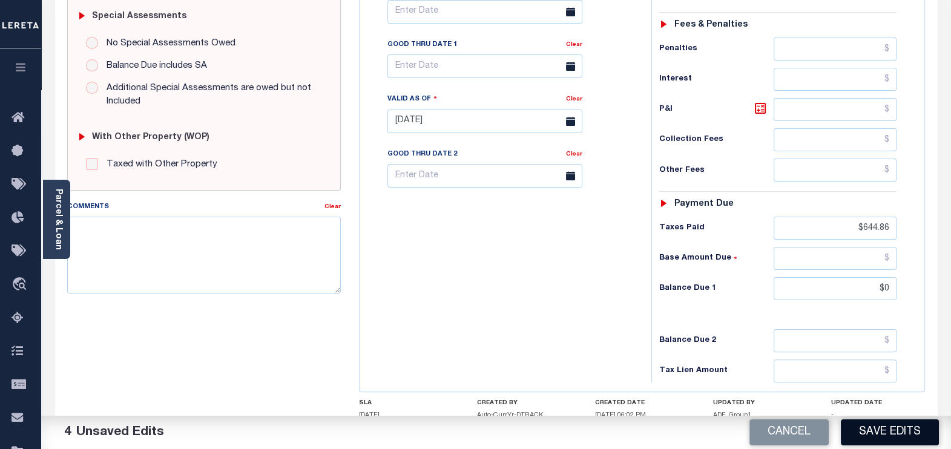
type input "$0.00"
click at [905, 426] on button "Save Edits" at bounding box center [890, 432] width 98 height 26
checkbox input "false"
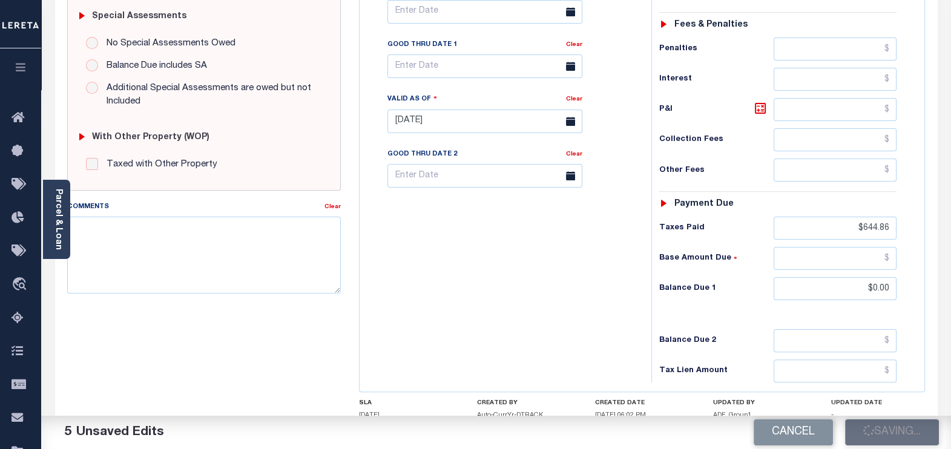
checkbox input "false"
type input "$644.86"
type input "$0"
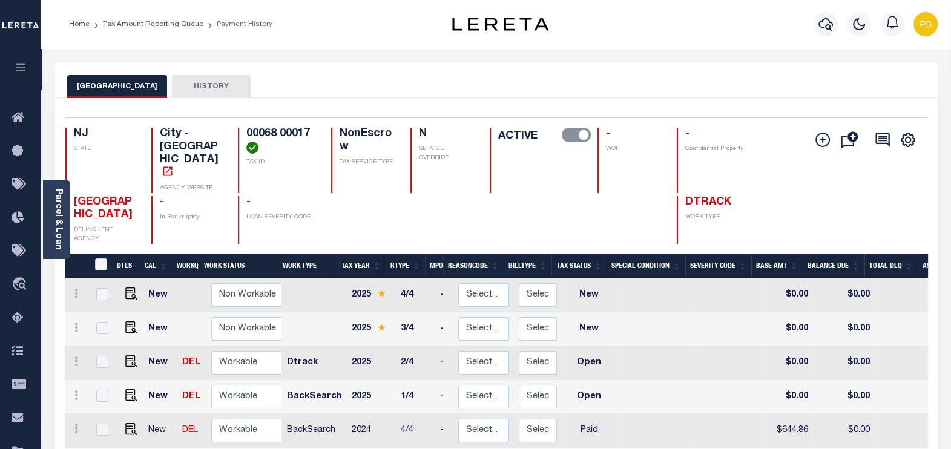
scroll to position [3, 0]
click at [127, 386] on img "" at bounding box center [131, 392] width 12 height 12
checkbox input "true"
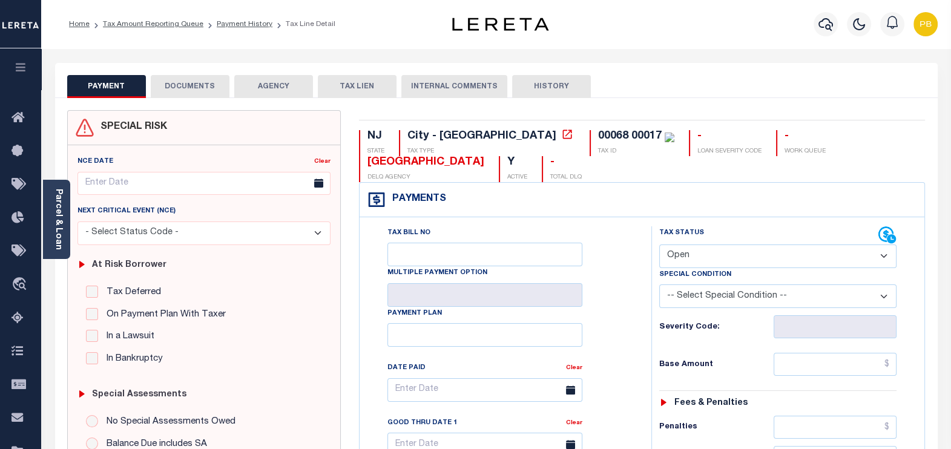
drag, startPoint x: 723, startPoint y: 232, endPoint x: 722, endPoint y: 244, distance: 11.6
click at [723, 245] on select "- Select Status Code - Open Due/Unpaid Paid Incomplete No Tax Due Internal Refu…" at bounding box center [778, 257] width 238 height 24
select select "PYD"
click at [659, 245] on select "- Select Status Code - Open Due/Unpaid Paid Incomplete No Tax Due Internal Refu…" at bounding box center [778, 257] width 238 height 24
type input "[DATE]"
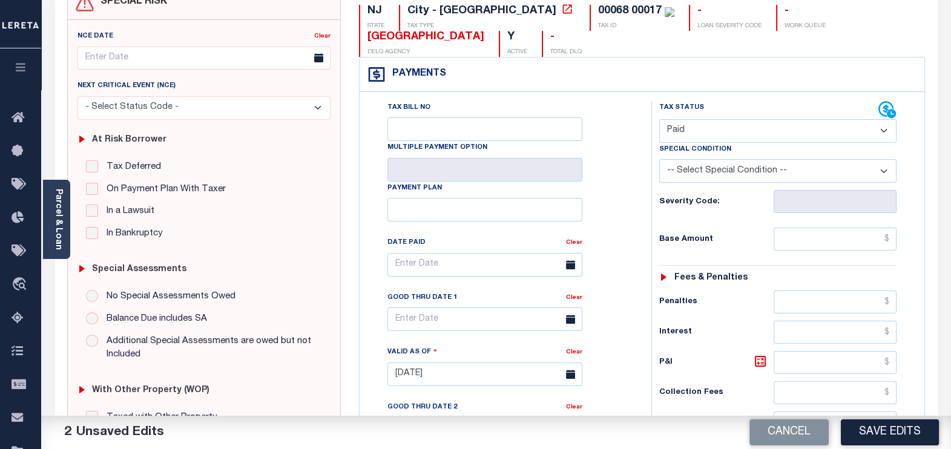
scroll to position [151, 0]
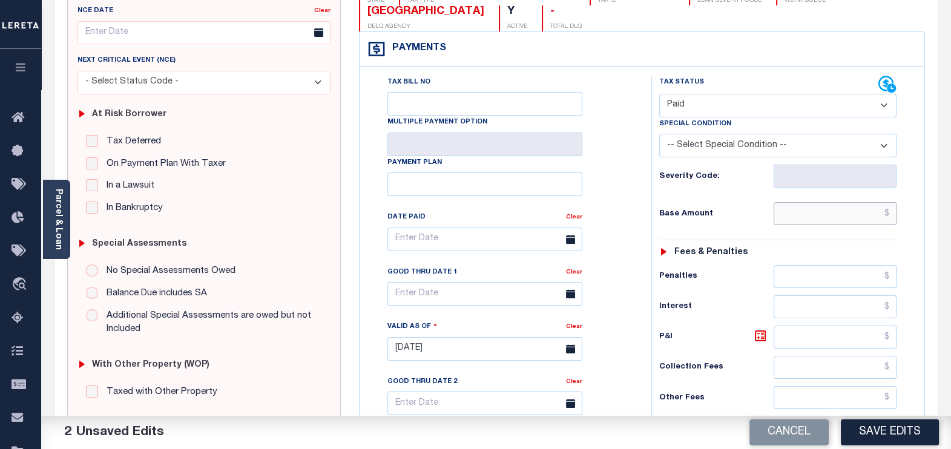
click at [814, 202] on input "text" at bounding box center [835, 213] width 123 height 23
paste input "750.26"
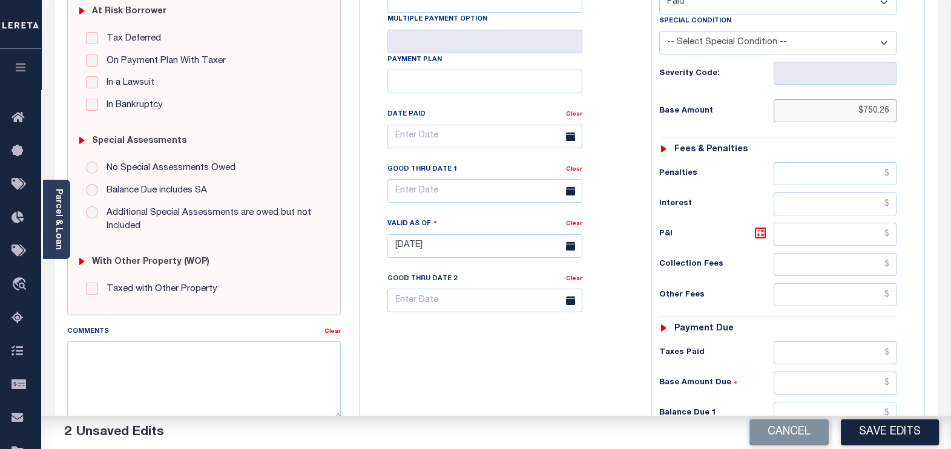
scroll to position [302, 0]
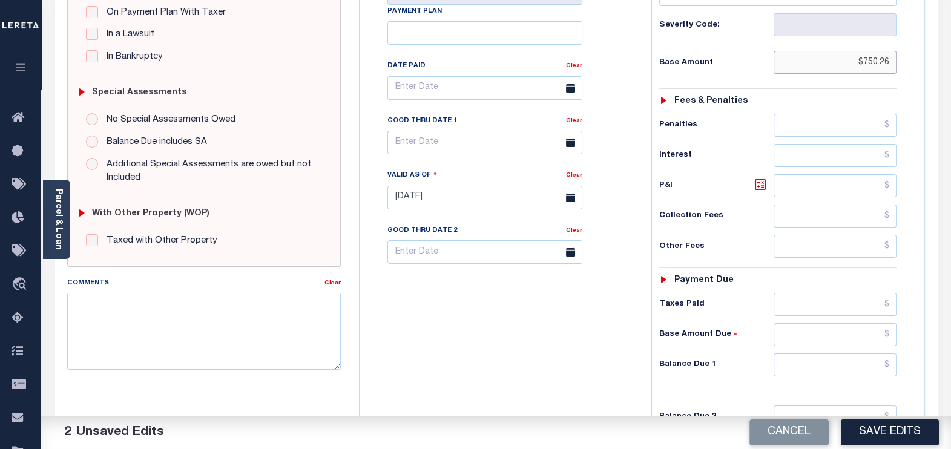
type input "$750.26"
click at [819, 293] on input "text" at bounding box center [835, 304] width 123 height 23
paste input "750.26"
type input "$750.26"
click at [847, 353] on input "text" at bounding box center [835, 364] width 123 height 23
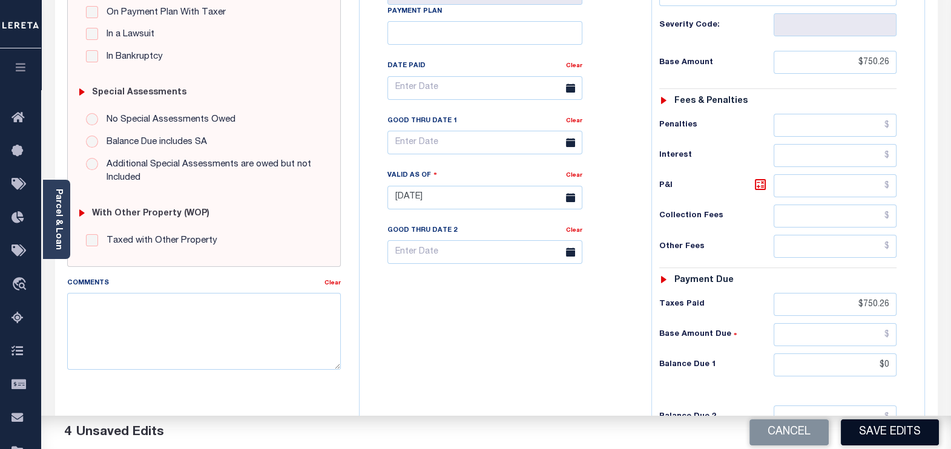
type input "$0.00"
click at [870, 435] on button "Save Edits" at bounding box center [890, 432] width 98 height 26
checkbox input "false"
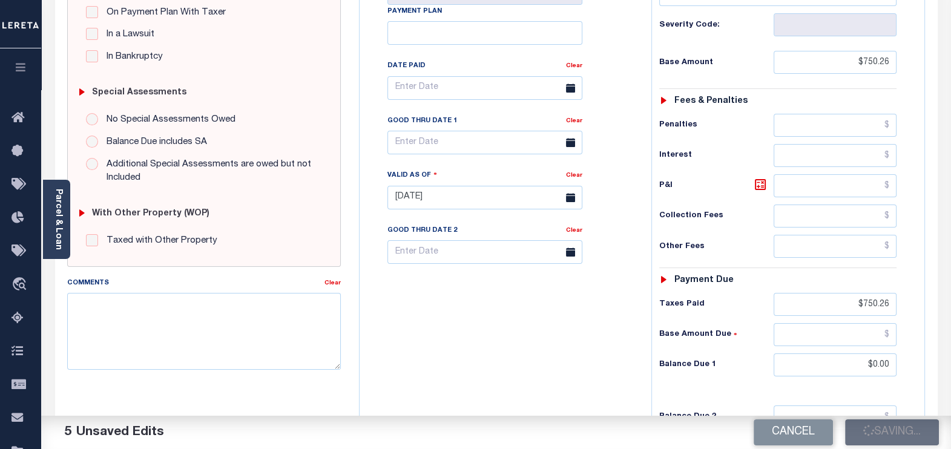
checkbox input "false"
type input "$750.26"
type input "$0"
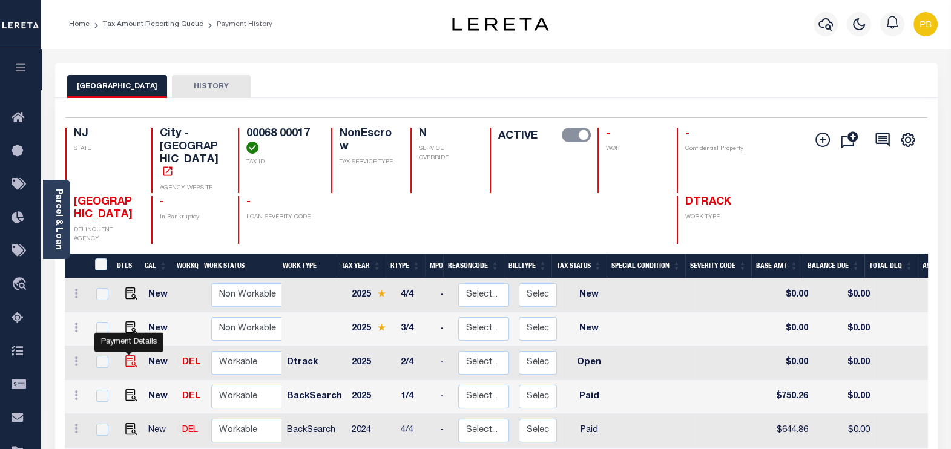
click at [129, 355] on img "" at bounding box center [131, 361] width 12 height 12
checkbox input "true"
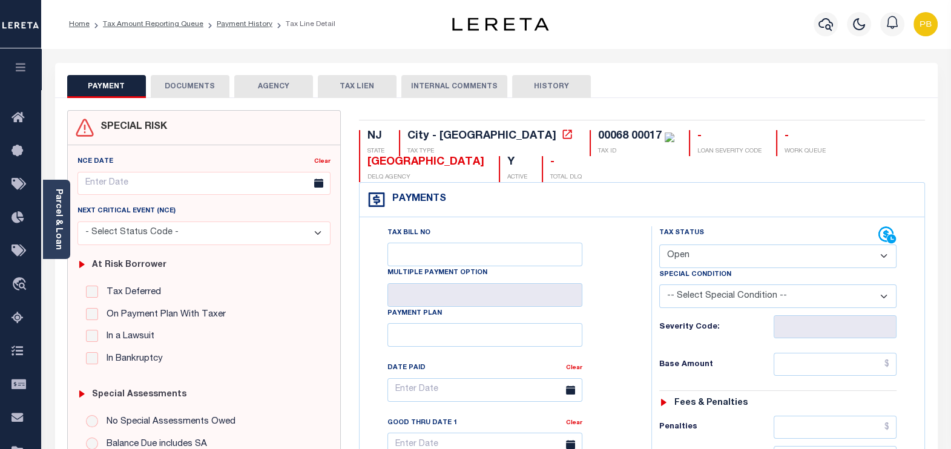
drag, startPoint x: 739, startPoint y: 224, endPoint x: 735, endPoint y: 230, distance: 7.4
click at [739, 245] on select "- Select Status Code - Open Due/Unpaid Paid Incomplete No Tax Due Internal Refu…" at bounding box center [778, 257] width 238 height 24
select select "PYD"
click at [659, 245] on select "- Select Status Code - Open Due/Unpaid Paid Incomplete No Tax Due Internal Refu…" at bounding box center [778, 257] width 238 height 24
type input "[DATE]"
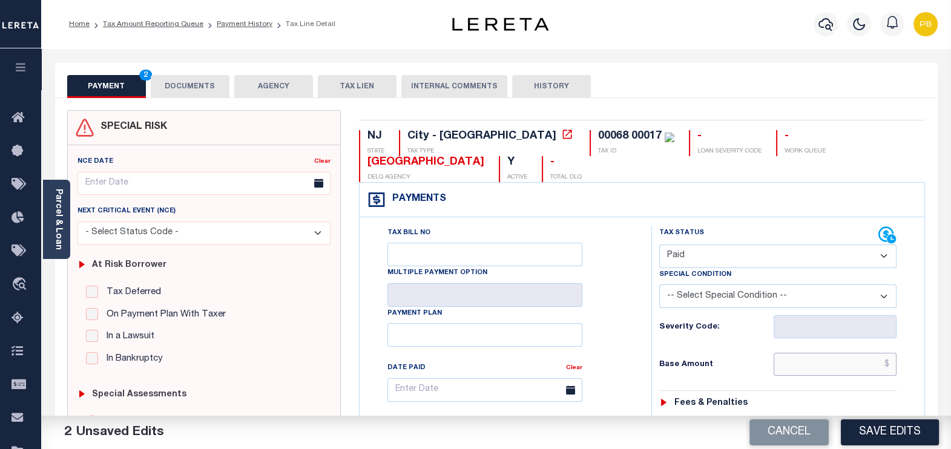
click at [824, 353] on input "text" at bounding box center [835, 364] width 123 height 23
paste input "750.26"
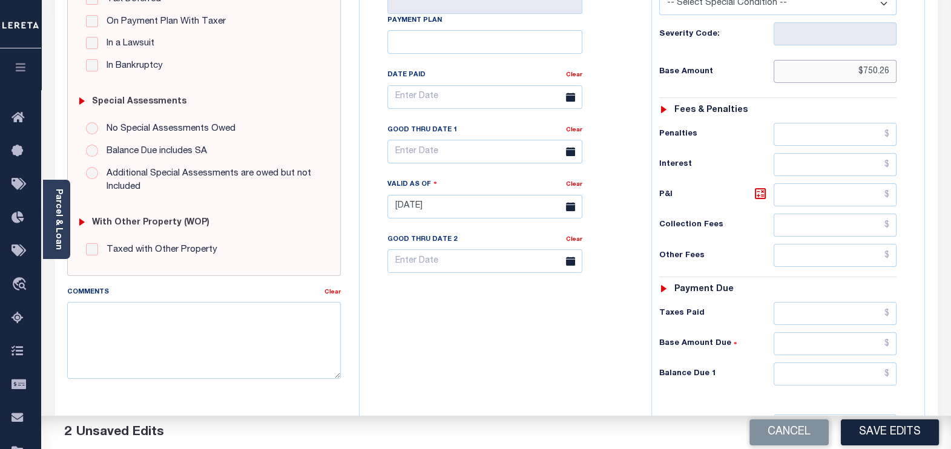
scroll to position [302, 0]
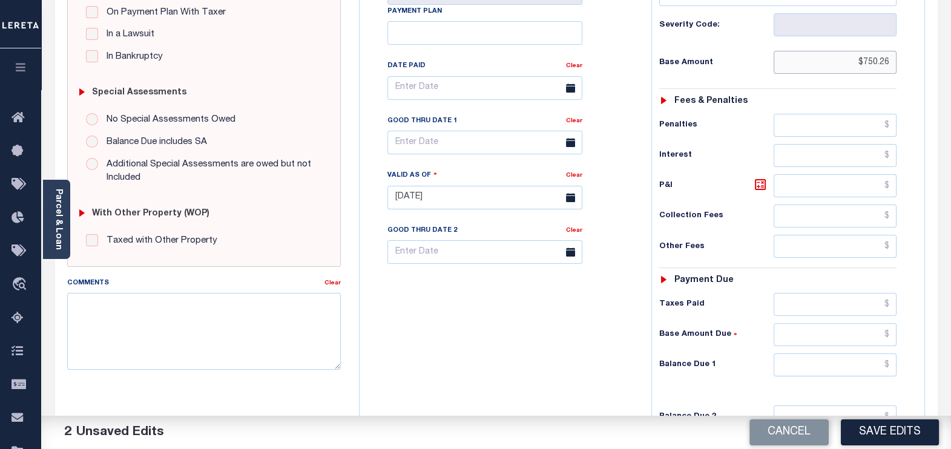
type input "$750.26"
click at [825, 293] on input "text" at bounding box center [835, 304] width 123 height 23
paste input "750.26"
type input "$750.26"
click at [867, 353] on input "text" at bounding box center [835, 364] width 123 height 23
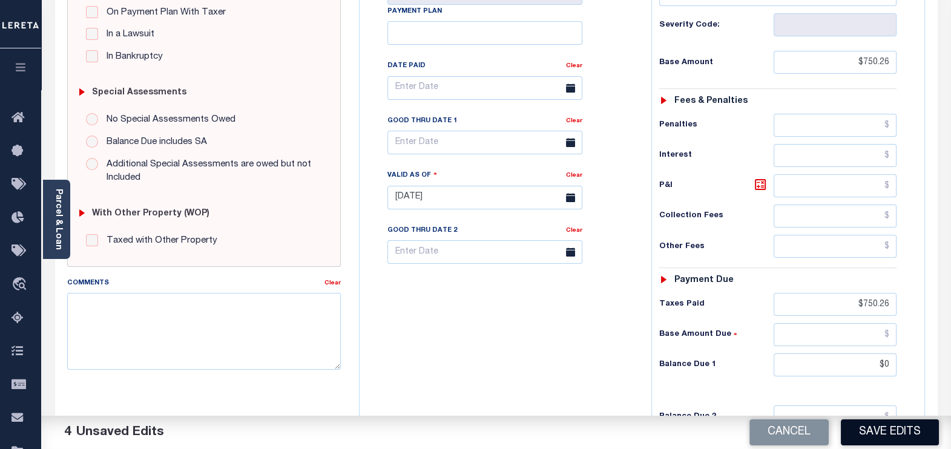
type input "$0.00"
click at [892, 425] on button "Save Edits" at bounding box center [890, 432] width 98 height 26
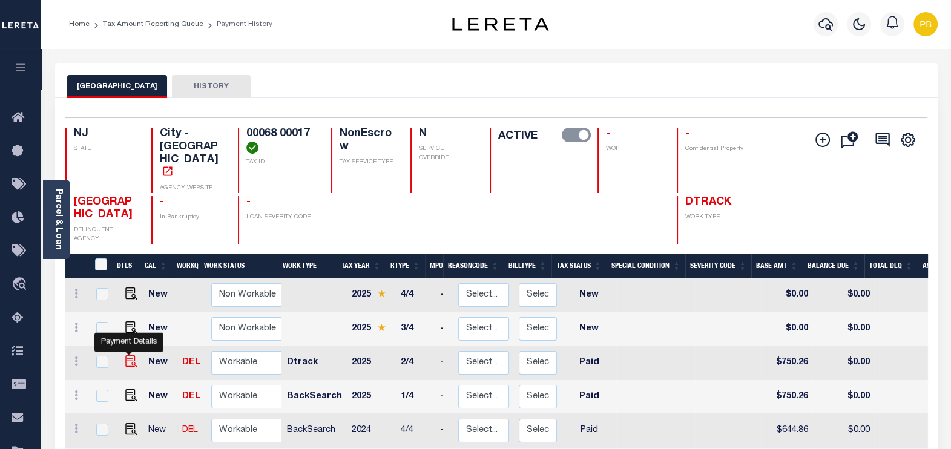
click at [132, 355] on img "" at bounding box center [131, 361] width 12 height 12
checkbox input "true"
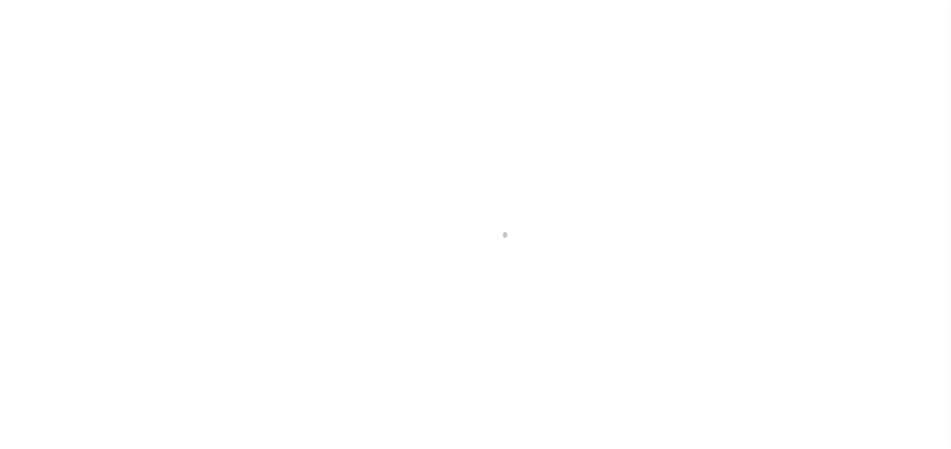
select select "PYD"
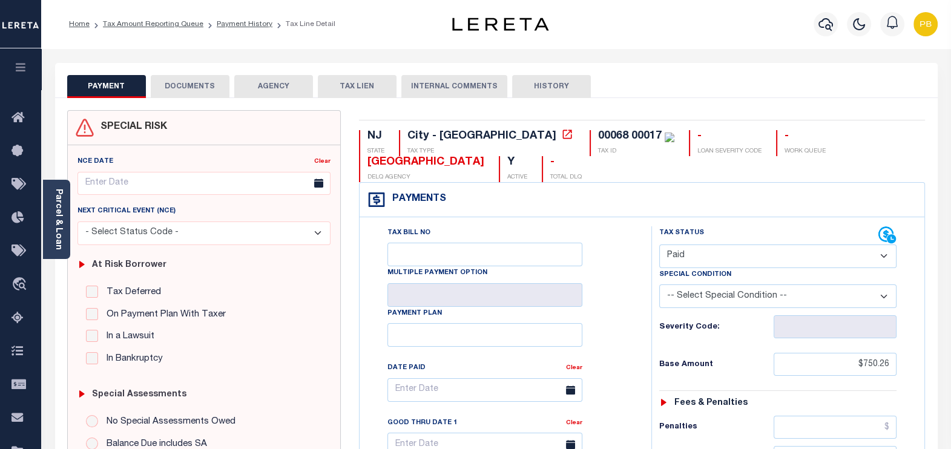
click at [186, 88] on button "DOCUMENTS" at bounding box center [190, 86] width 79 height 23
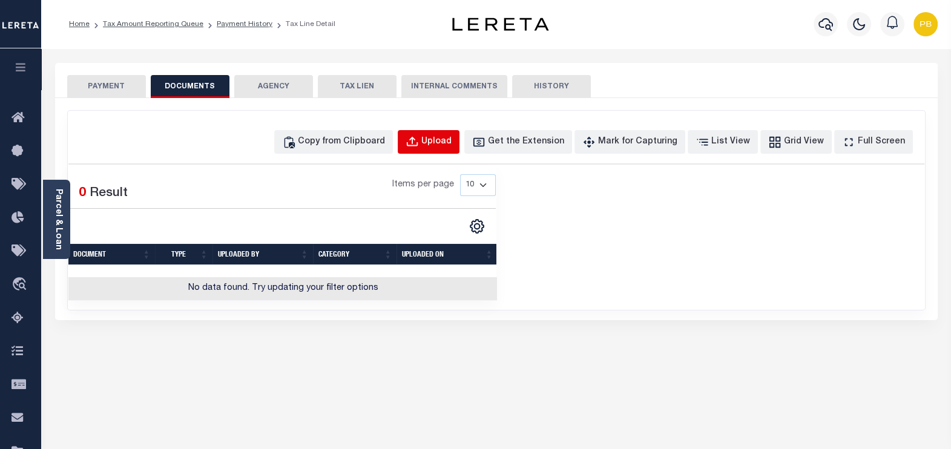
click at [459, 134] on button "Upload" at bounding box center [429, 142] width 62 height 24
select select "POP"
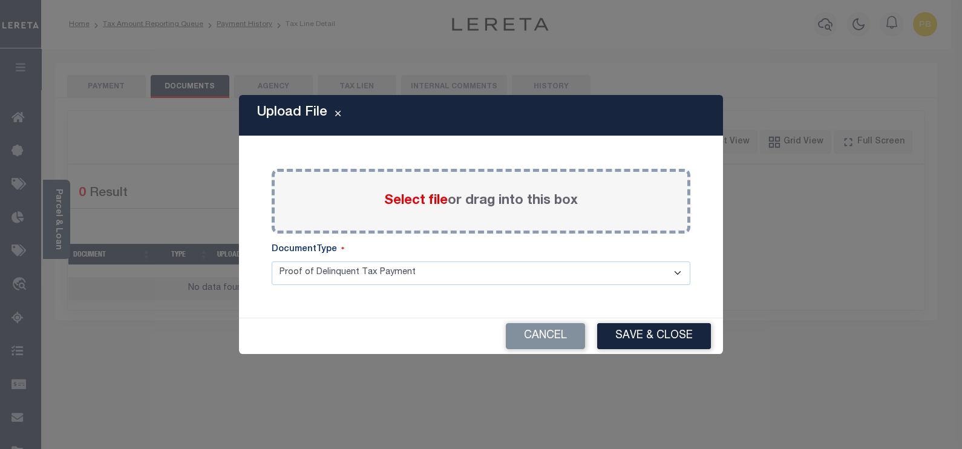
click at [410, 202] on span "Select file" at bounding box center [416, 200] width 64 height 13
click at [0, 0] on input "Select file or drag into this box" at bounding box center [0, 0] width 0 height 0
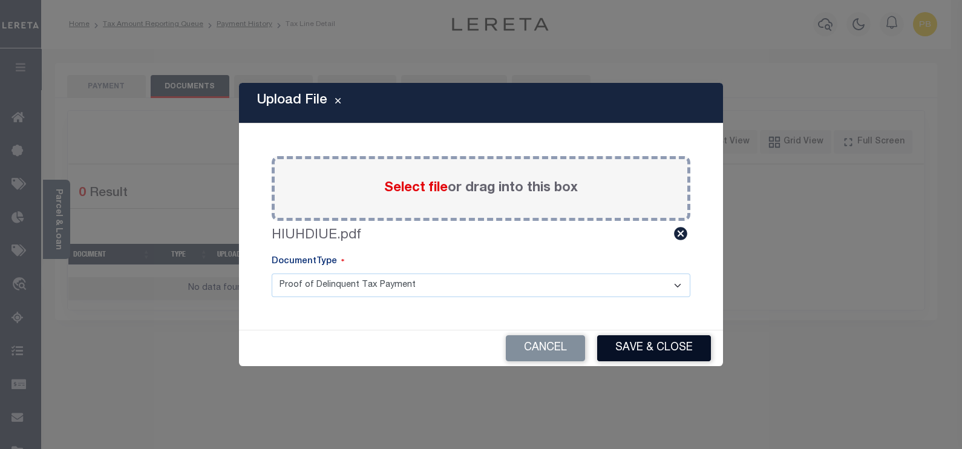
click at [656, 350] on button "Save & Close" at bounding box center [654, 348] width 114 height 26
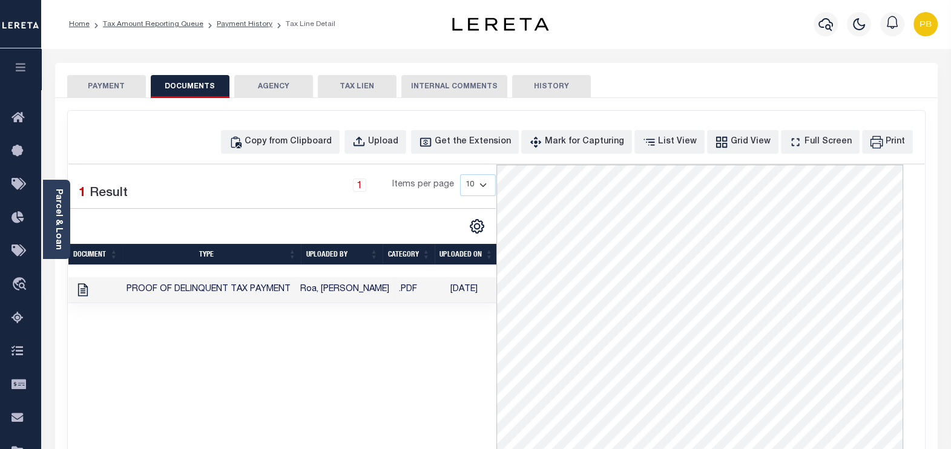
click at [117, 82] on button "PAYMENT" at bounding box center [106, 86] width 79 height 23
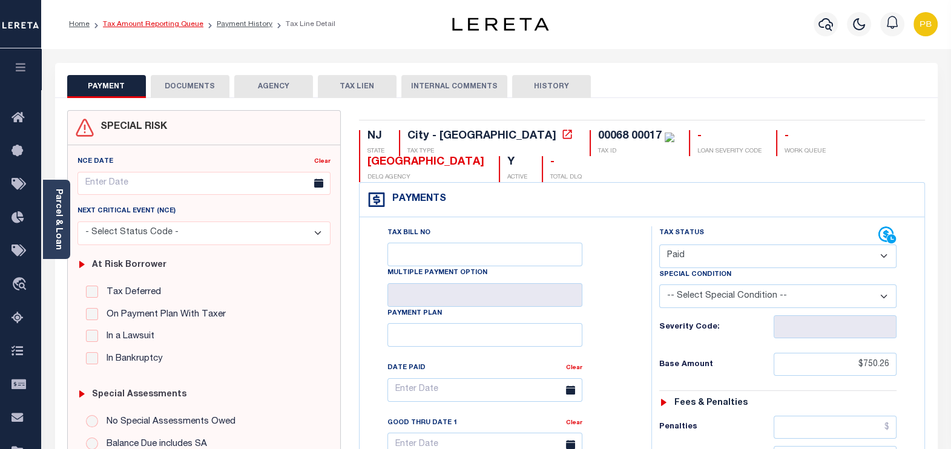
click at [185, 26] on link "Tax Amount Reporting Queue" at bounding box center [153, 24] width 100 height 7
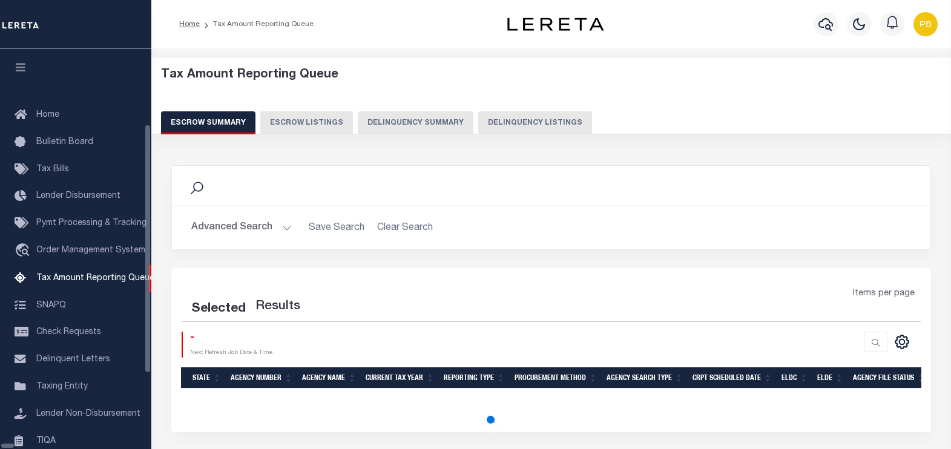
click at [432, 122] on button "Delinquency Summary" at bounding box center [416, 122] width 116 height 23
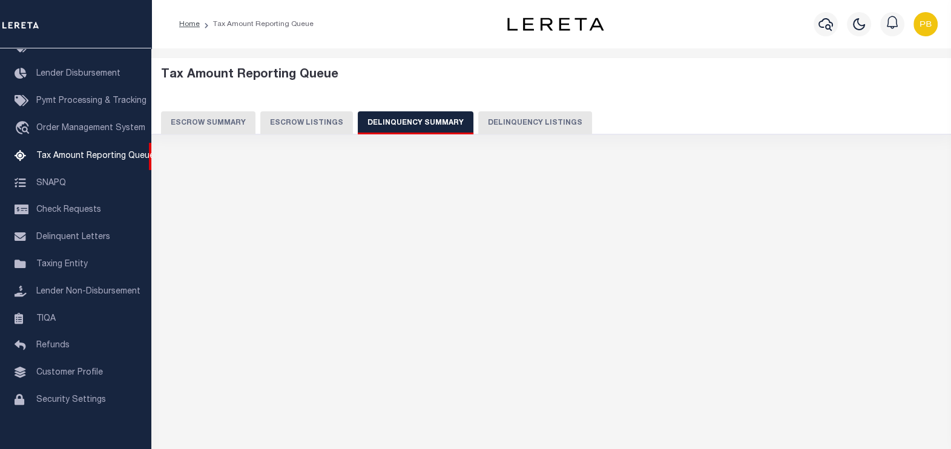
click at [533, 121] on button "Delinquency Listings" at bounding box center [535, 122] width 114 height 23
select select "100"
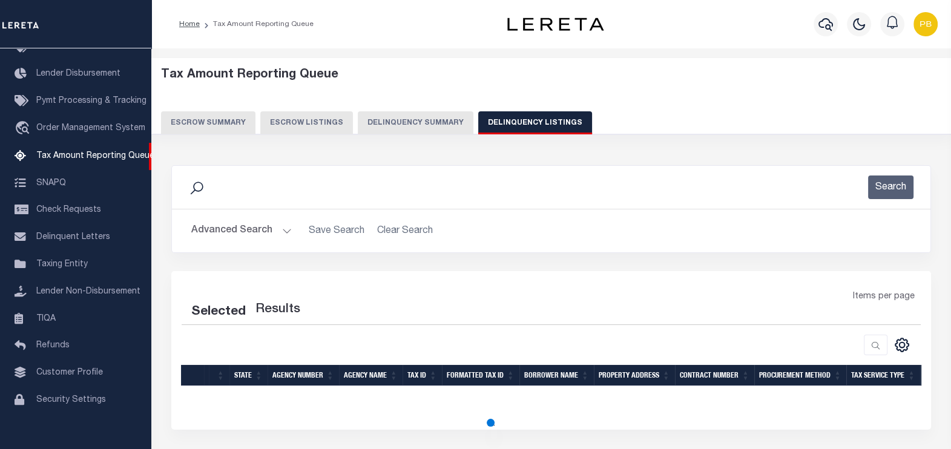
select select "100"
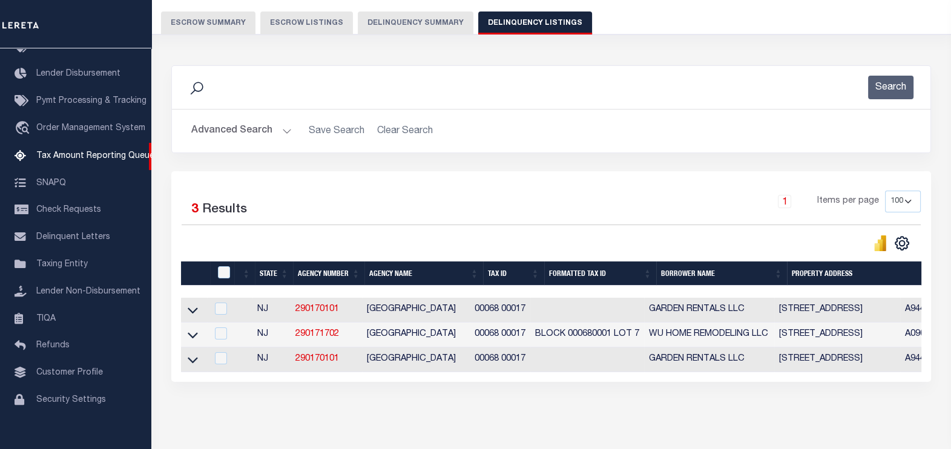
scroll to position [151, 0]
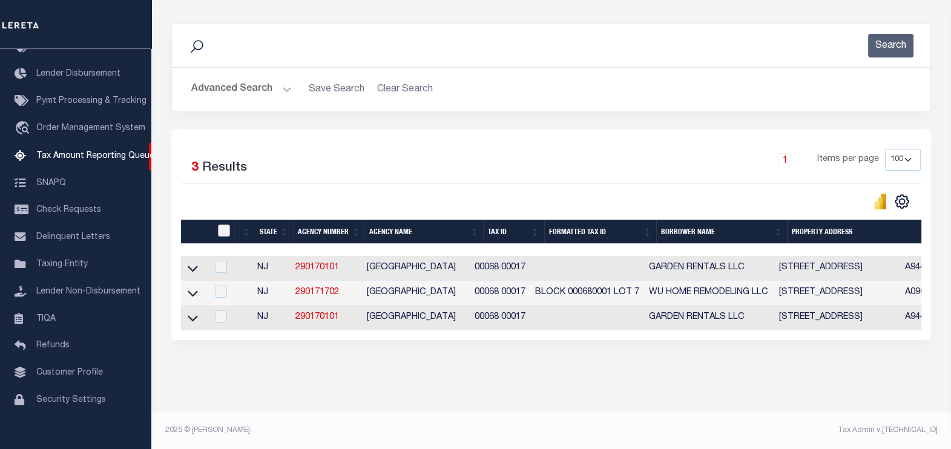
click at [223, 225] on input "checkbox" at bounding box center [224, 231] width 12 height 12
checkbox input "true"
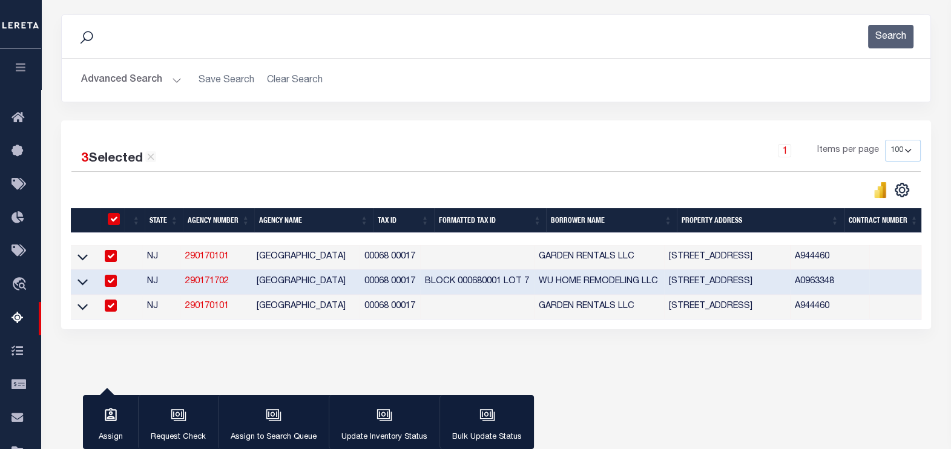
scroll to position [148, 0]
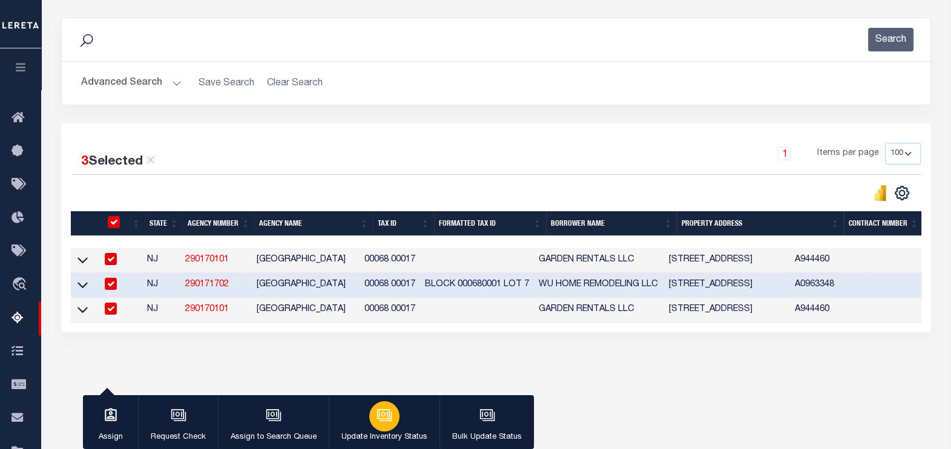
click at [379, 411] on icon "button" at bounding box center [383, 414] width 13 height 10
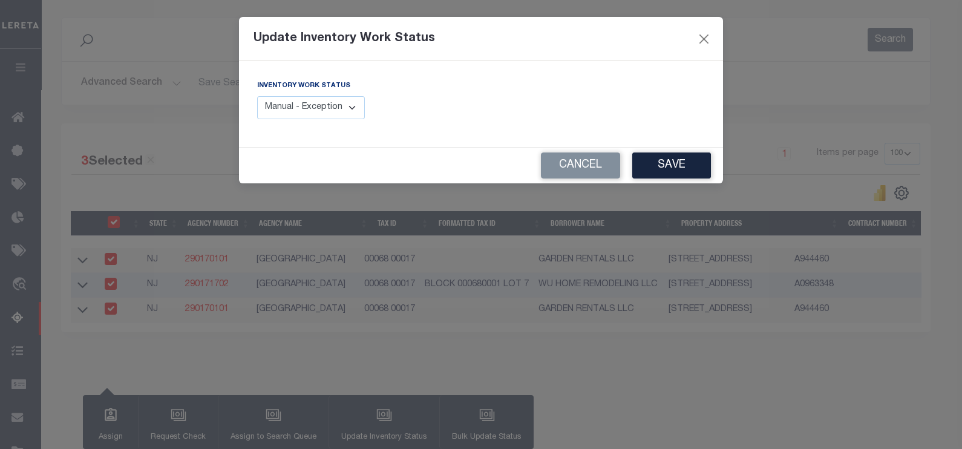
drag, startPoint x: 318, startPoint y: 111, endPoint x: 318, endPoint y: 117, distance: 6.7
click at [318, 111] on select "Manual - Exception Pended - Awaiting Search Late Add Exception Completed" at bounding box center [311, 108] width 108 height 24
select select "4"
click at [257, 96] on select "Manual - Exception Pended - Awaiting Search Late Add Exception Completed" at bounding box center [311, 108] width 108 height 24
click at [678, 156] on button "Save" at bounding box center [672, 166] width 79 height 26
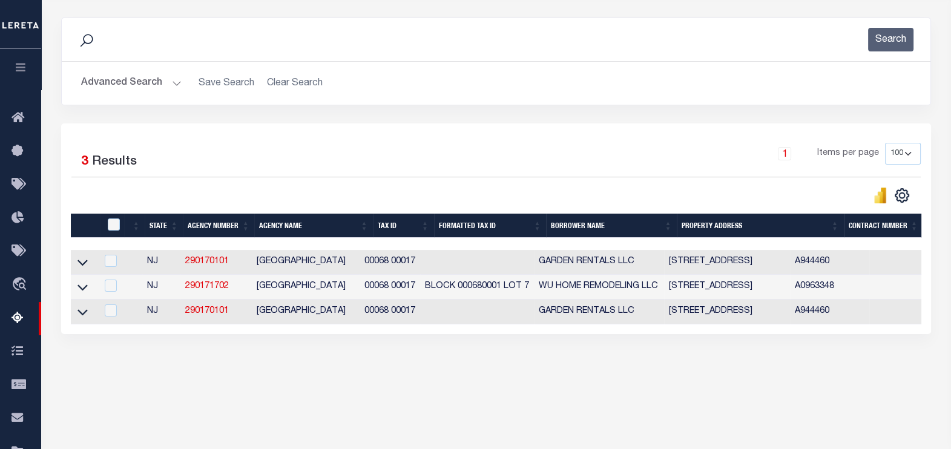
click at [169, 71] on button "Advanced Search" at bounding box center [131, 83] width 100 height 24
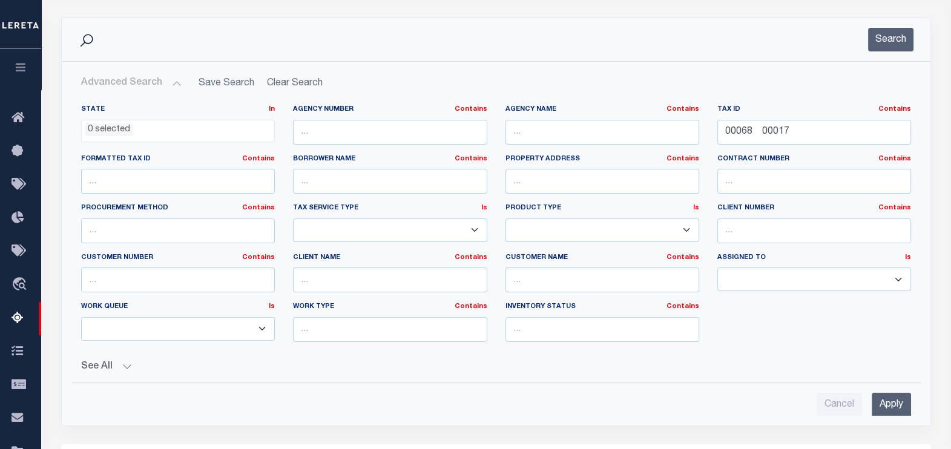
click at [173, 81] on button "Advanced Search" at bounding box center [131, 83] width 100 height 24
drag, startPoint x: 797, startPoint y: 127, endPoint x: 708, endPoint y: 127, distance: 89.0
click at [708, 127] on div "Tax ID Contains Contains Is 00068 00017" at bounding box center [814, 130] width 212 height 50
paste input "87 00002"
type input "00087 00002"
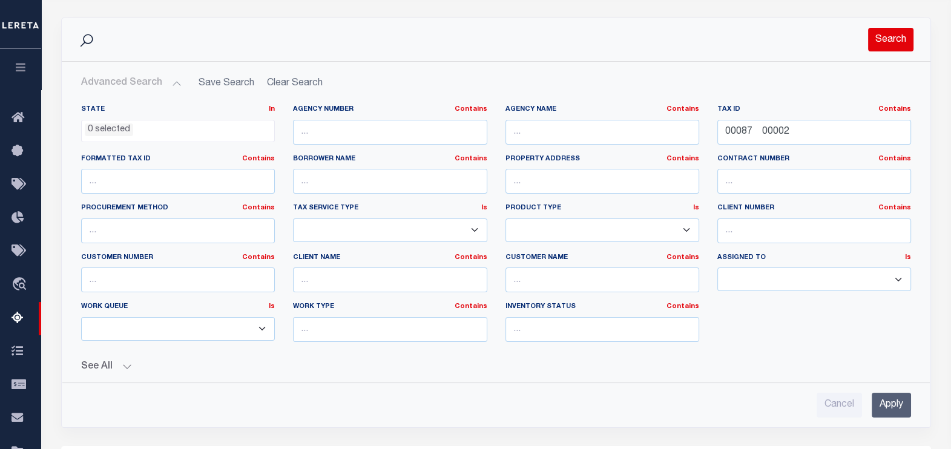
click button "Search"
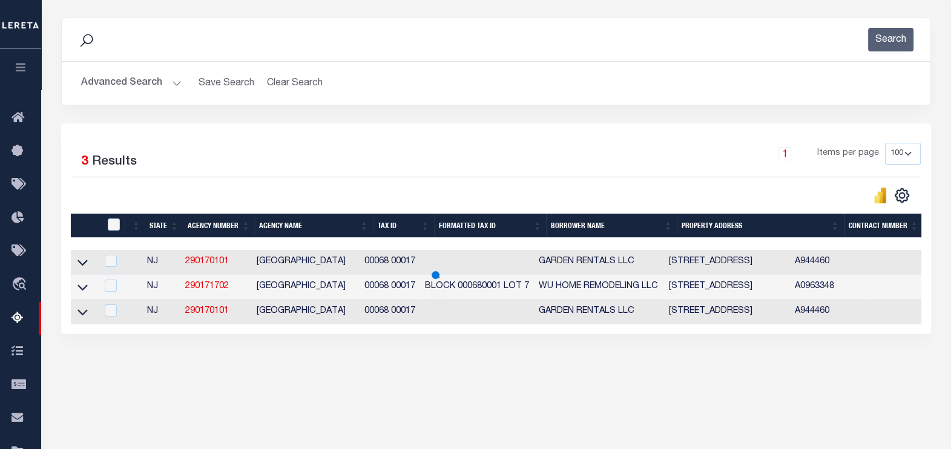
scroll to position [192, 0]
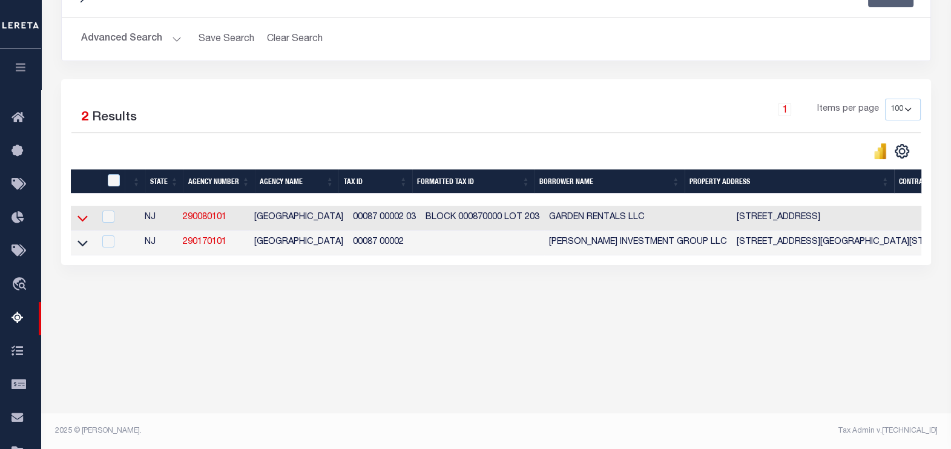
click icon
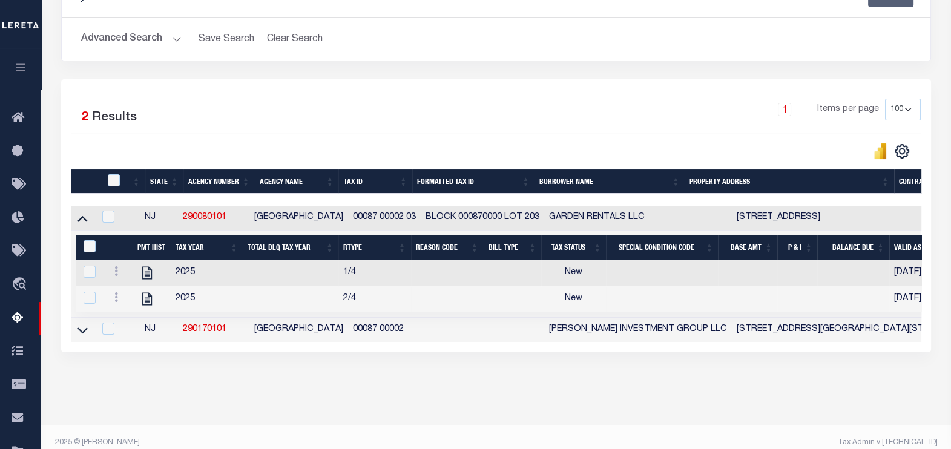
scroll to position [214, 0]
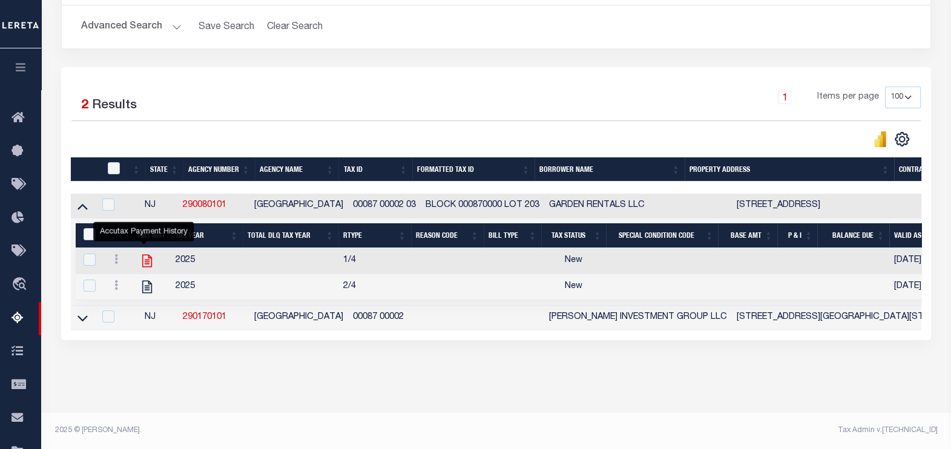
click icon ""
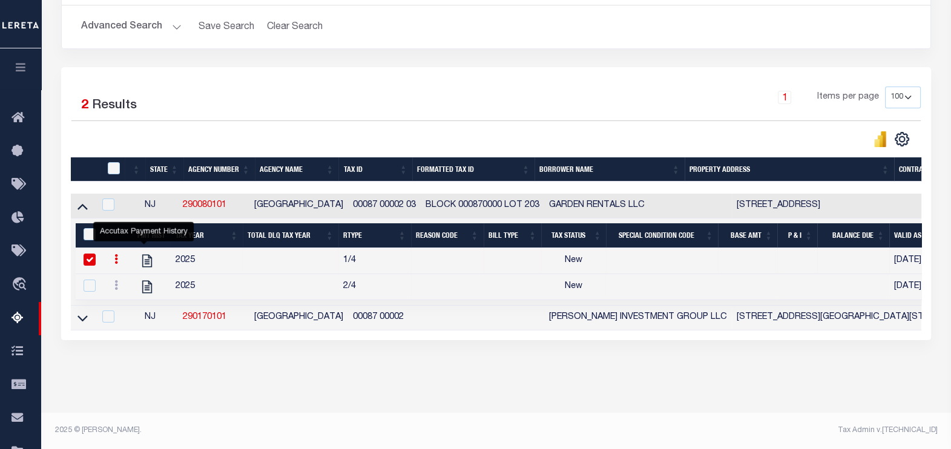
checkbox input "true"
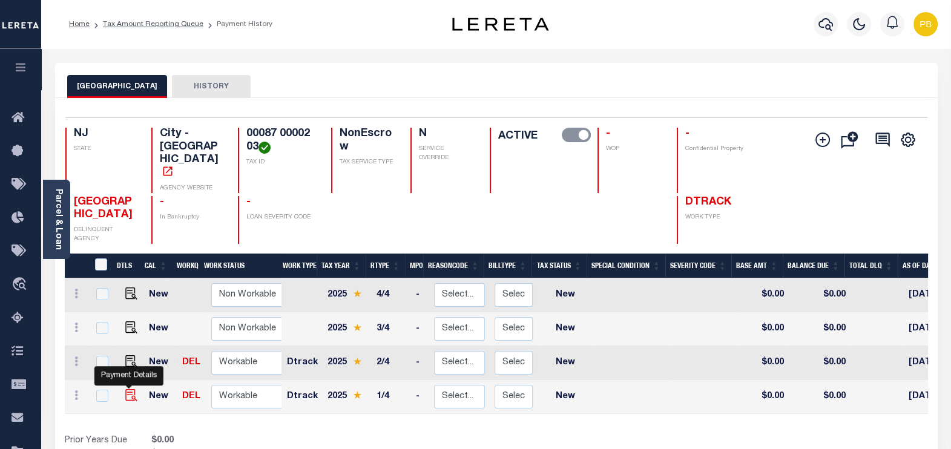
click at [125, 389] on img "" at bounding box center [131, 395] width 12 height 12
checkbox input "true"
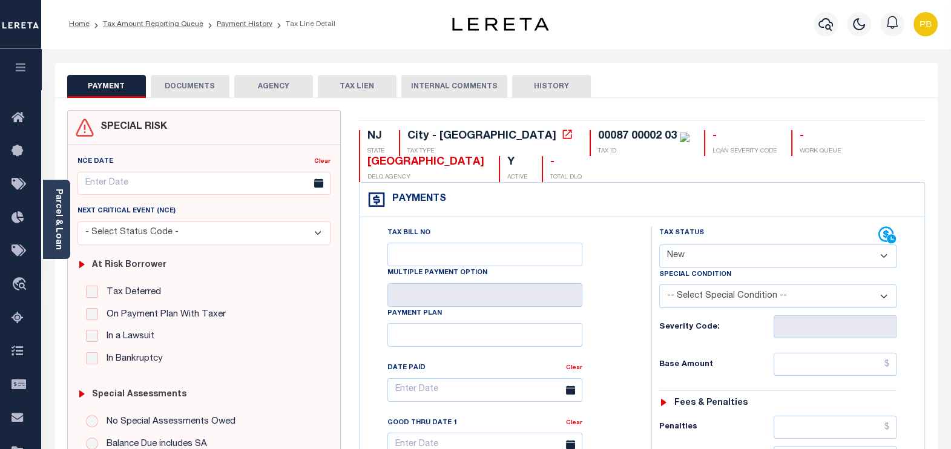
click at [702, 260] on select "- Select Status Code - Open Due/Unpaid Paid Incomplete No Tax Due Internal Refu…" at bounding box center [778, 257] width 238 height 24
select select "PYD"
click at [659, 245] on select "- Select Status Code - Open Due/Unpaid Paid Incomplete No Tax Due Internal Refu…" at bounding box center [778, 257] width 238 height 24
type input "[DATE]"
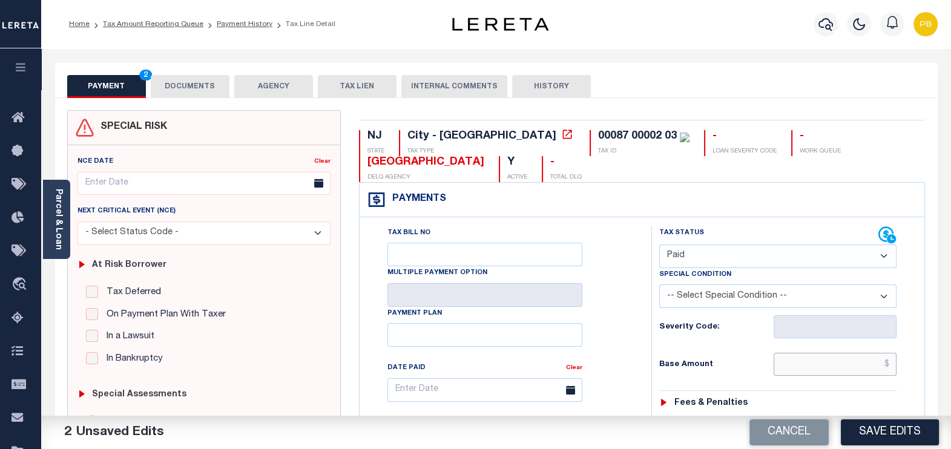
click at [818, 366] on input "text" at bounding box center [835, 364] width 123 height 23
paste input "1,144.92"
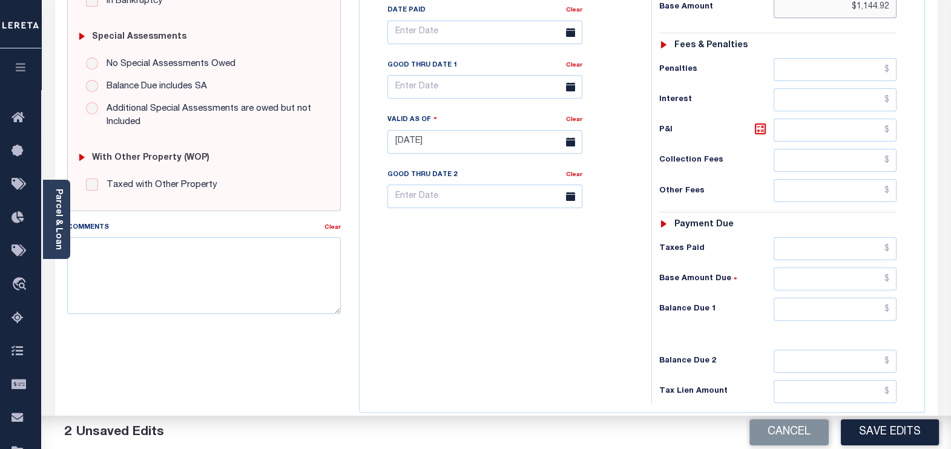
scroll to position [378, 0]
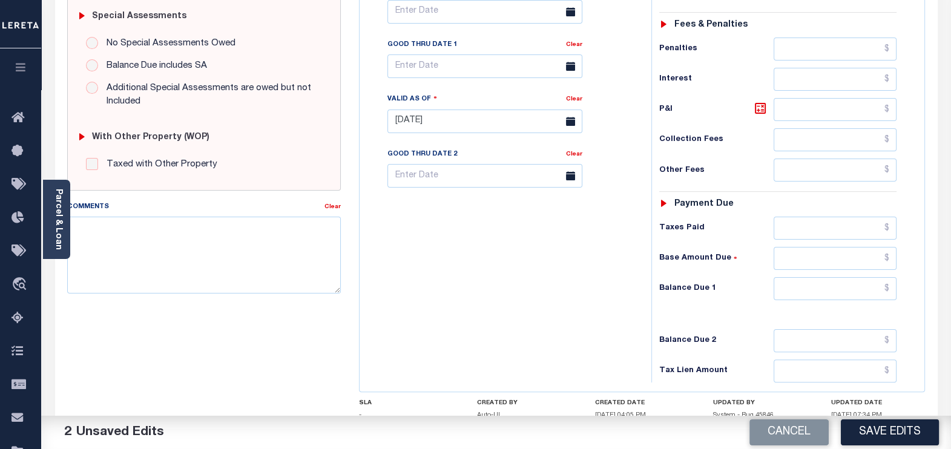
type input "$1,144.92"
click at [842, 226] on input "text" at bounding box center [835, 228] width 123 height 23
paste input "1,144.92"
type input "$1,144.92"
click at [864, 292] on input "text" at bounding box center [835, 288] width 123 height 23
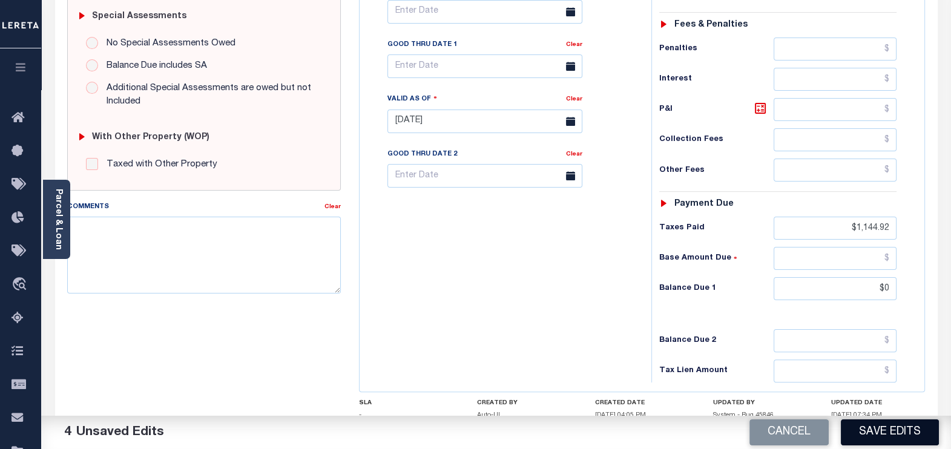
type input "$0.00"
click at [897, 433] on button "Save Edits" at bounding box center [890, 432] width 98 height 26
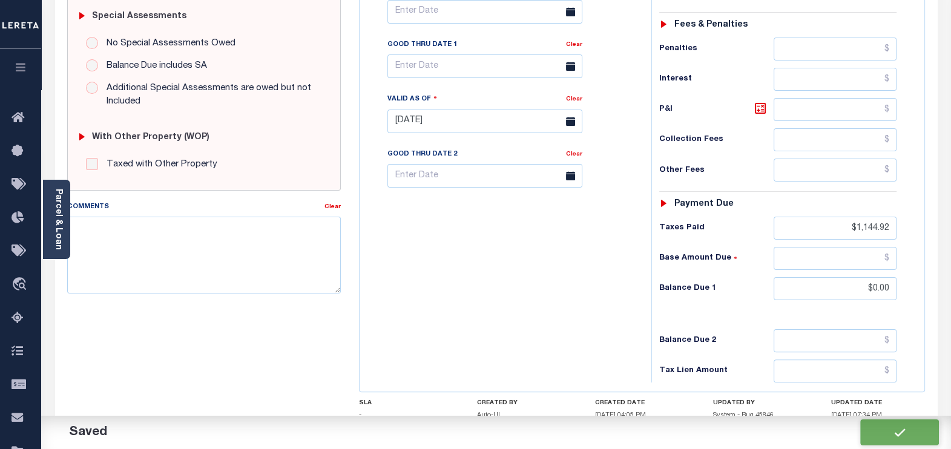
checkbox input "false"
type input "$1,144.92"
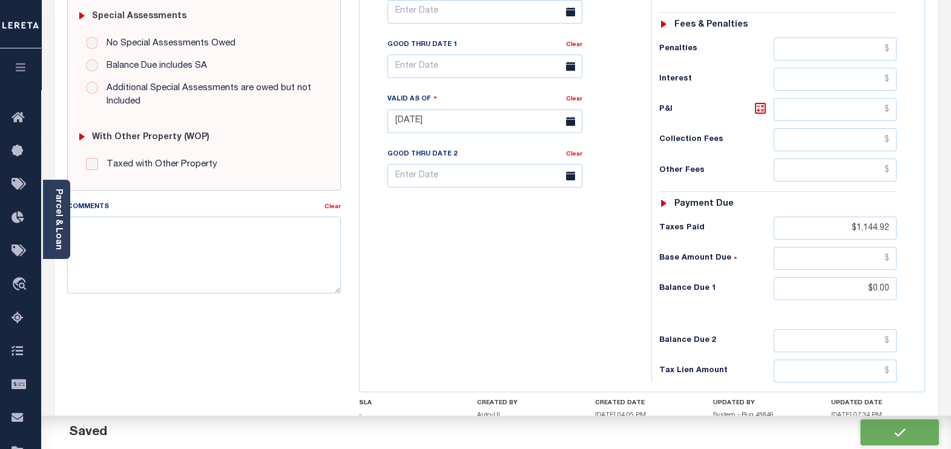
type input "$1,144.92"
type input "$0"
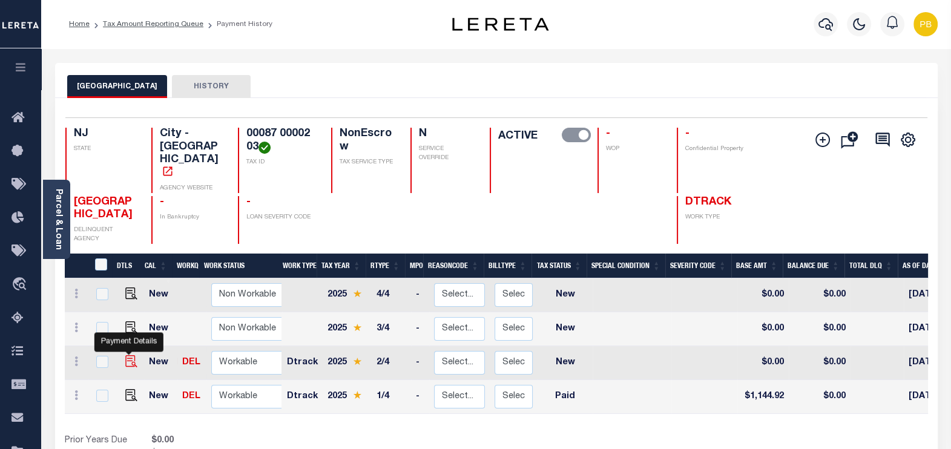
click at [128, 355] on img "" at bounding box center [131, 361] width 12 height 12
checkbox input "true"
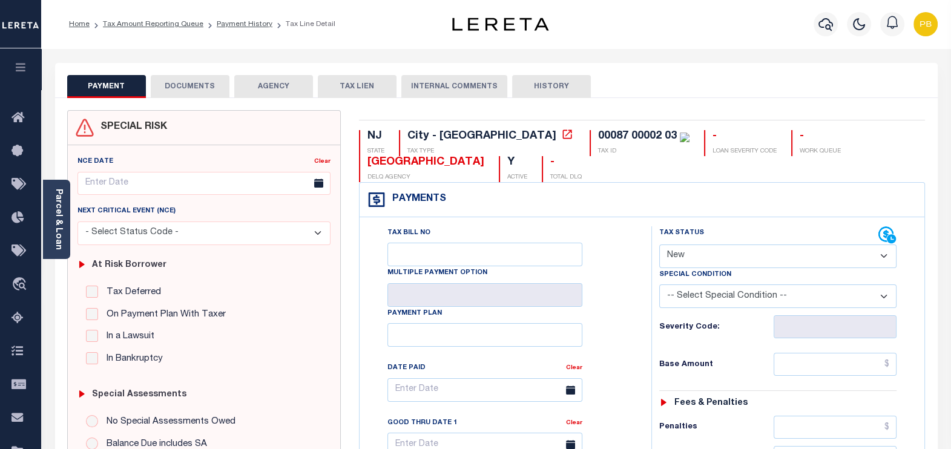
click at [716, 257] on select "- Select Status Code - Open Due/Unpaid Paid Incomplete No Tax Due Internal Refu…" at bounding box center [778, 257] width 238 height 24
select select "DUE"
click at [659, 245] on select "- Select Status Code - Open Due/Unpaid Paid Incomplete No Tax Due Internal Refu…" at bounding box center [778, 257] width 238 height 24
type input "[DATE]"
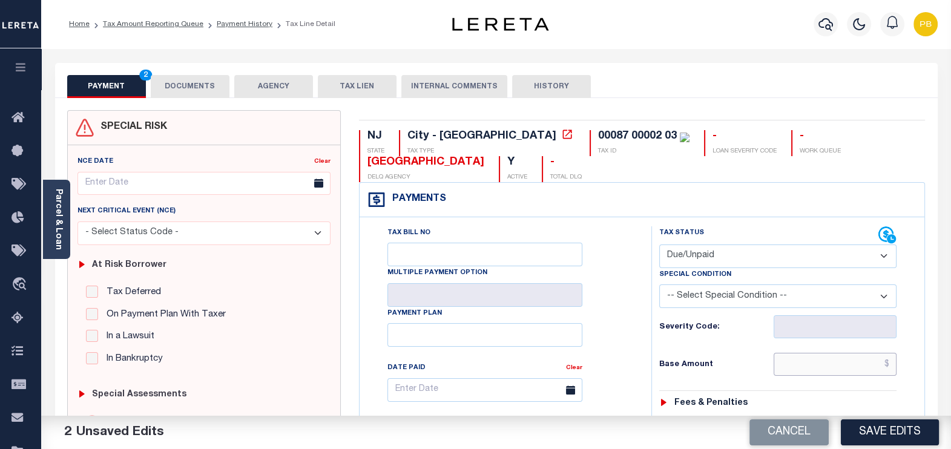
click at [819, 361] on input "text" at bounding box center [835, 364] width 123 height 23
paste input "1,144.91"
type input "$1,144.91"
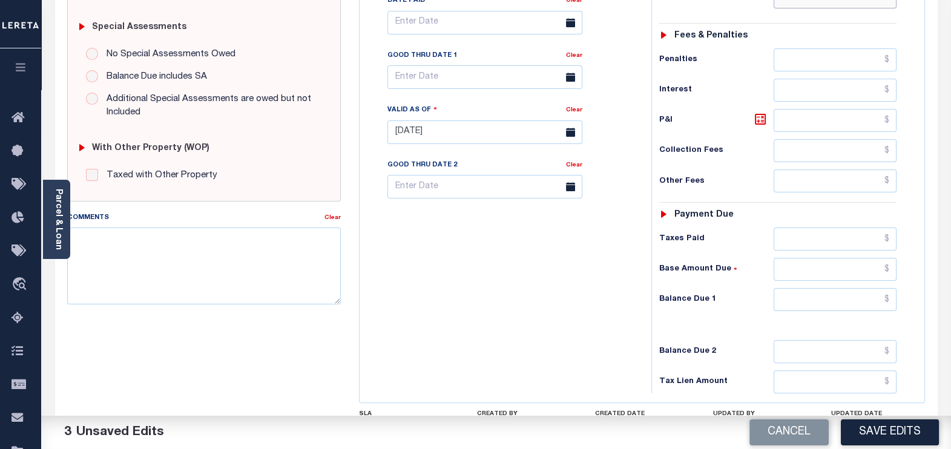
scroll to position [378, 0]
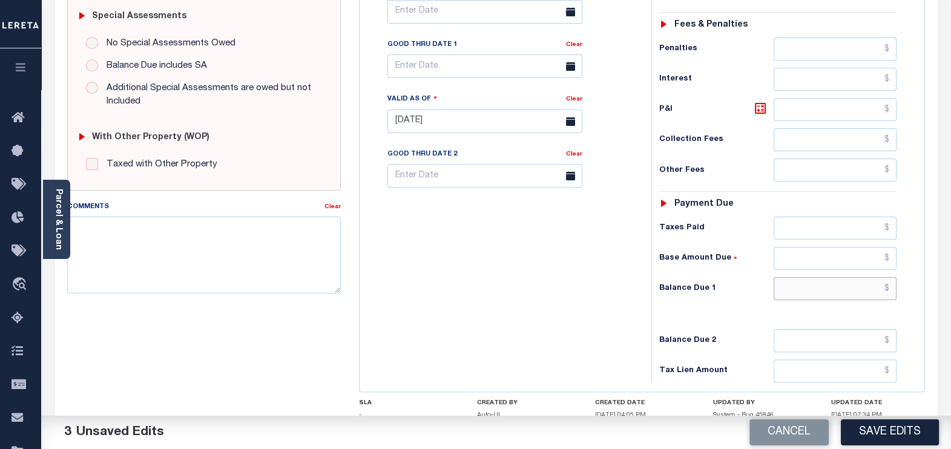
click at [829, 283] on input "text" at bounding box center [835, 288] width 123 height 23
paste input "1,171.37"
type input "$1,171.37"
click at [761, 108] on icon at bounding box center [760, 108] width 15 height 15
type input "$26.46"
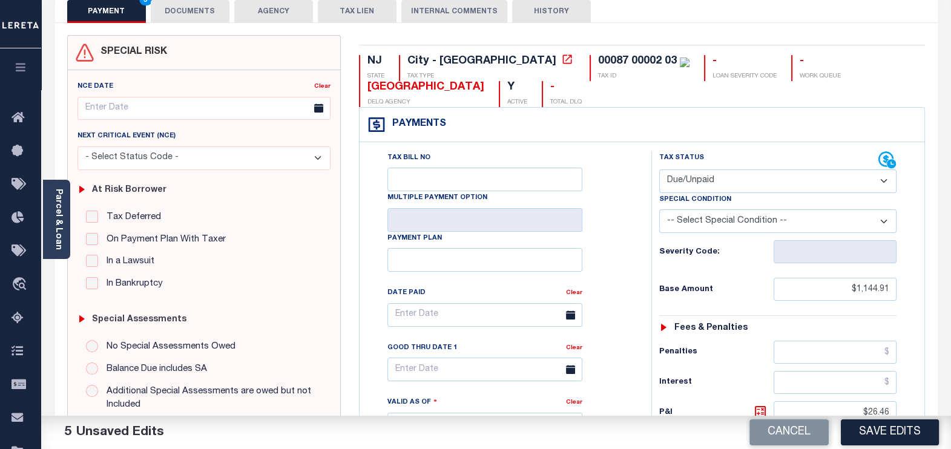
scroll to position [227, 0]
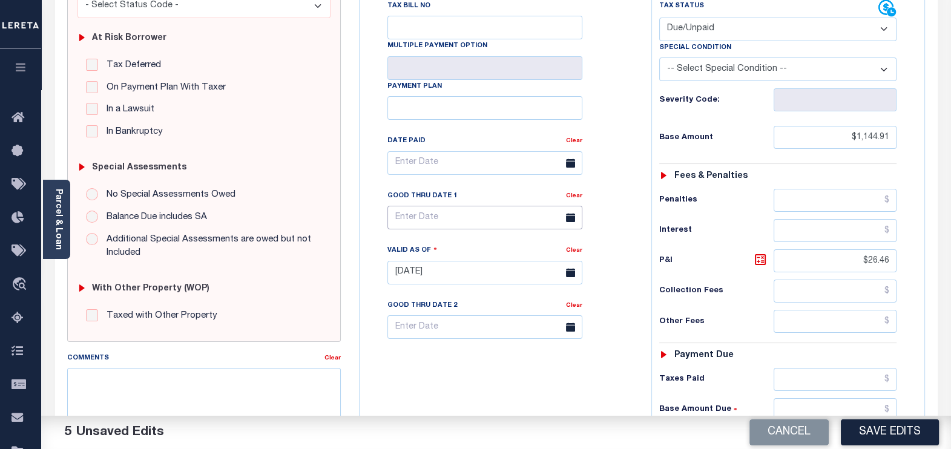
click at [437, 222] on input "text" at bounding box center [484, 218] width 195 height 24
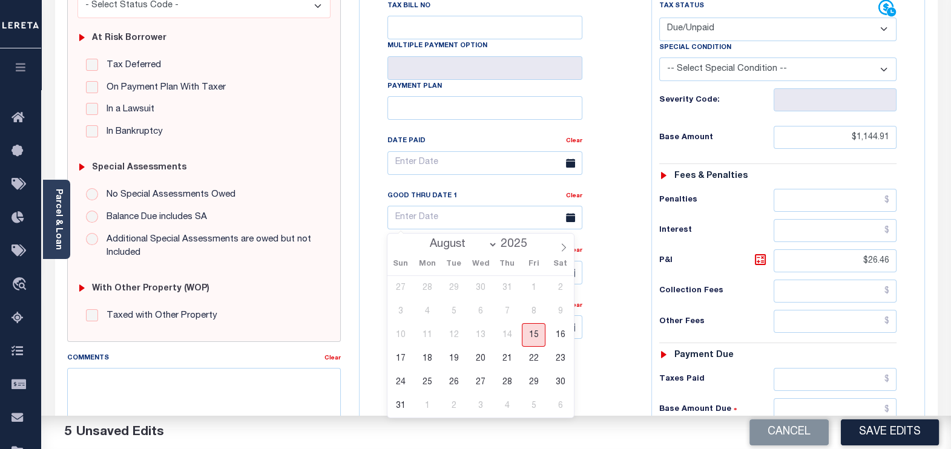
click at [533, 336] on span "15" at bounding box center [534, 335] width 24 height 24
type input "[DATE]"
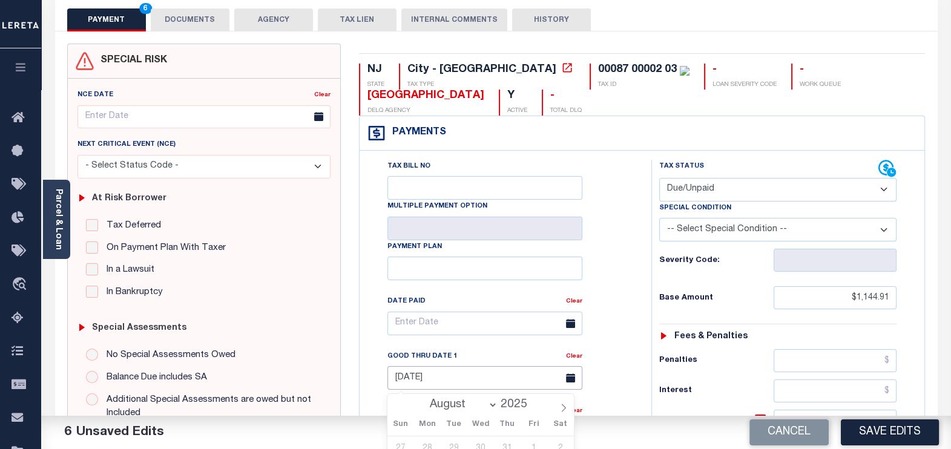
scroll to position [0, 0]
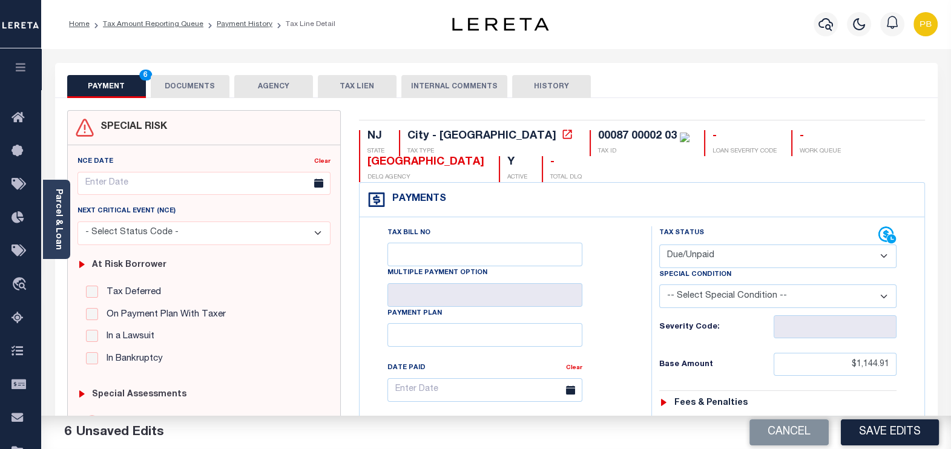
click at [183, 88] on button "DOCUMENTS" at bounding box center [190, 86] width 79 height 23
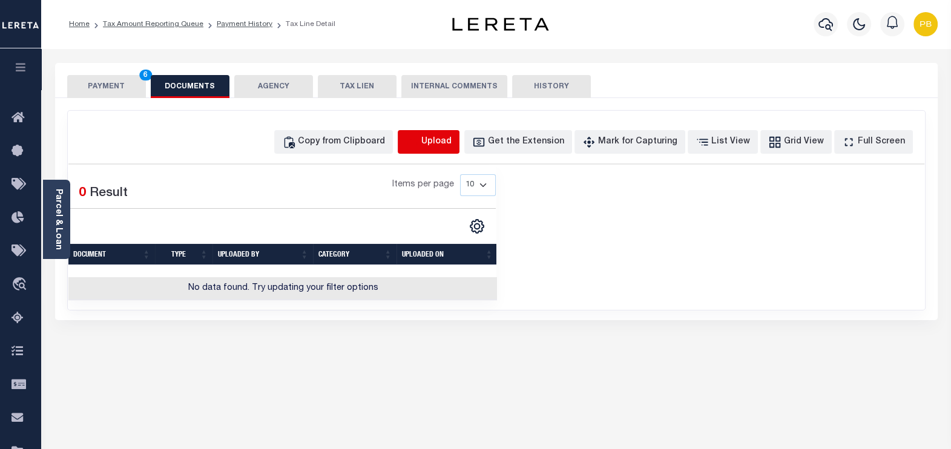
click at [417, 140] on icon "button" at bounding box center [411, 141] width 11 height 10
select select "POP"
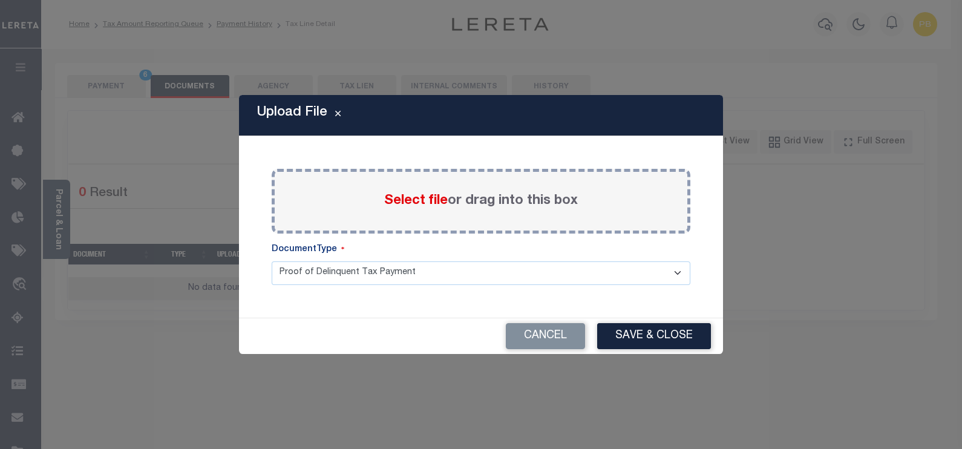
click at [421, 200] on span "Select file" at bounding box center [416, 200] width 64 height 13
click at [0, 0] on input "Select file or drag into this box" at bounding box center [0, 0] width 0 height 0
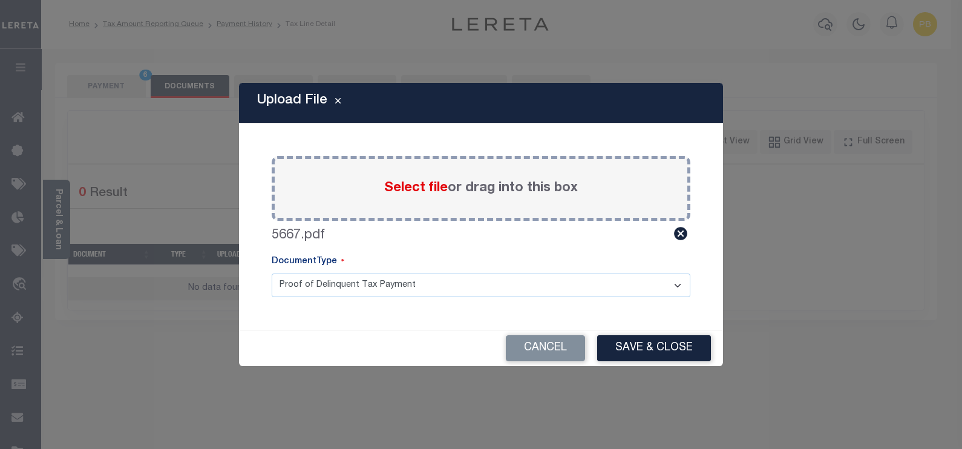
click at [668, 332] on div "Cancel Save & Close" at bounding box center [481, 348] width 484 height 36
click at [682, 357] on button "Save & Close" at bounding box center [654, 348] width 114 height 26
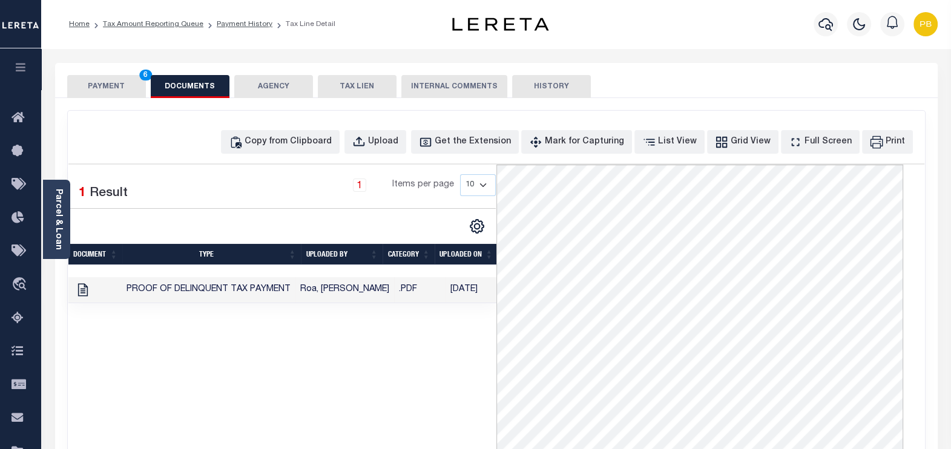
click at [120, 87] on button "PAYMENT 6" at bounding box center [106, 86] width 79 height 23
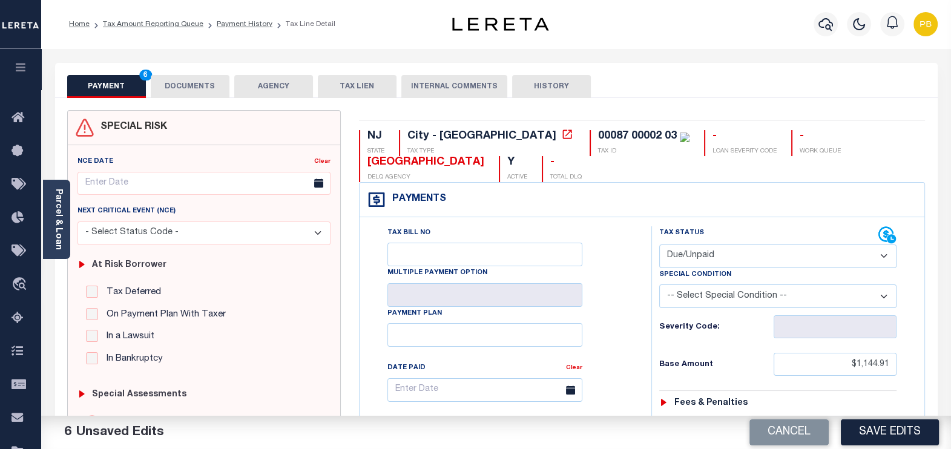
click at [186, 88] on button "DOCUMENTS" at bounding box center [190, 86] width 79 height 23
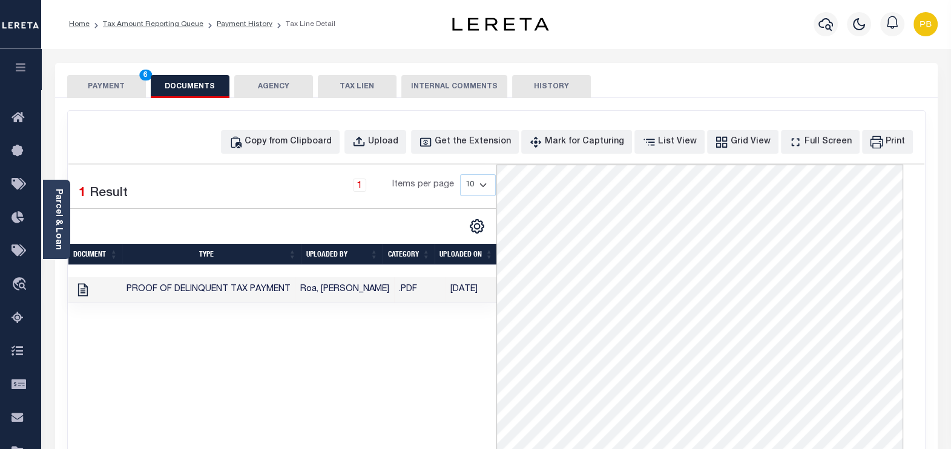
click at [109, 94] on button "PAYMENT 6" at bounding box center [106, 86] width 79 height 23
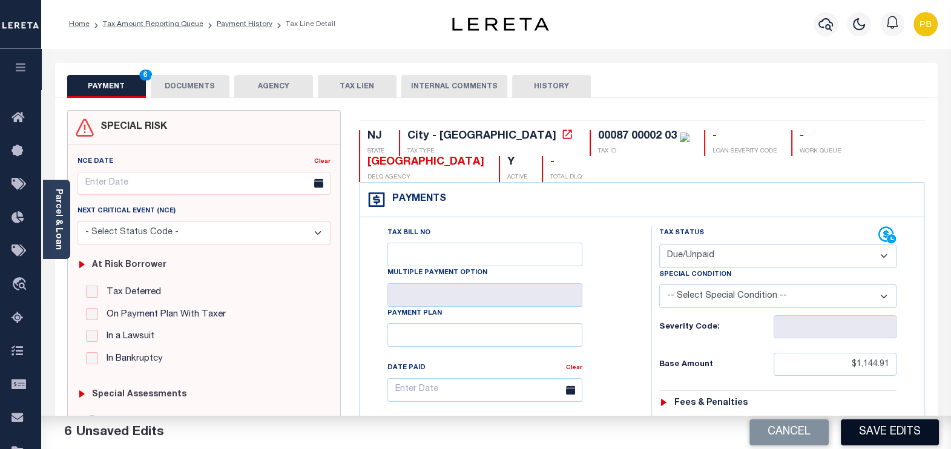
click at [881, 436] on button "Save Edits" at bounding box center [890, 432] width 98 height 26
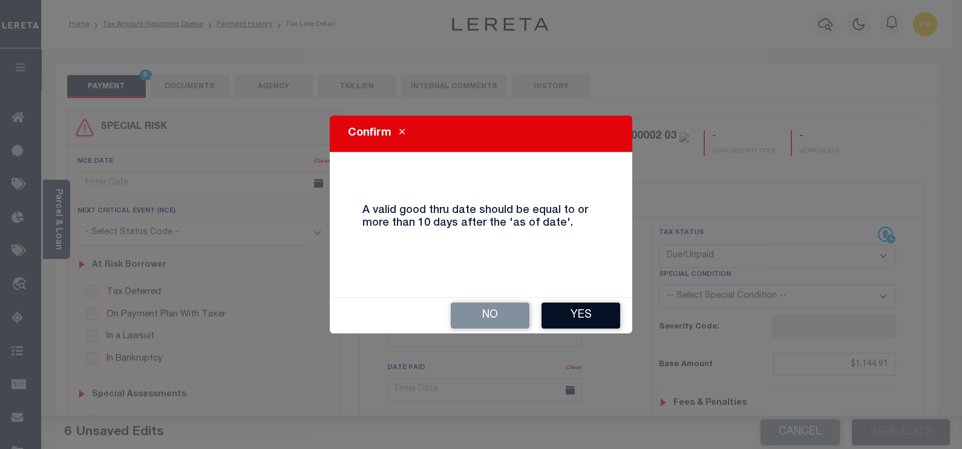
click at [614, 303] on div "Confirm A valid good thru date should be equal to or more than 10 days after th…" at bounding box center [481, 225] width 303 height 218
click at [592, 306] on button "Yes" at bounding box center [581, 316] width 79 height 26
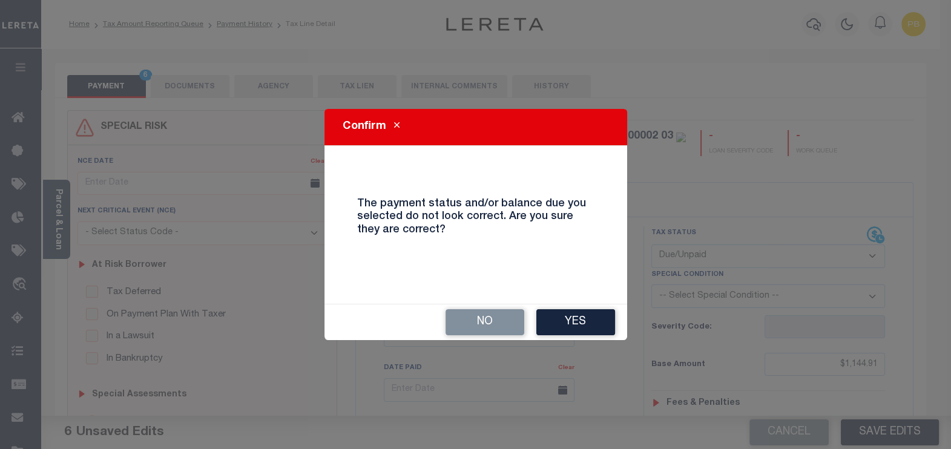
click at [596, 307] on div "No Yes" at bounding box center [475, 322] width 303 height 36
click at [599, 323] on button "Yes" at bounding box center [575, 322] width 79 height 26
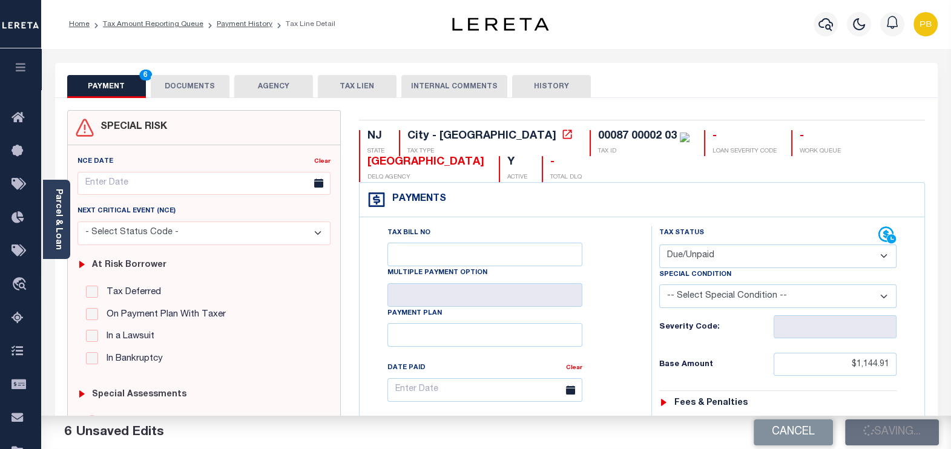
checkbox input "false"
type input "$1,144.91"
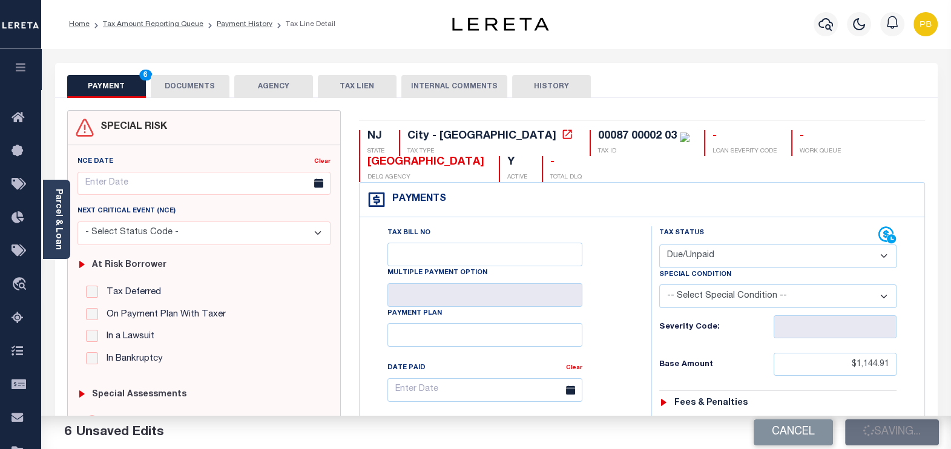
type input "$26.46"
type input "$1,171.37"
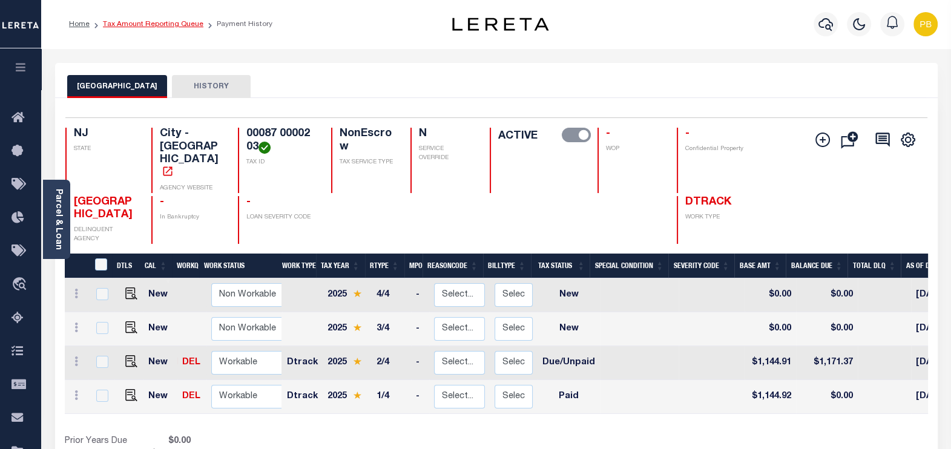
click at [172, 23] on link "Tax Amount Reporting Queue" at bounding box center [153, 24] width 100 height 7
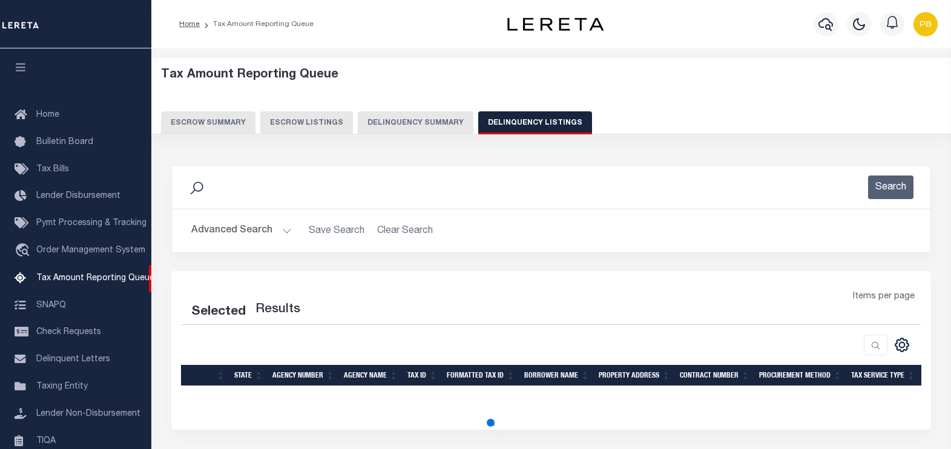
select select "100"
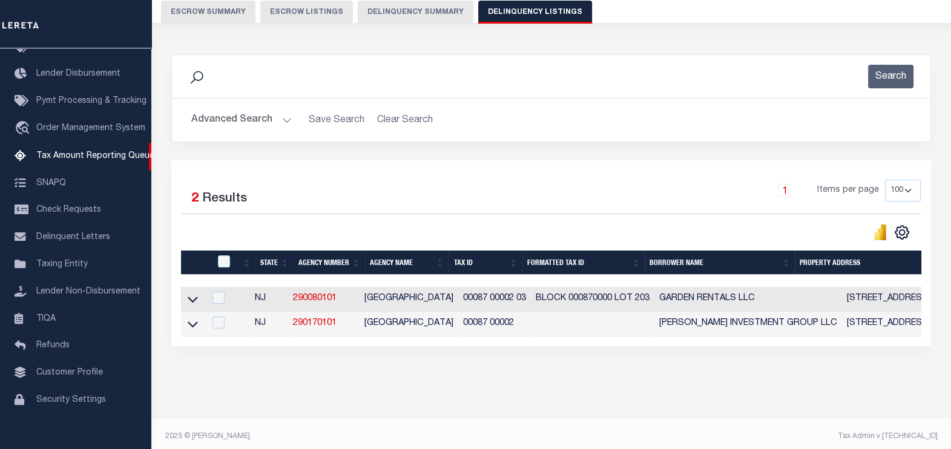
scroll to position [126, 0]
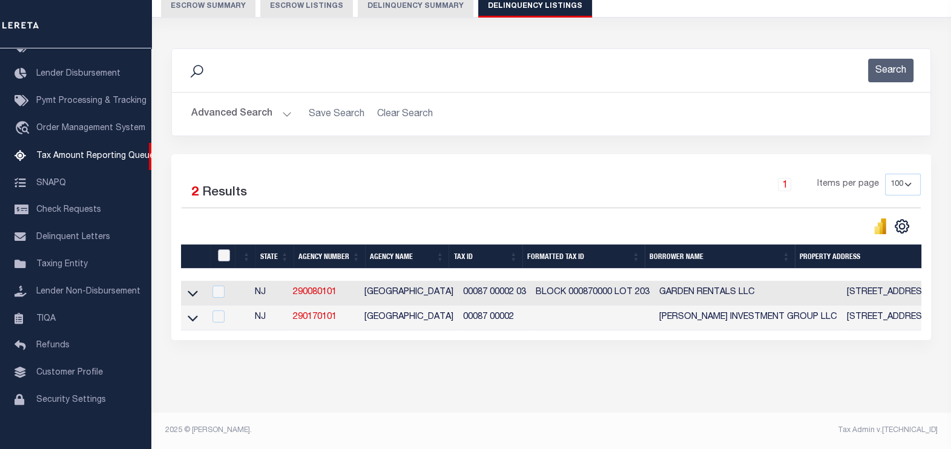
click at [226, 249] on input "checkbox" at bounding box center [224, 255] width 12 height 12
checkbox input "true"
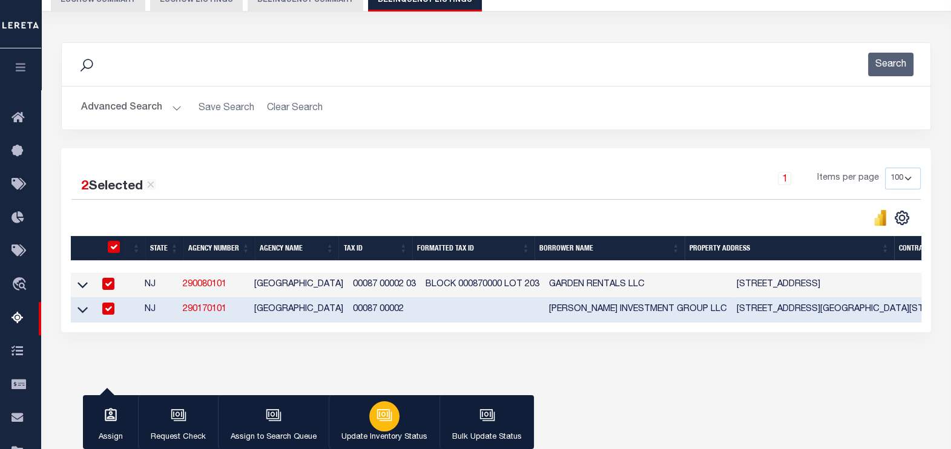
click at [376, 421] on icon "button" at bounding box center [384, 415] width 16 height 16
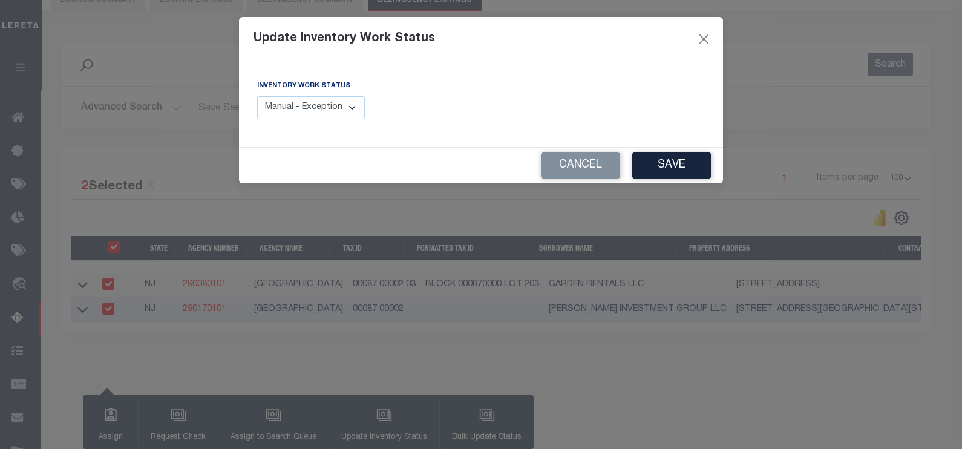
drag, startPoint x: 340, startPoint y: 107, endPoint x: 333, endPoint y: 120, distance: 14.9
click at [340, 107] on select "Manual - Exception Pended - Awaiting Search Late Add Exception Completed" at bounding box center [311, 108] width 108 height 24
select select "4"
click at [257, 96] on select "Manual - Exception Pended - Awaiting Search Late Add Exception Completed" at bounding box center [311, 108] width 108 height 24
click at [668, 172] on button "Save" at bounding box center [672, 166] width 79 height 26
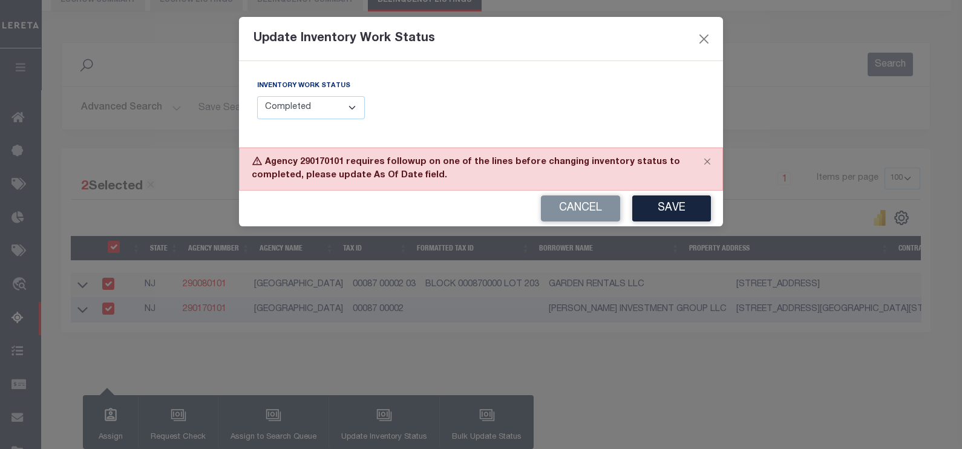
click at [295, 106] on select "Manual - Exception Pended - Awaiting Search Late Add Exception Completed" at bounding box center [311, 108] width 108 height 24
click at [659, 201] on button "Save" at bounding box center [672, 209] width 79 height 26
click at [657, 211] on div "Cancel Save" at bounding box center [481, 209] width 484 height 36
click at [601, 211] on button "Cancel" at bounding box center [580, 209] width 79 height 26
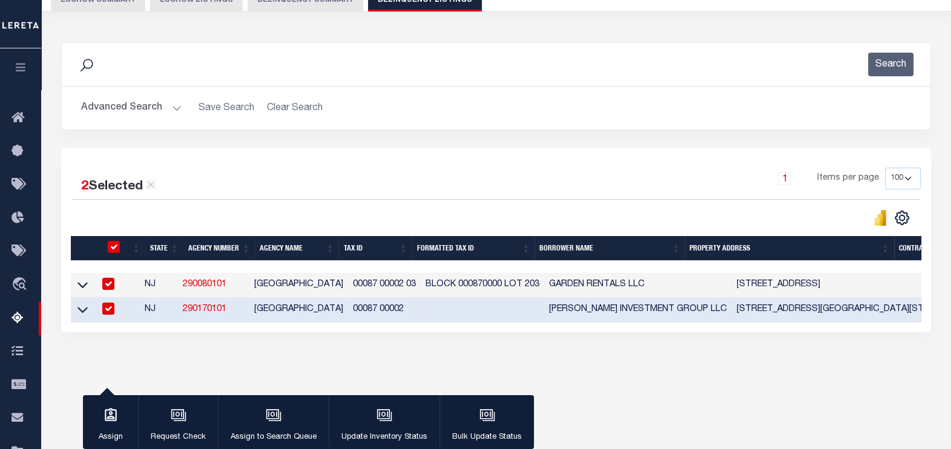
click at [114, 282] on input "checkbox" at bounding box center [108, 284] width 12 height 12
checkbox input "false"
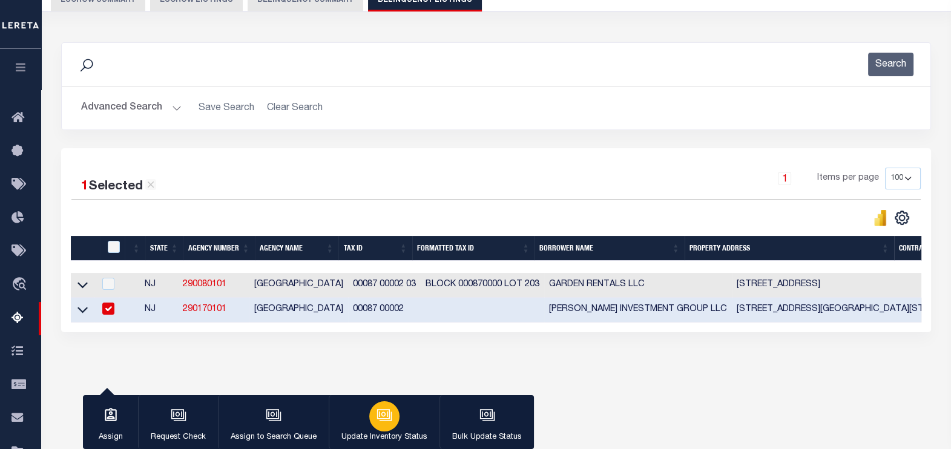
click at [379, 413] on icon "button" at bounding box center [383, 414] width 9 height 5
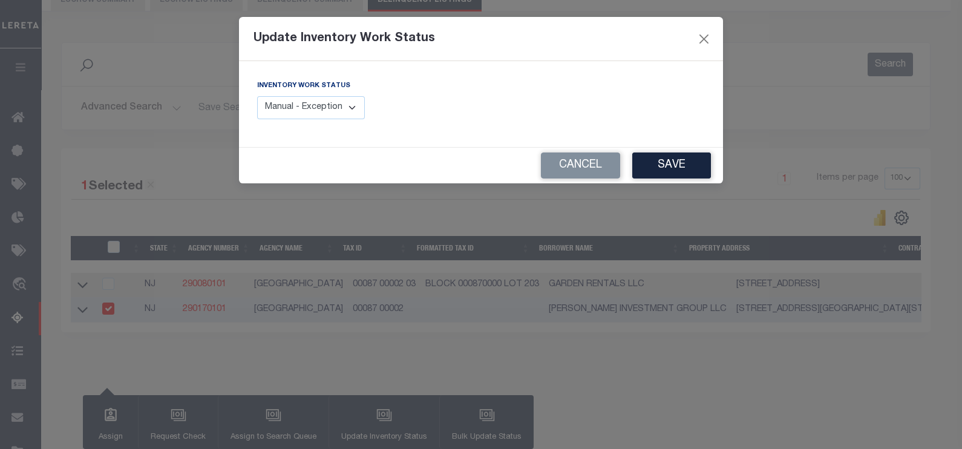
click at [324, 111] on select "Manual - Exception Pended - Awaiting Search Late Add Exception Completed" at bounding box center [311, 108] width 108 height 24
select select "4"
click at [257, 96] on select "Manual - Exception Pended - Awaiting Search Late Add Exception Completed" at bounding box center [311, 108] width 108 height 24
click at [662, 166] on button "Save" at bounding box center [672, 166] width 79 height 26
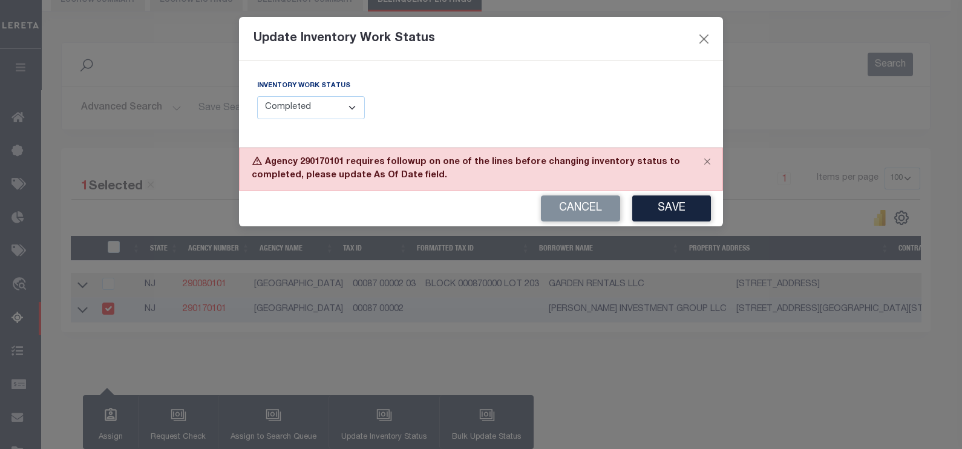
click at [294, 401] on div "Update Inventory Work Status Inventory Work Status Manual - Exception Pended - …" at bounding box center [481, 224] width 962 height 449
click at [563, 208] on button "Cancel" at bounding box center [580, 209] width 79 height 26
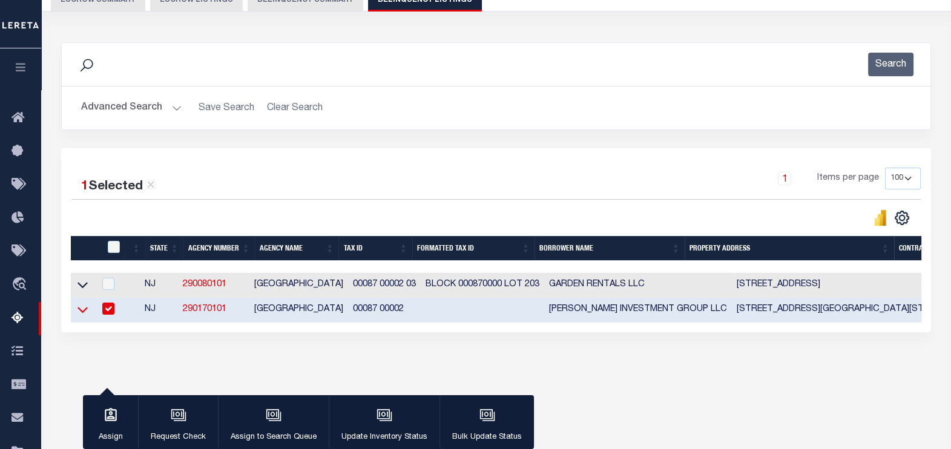
click at [85, 312] on icon at bounding box center [82, 310] width 10 height 6
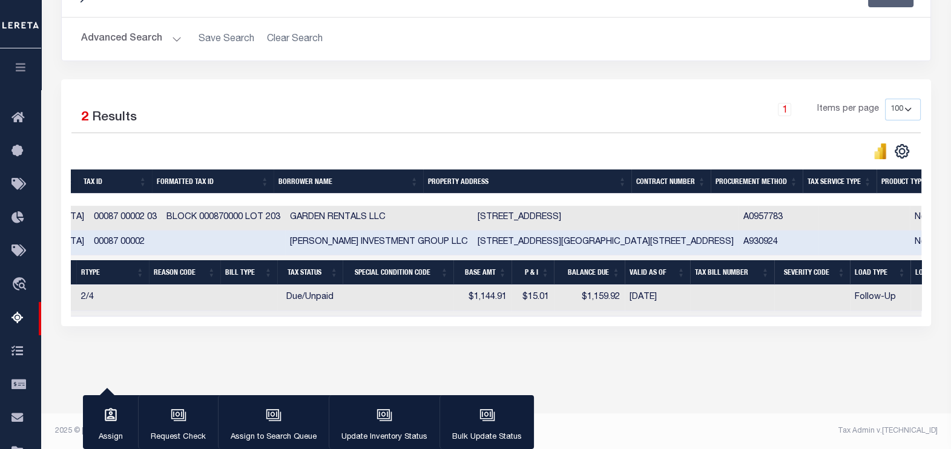
scroll to position [0, 0]
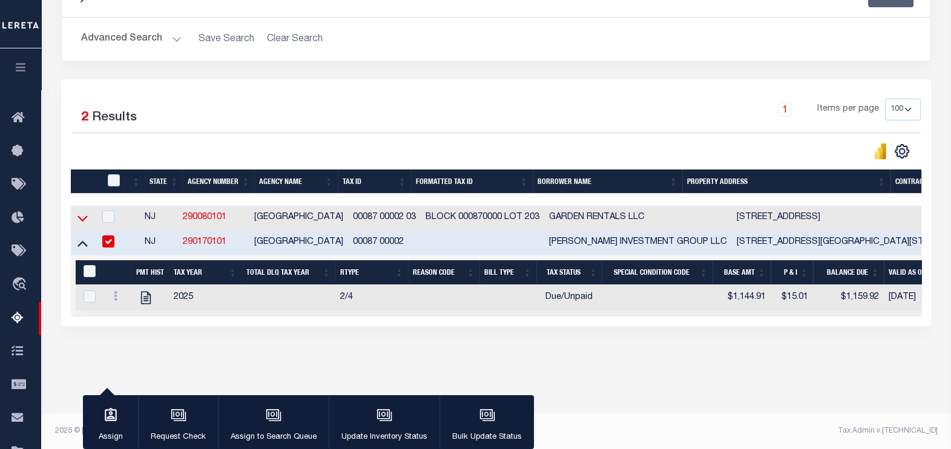
click at [82, 220] on icon at bounding box center [82, 218] width 10 height 13
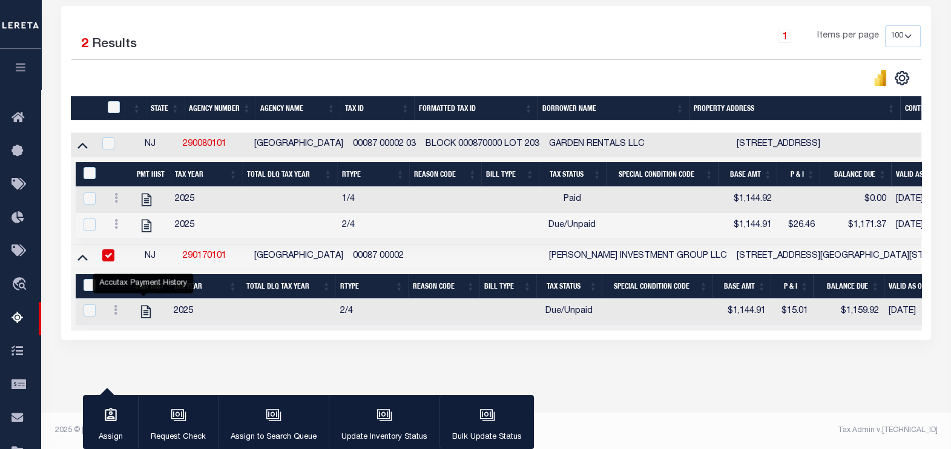
click at [143, 304] on icon "" at bounding box center [146, 312] width 16 height 16
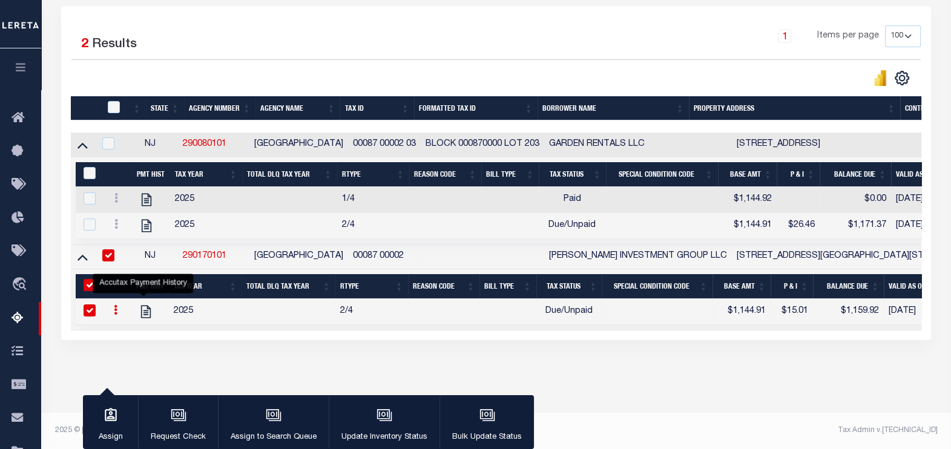
checkbox input "true"
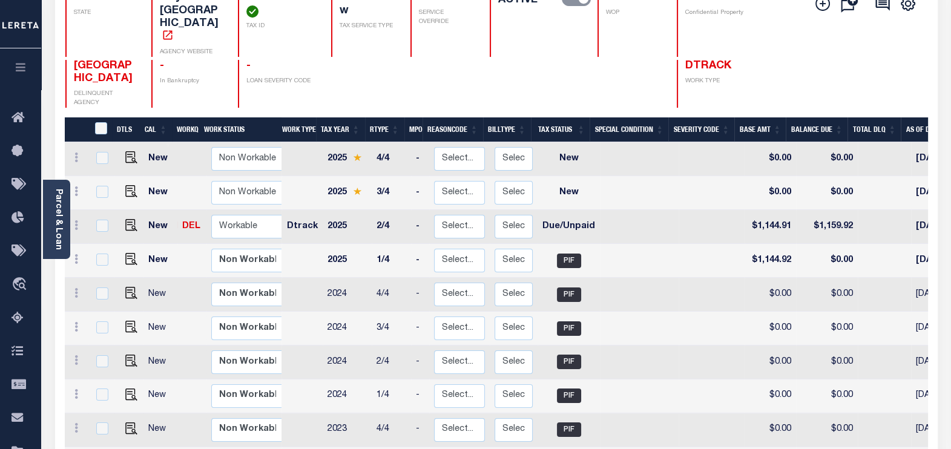
scroll to position [151, 0]
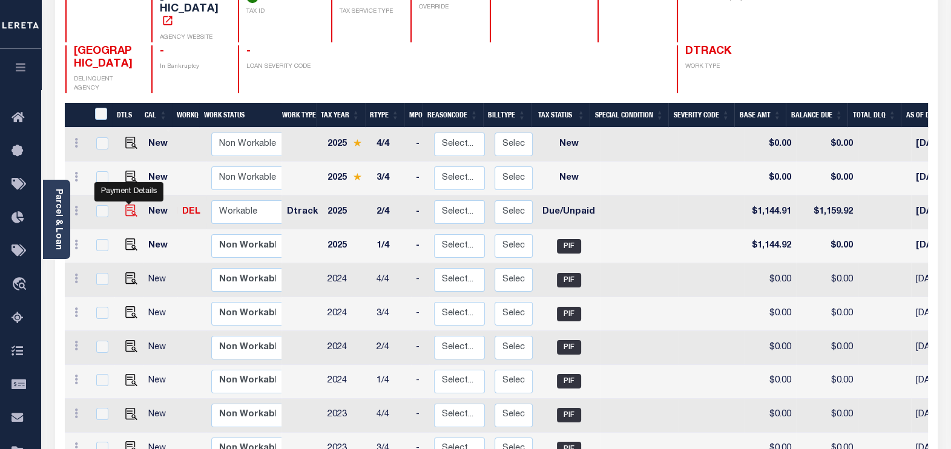
click at [127, 205] on img "" at bounding box center [131, 211] width 12 height 12
checkbox input "true"
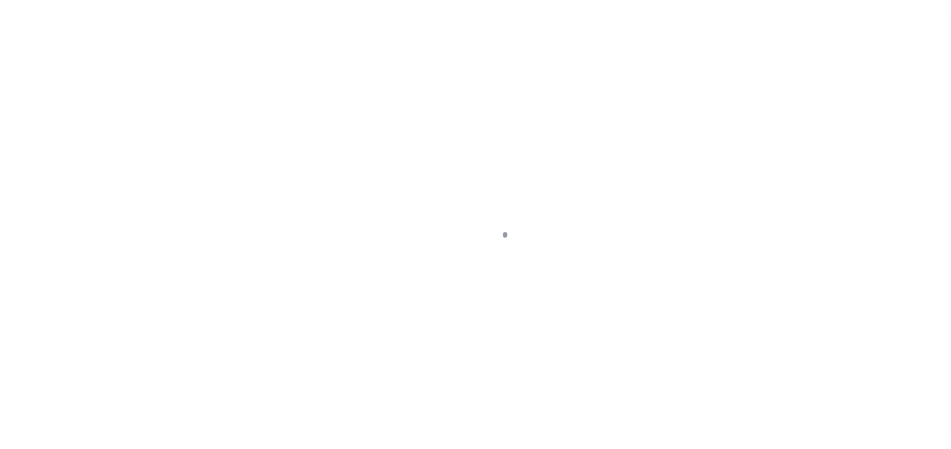
select select "DUE"
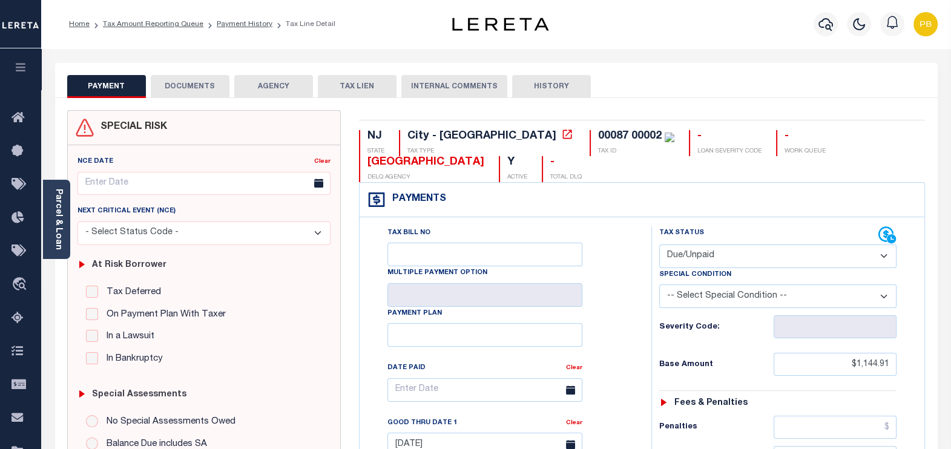
click at [739, 245] on select "- Select Status Code - Open Due/Unpaid Paid Incomplete No Tax Due Internal Refu…" at bounding box center [778, 257] width 238 height 24
click at [659, 245] on select "- Select Status Code - Open Due/Unpaid Paid Incomplete No Tax Due Internal Refu…" at bounding box center [778, 257] width 238 height 24
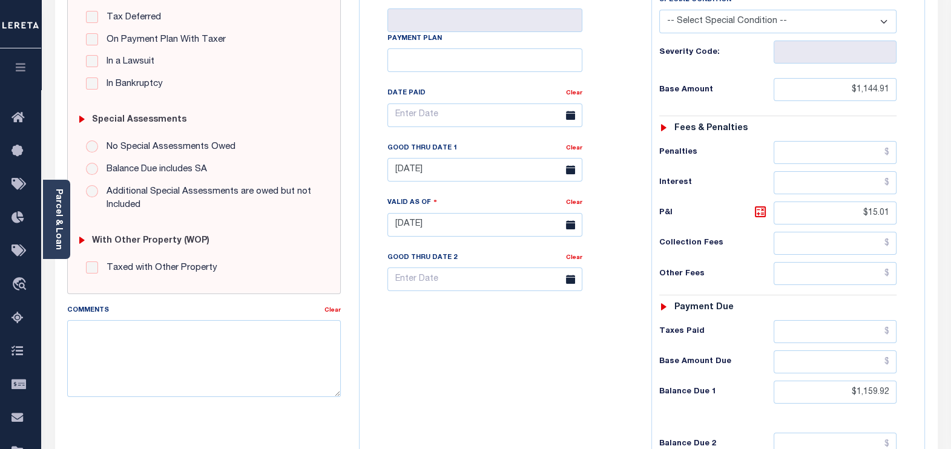
scroll to position [302, 0]
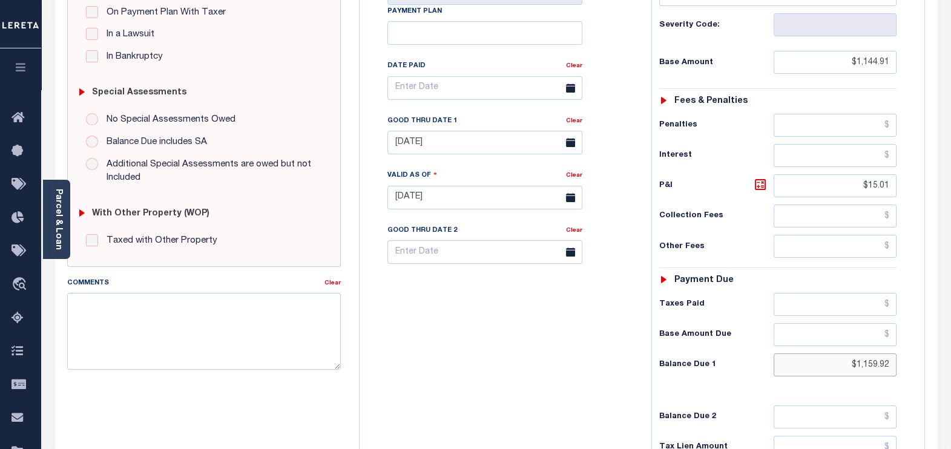
drag, startPoint x: 894, startPoint y: 338, endPoint x: 826, endPoint y: 337, distance: 67.8
click at [826, 353] on input "$1,159.92" at bounding box center [835, 364] width 123 height 23
paste input "1,171.37"
type input "$1,171.37"
type input "[DATE]"
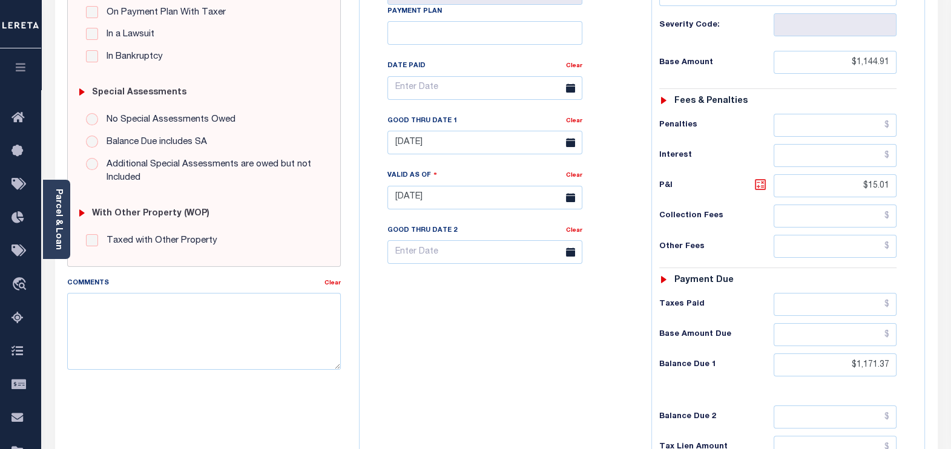
click at [760, 177] on icon at bounding box center [760, 184] width 15 height 15
type input "$26.46"
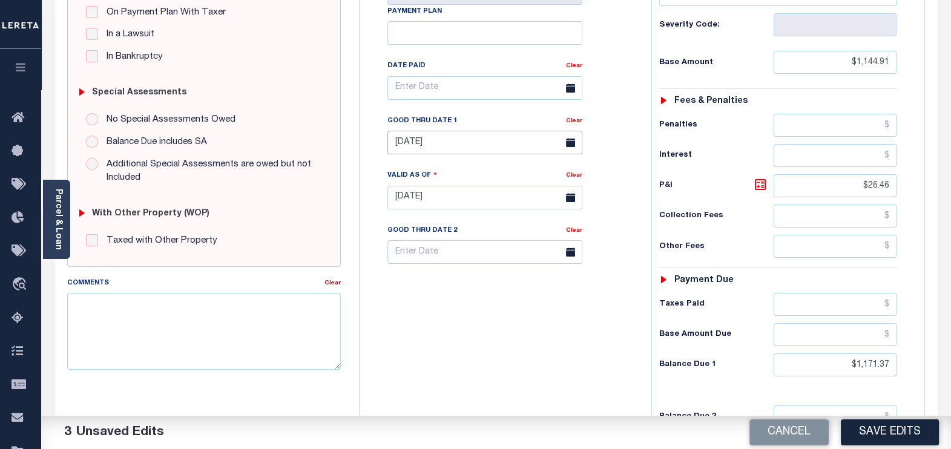
click at [476, 131] on input "[DATE]" at bounding box center [484, 143] width 195 height 24
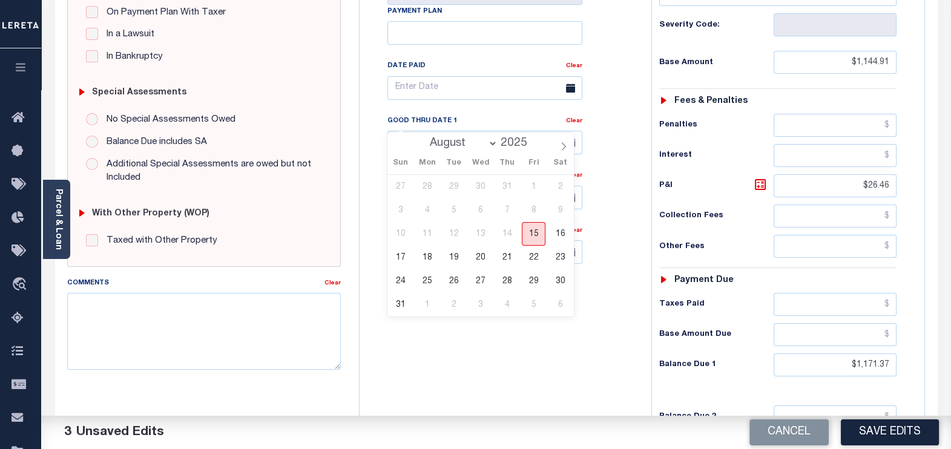
click at [534, 232] on span "15" at bounding box center [534, 234] width 24 height 24
type input "[DATE]"
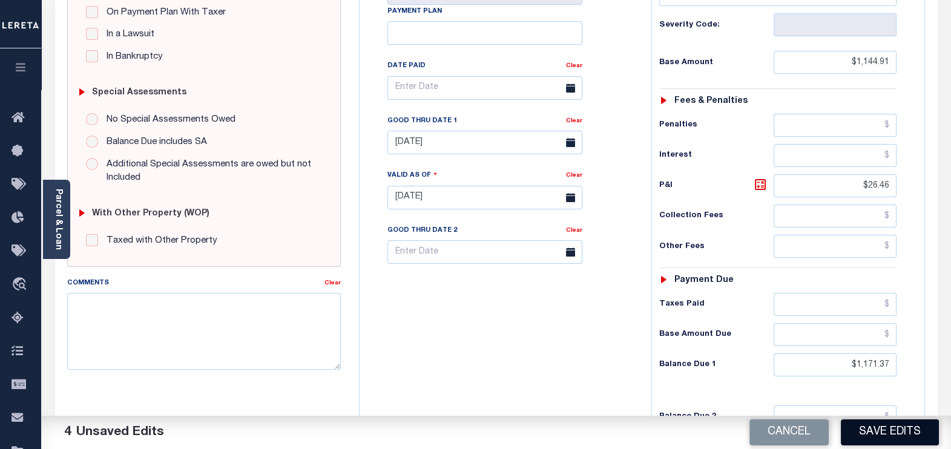
click at [877, 426] on button "Save Edits" at bounding box center [890, 432] width 98 height 26
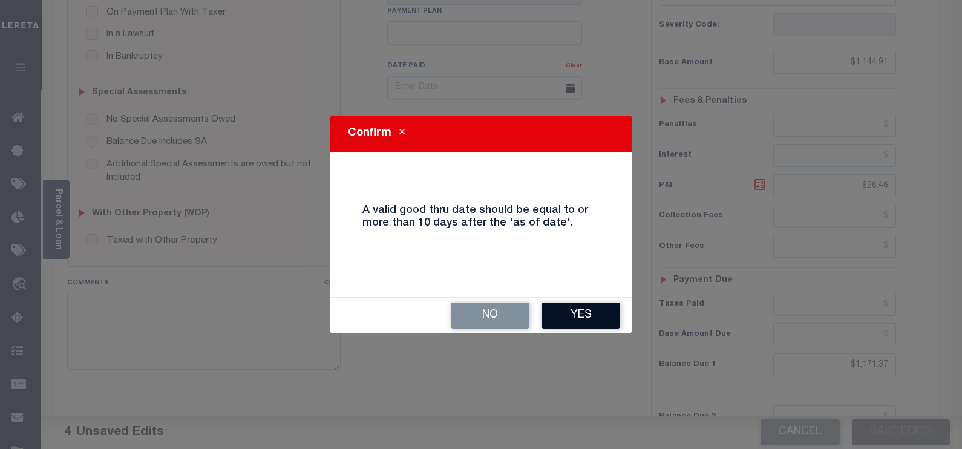
click at [578, 315] on button "Yes" at bounding box center [581, 316] width 79 height 26
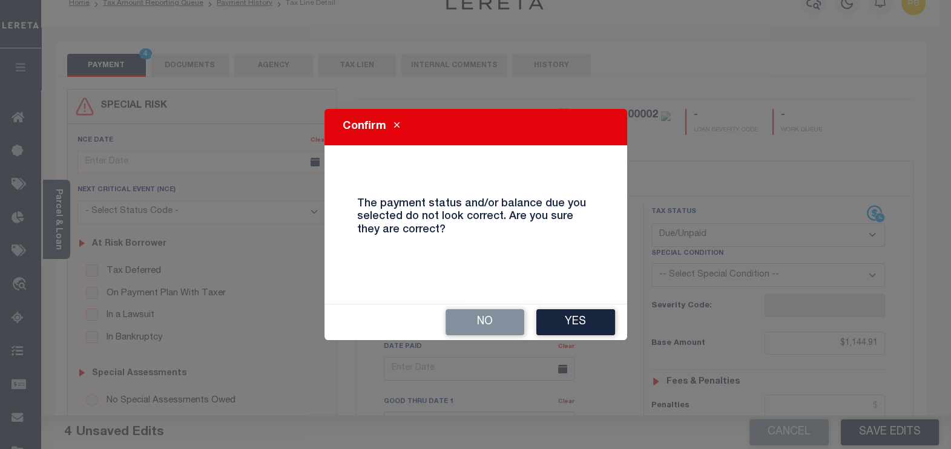
scroll to position [0, 0]
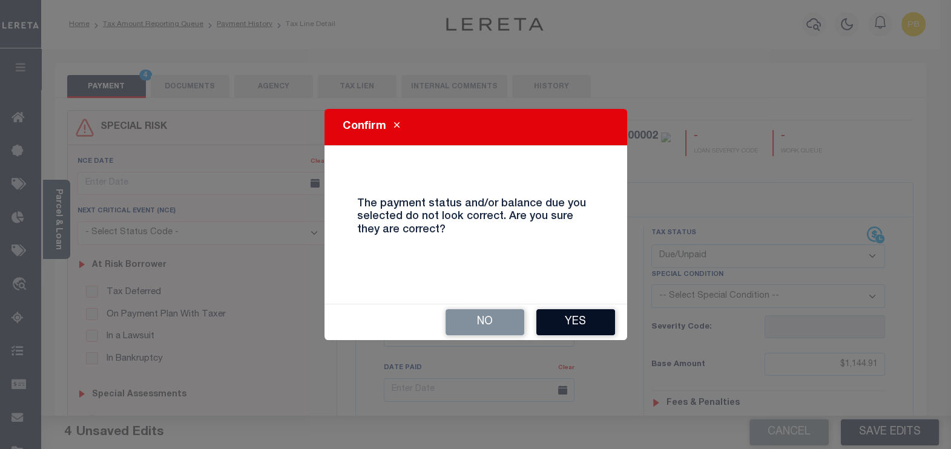
click at [589, 312] on button "Yes" at bounding box center [575, 322] width 79 height 26
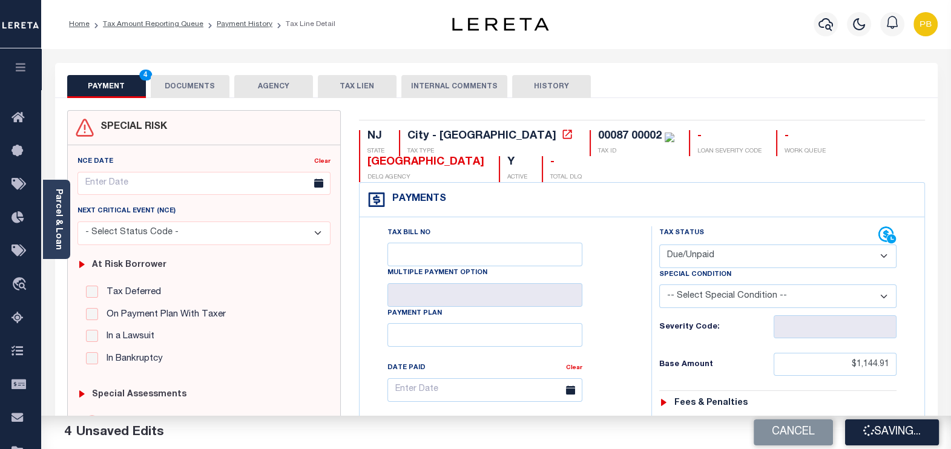
checkbox input "false"
type input "$1,144.91"
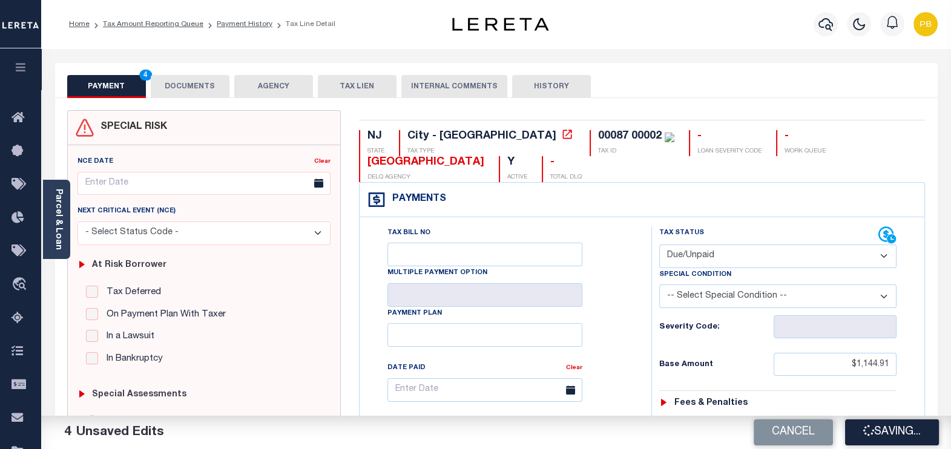
type input "$26.46"
type input "$1,171.37"
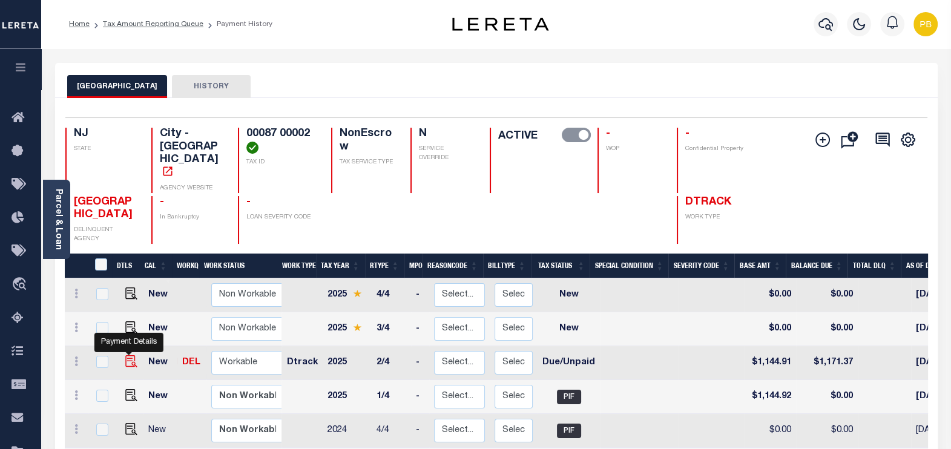
click at [128, 355] on img "" at bounding box center [131, 361] width 12 height 12
checkbox input "true"
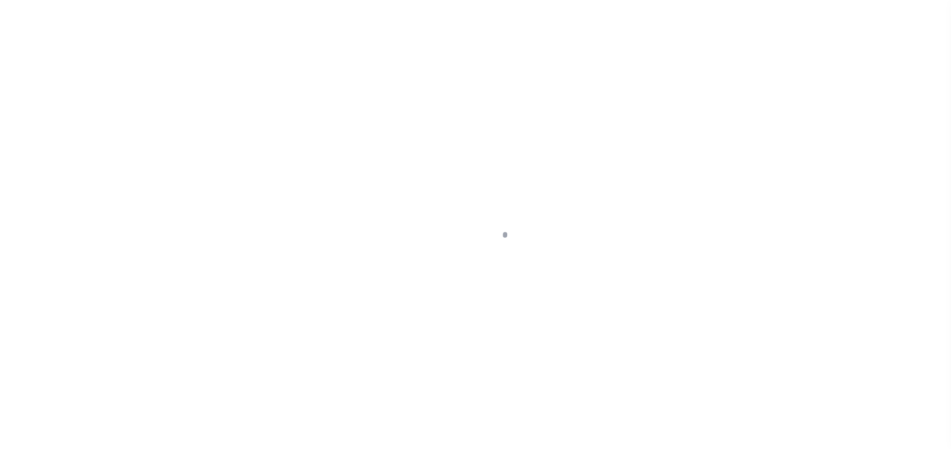
select select "DUE"
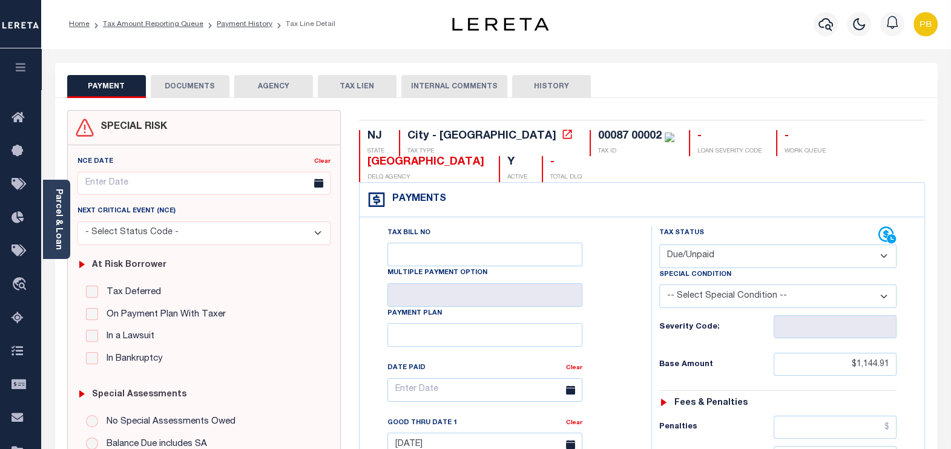
click at [206, 92] on button "DOCUMENTS" at bounding box center [190, 86] width 79 height 23
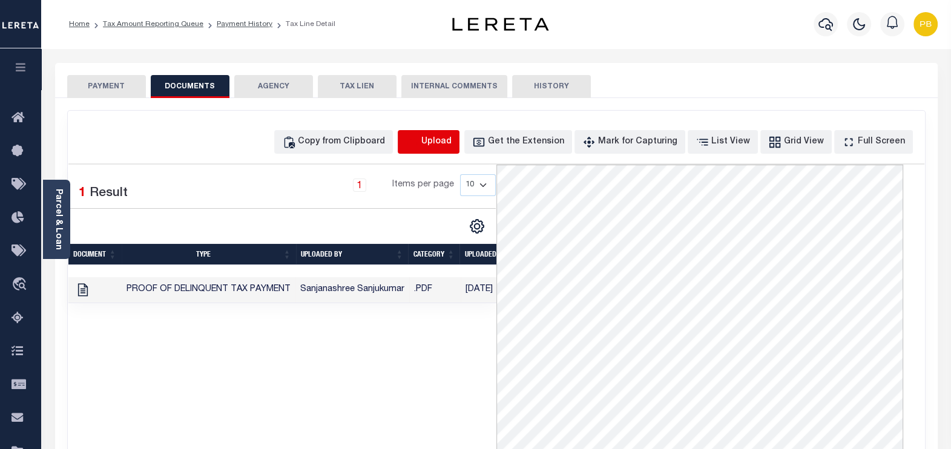
click at [419, 146] on icon "button" at bounding box center [412, 142] width 13 height 13
select select "POP"
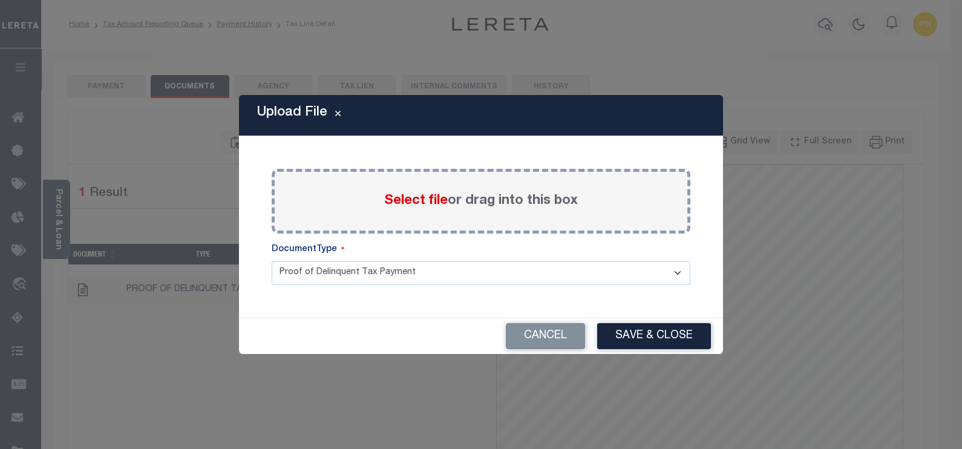
click at [419, 200] on span "Select file" at bounding box center [416, 200] width 64 height 13
click at [0, 0] on input "Select file or drag into this box" at bounding box center [0, 0] width 0 height 0
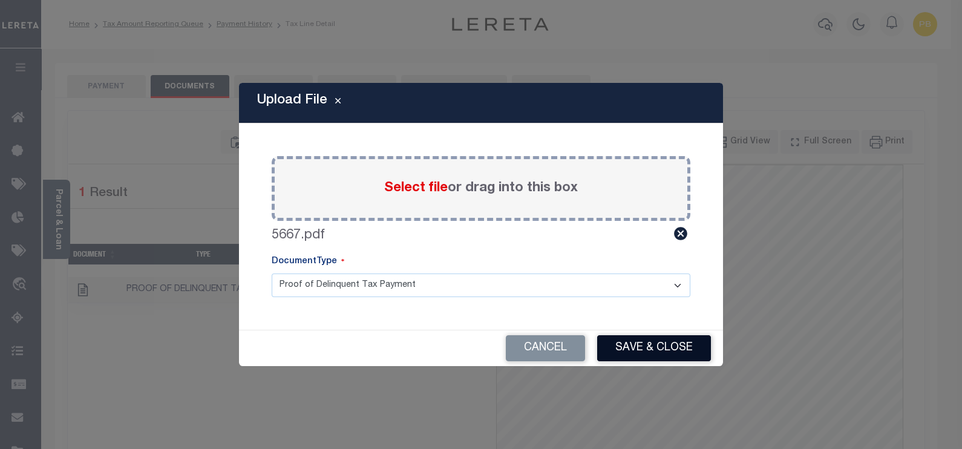
click at [631, 346] on button "Save & Close" at bounding box center [654, 348] width 114 height 26
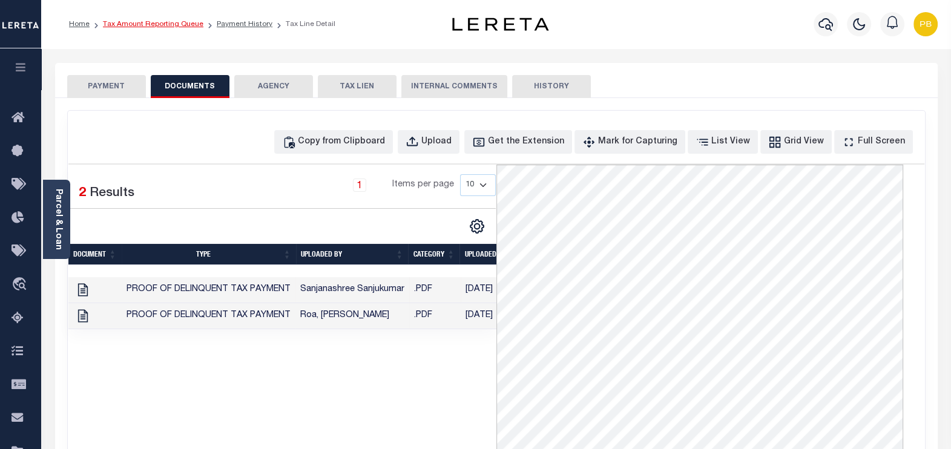
click at [157, 24] on link "Tax Amount Reporting Queue" at bounding box center [153, 24] width 100 height 7
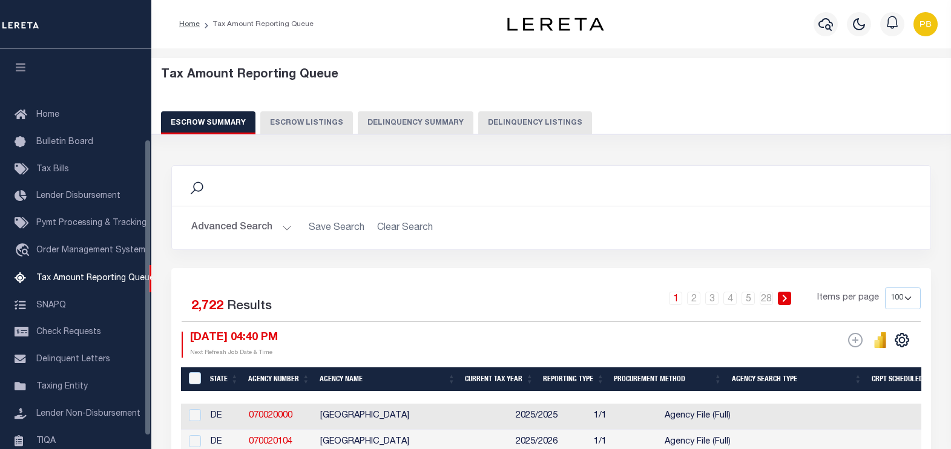
select select "100"
click at [539, 121] on button "Delinquency Listings" at bounding box center [535, 122] width 114 height 23
select select "100"
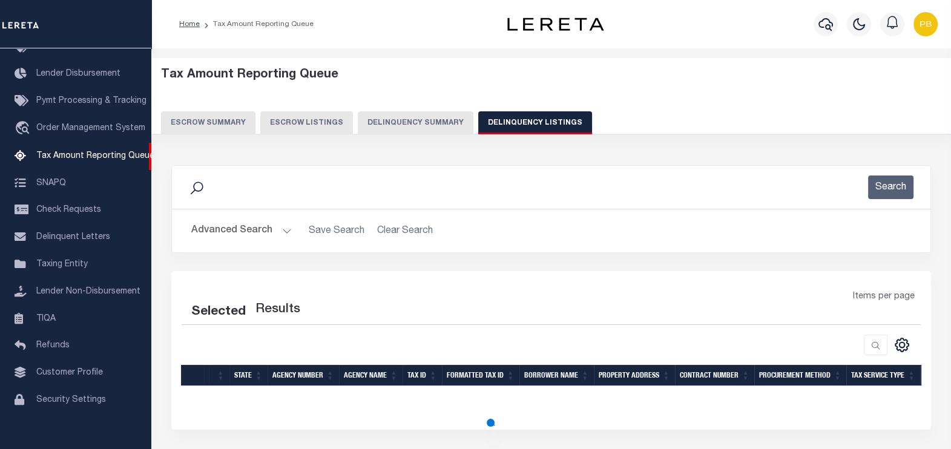
scroll to position [88, 0]
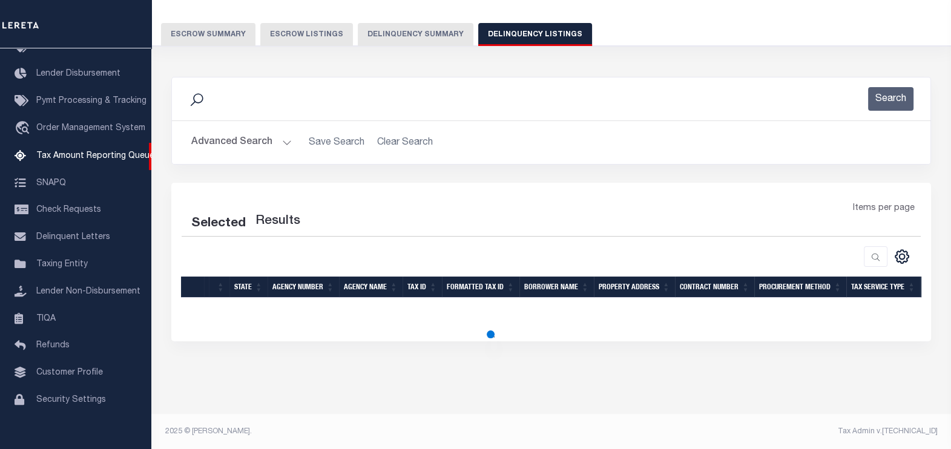
select select "100"
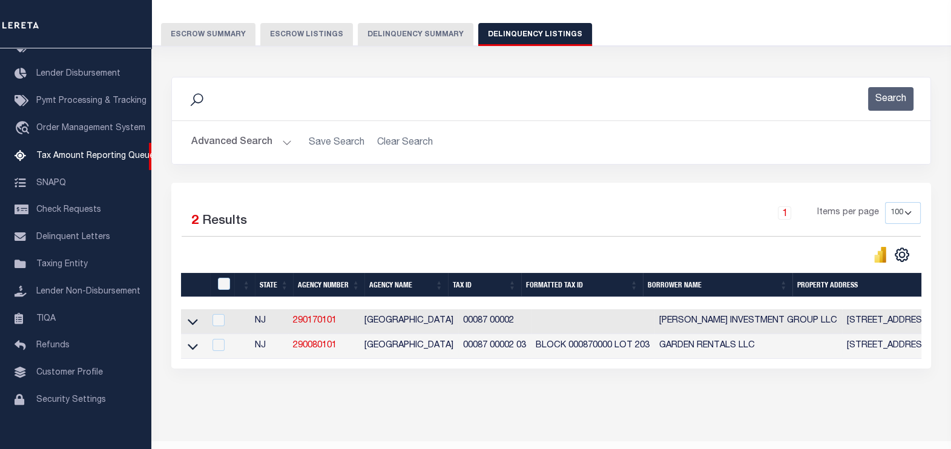
click at [194, 347] on icon at bounding box center [193, 346] width 10 height 13
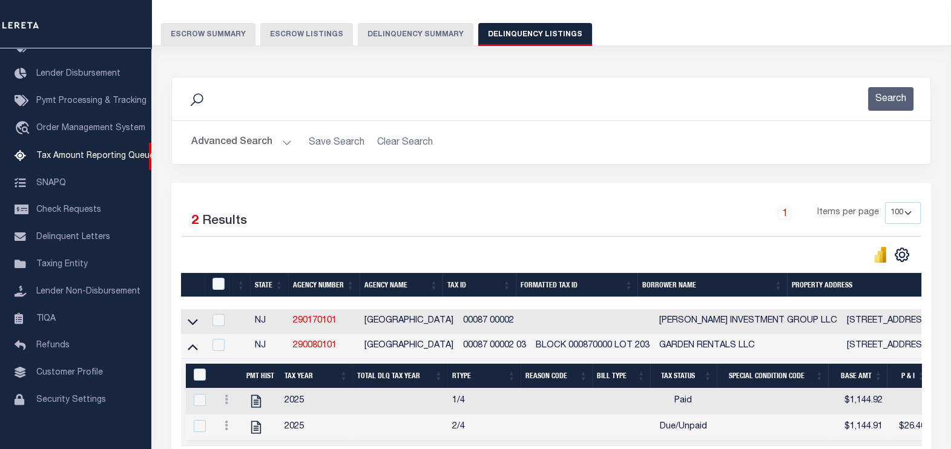
scroll to position [164, 0]
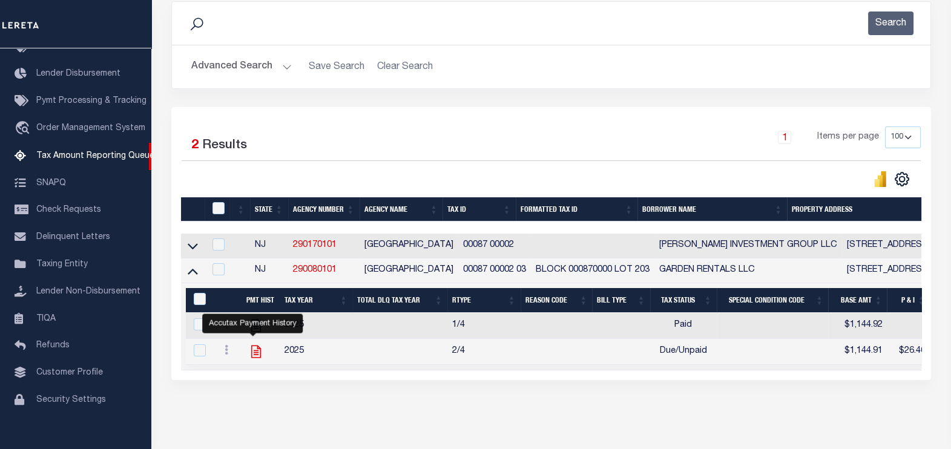
click at [252, 355] on icon "" at bounding box center [256, 352] width 10 height 13
checkbox input "true"
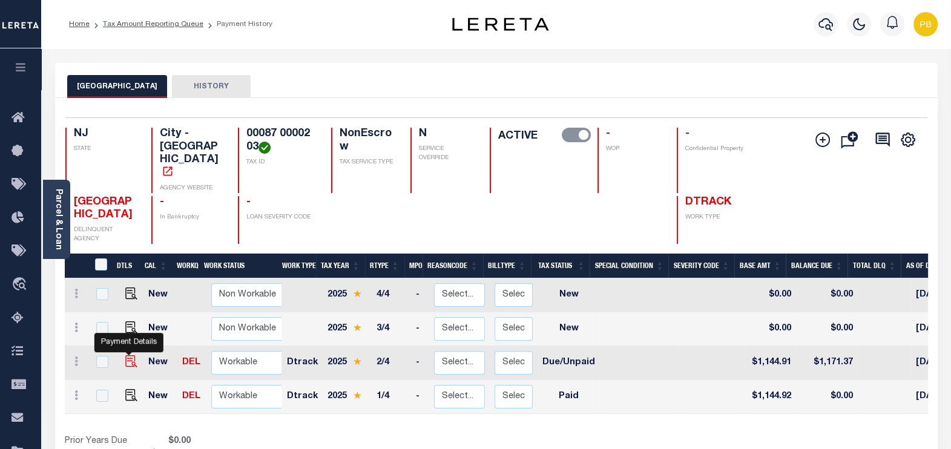
click at [127, 355] on img "" at bounding box center [131, 361] width 12 height 12
checkbox input "true"
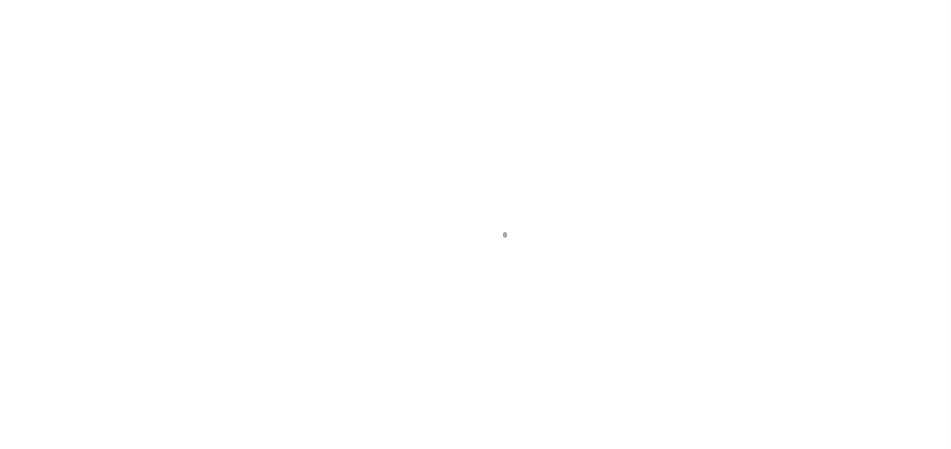
select select "DUE"
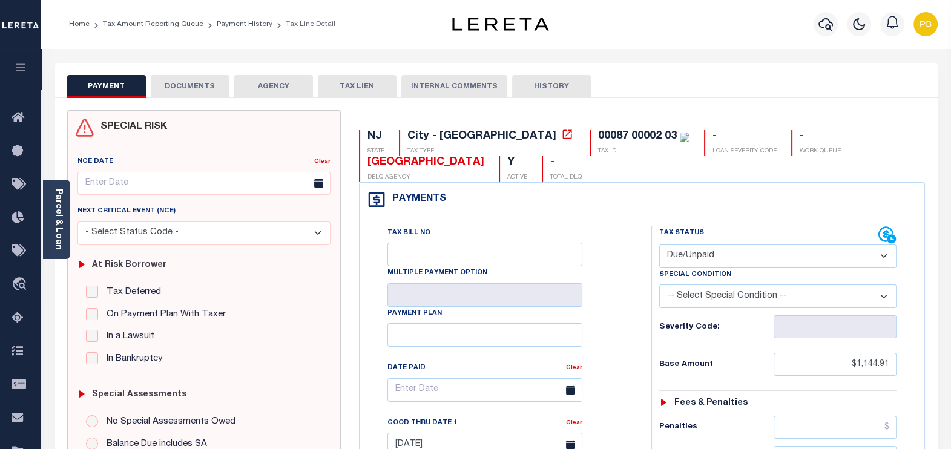
drag, startPoint x: 738, startPoint y: 257, endPoint x: 718, endPoint y: 269, distance: 23.9
click at [738, 257] on select "- Select Status Code - Open Due/Unpaid Paid Incomplete No Tax Due Internal Refu…" at bounding box center [778, 257] width 238 height 24
select select
click at [659, 245] on select "- Select Status Code - Open Due/Unpaid Paid Incomplete No Tax Due Internal Refu…" at bounding box center [778, 257] width 238 height 24
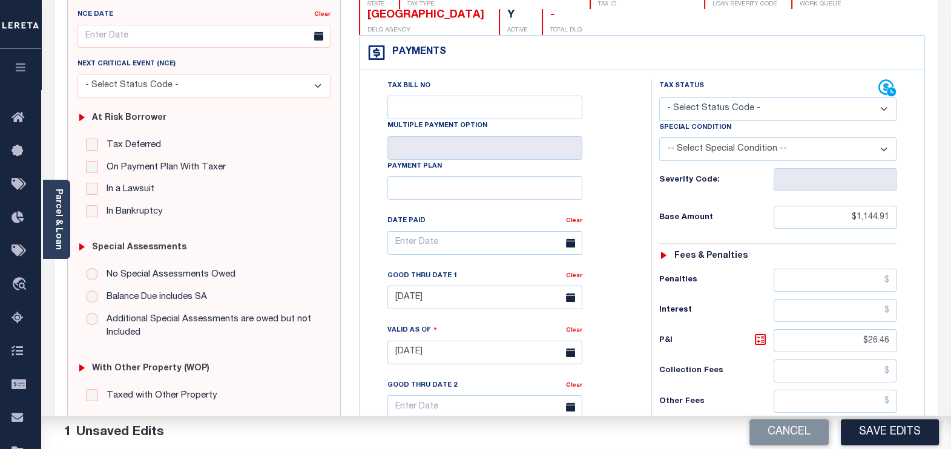
scroll to position [151, 0]
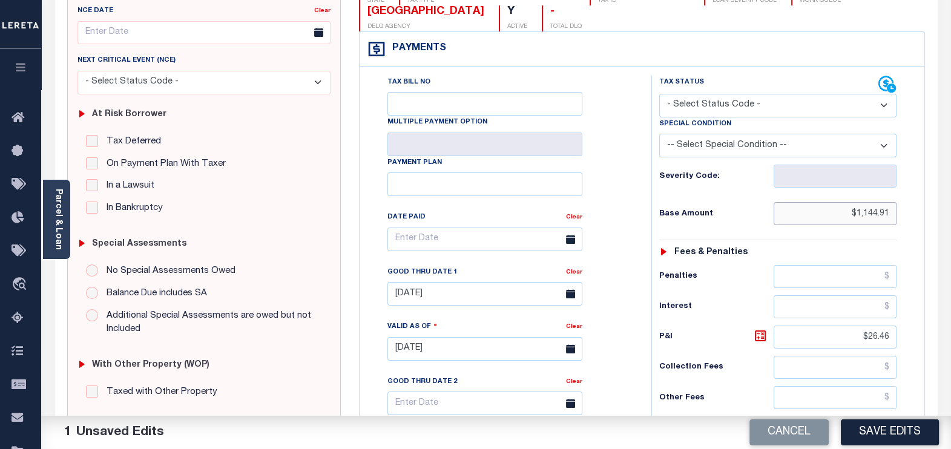
drag, startPoint x: 892, startPoint y: 218, endPoint x: 809, endPoint y: 219, distance: 83.5
click at [805, 217] on input "$1,144.91" at bounding box center [835, 213] width 123 height 23
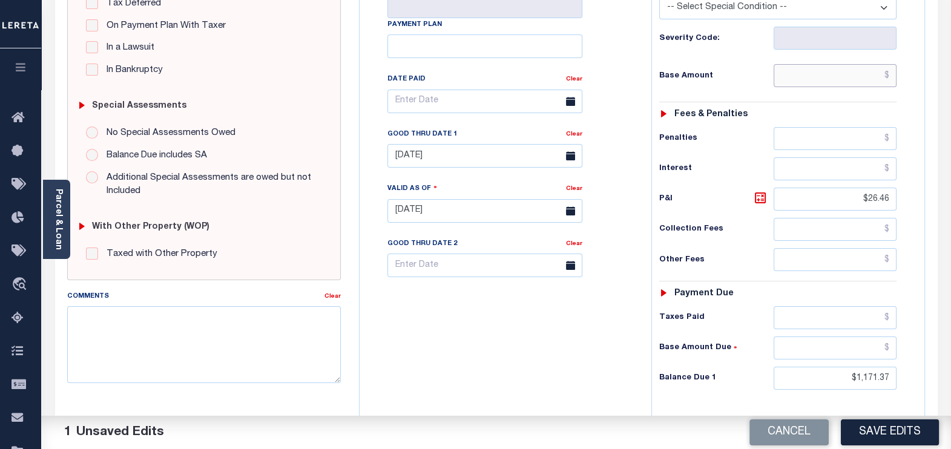
scroll to position [302, 0]
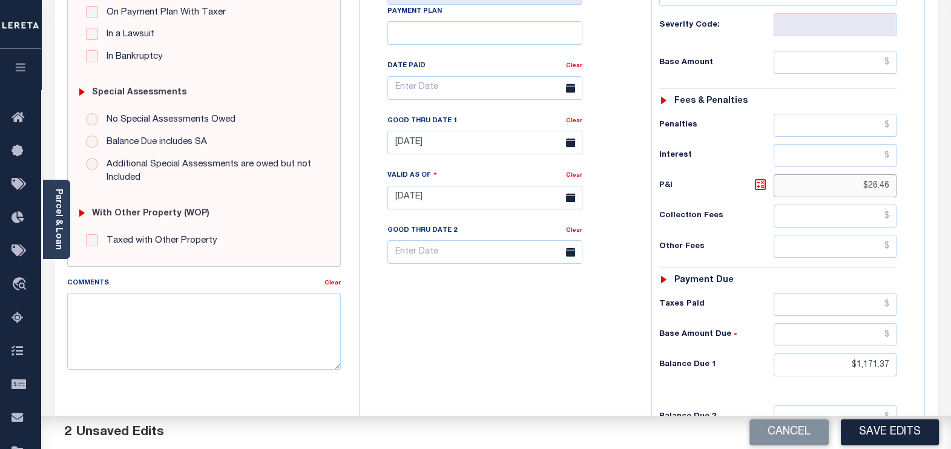
drag, startPoint x: 884, startPoint y: 178, endPoint x: 818, endPoint y: 177, distance: 66.0
click at [818, 177] on input "$26.46" at bounding box center [835, 185] width 123 height 23
drag, startPoint x: 895, startPoint y: 361, endPoint x: 836, endPoint y: 366, distance: 58.9
click at [836, 366] on input "text" at bounding box center [835, 364] width 123 height 23
type input "$0.00"
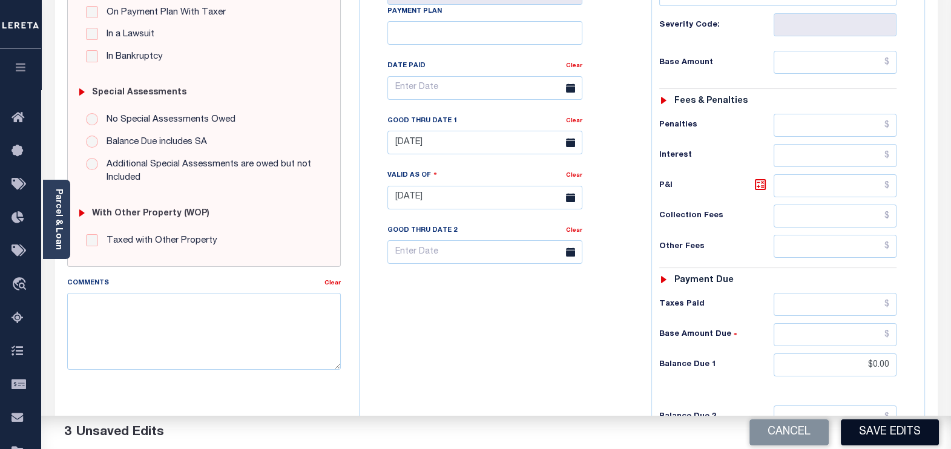
click at [881, 437] on button "Save Edits" at bounding box center [890, 432] width 98 height 26
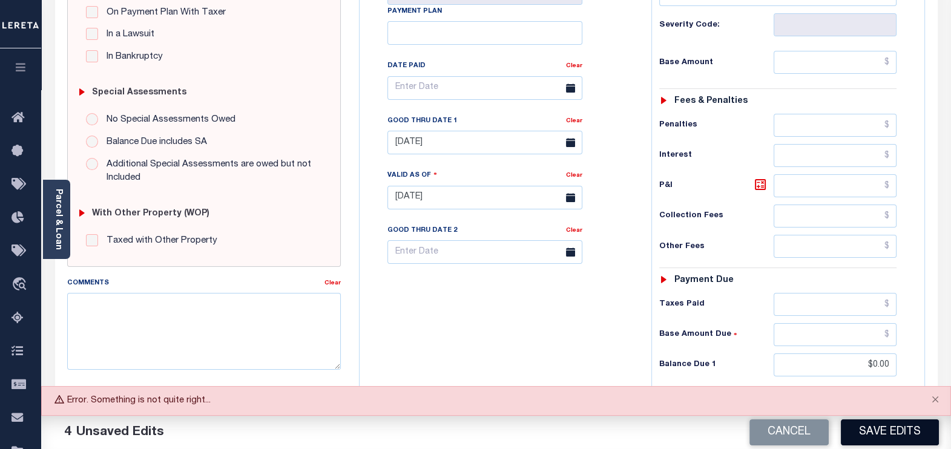
click at [878, 436] on button "Save Edits" at bounding box center [890, 432] width 98 height 26
click at [846, 65] on input "text" at bounding box center [835, 62] width 123 height 23
type input "$00.00"
click at [872, 439] on button "Save Edits" at bounding box center [890, 432] width 98 height 26
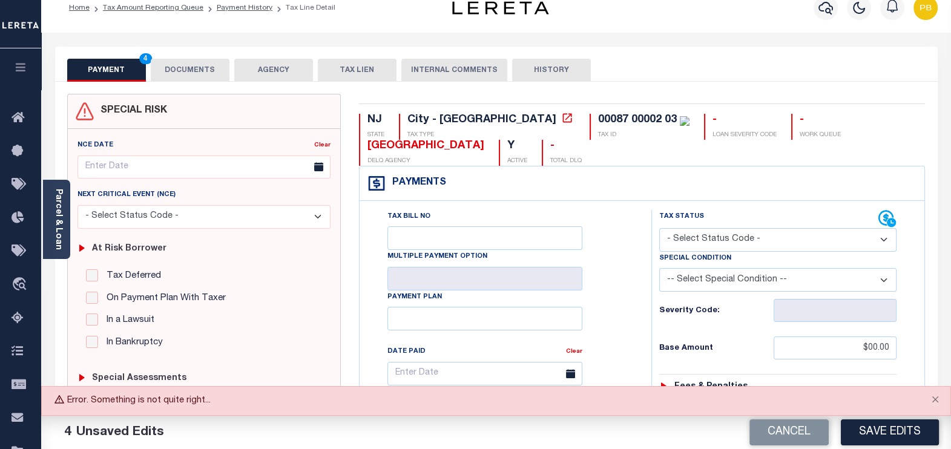
scroll to position [0, 0]
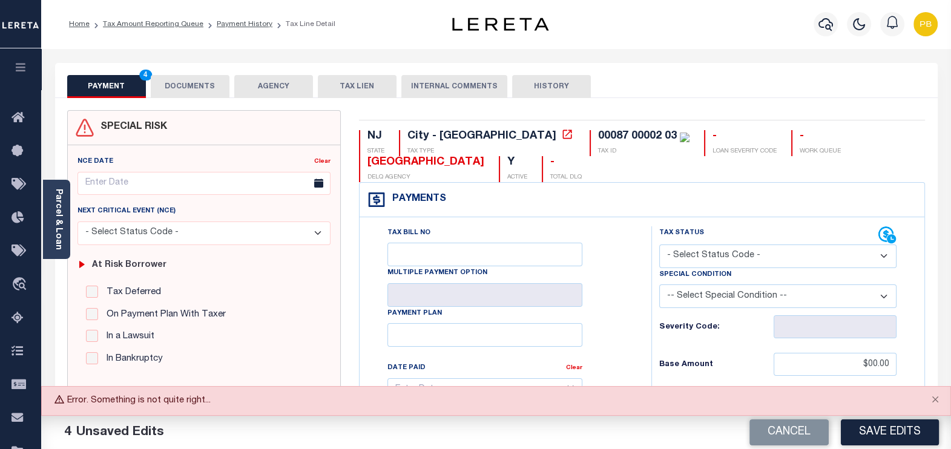
click at [726, 258] on select "- Select Status Code - Open Due/Unpaid Paid Incomplete No Tax Due Internal Refu…" at bounding box center [778, 257] width 238 height 24
select select "OP2"
click at [659, 245] on select "- Select Status Code - Open Due/Unpaid Paid Incomplete No Tax Due Internal Refu…" at bounding box center [778, 257] width 238 height 24
click at [897, 436] on button "Save Edits" at bounding box center [890, 432] width 98 height 26
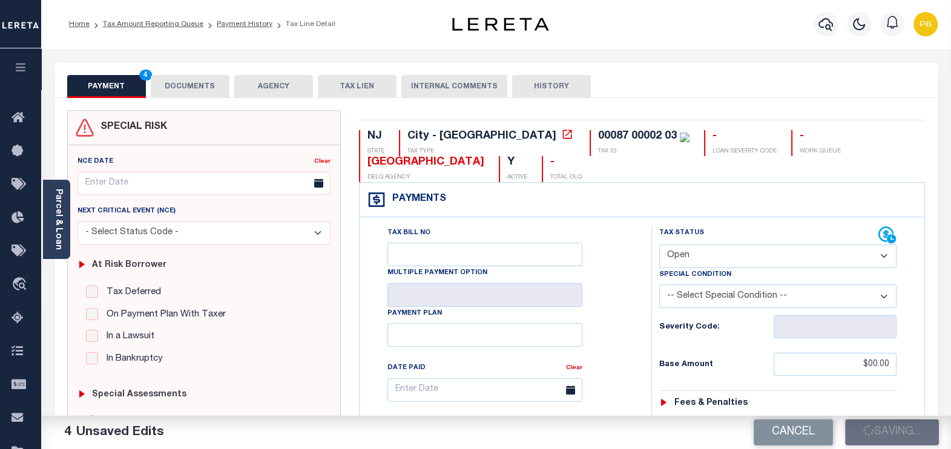
checkbox input "false"
type input "$0"
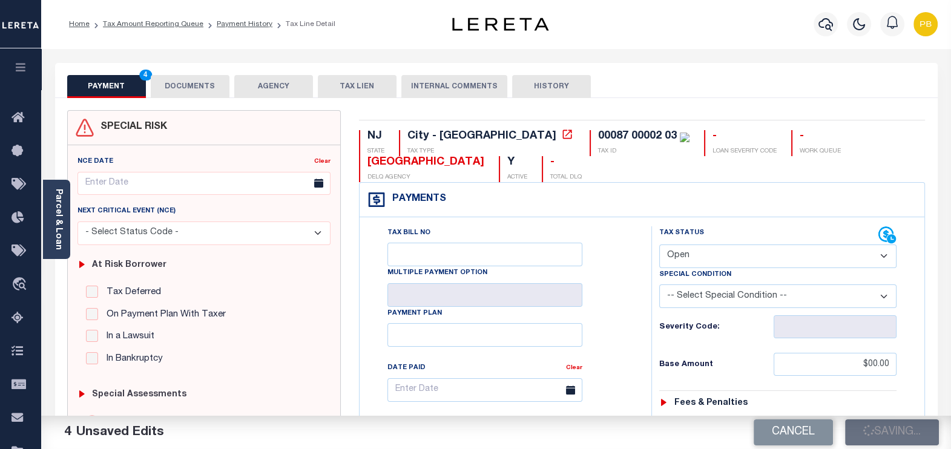
type input "$0"
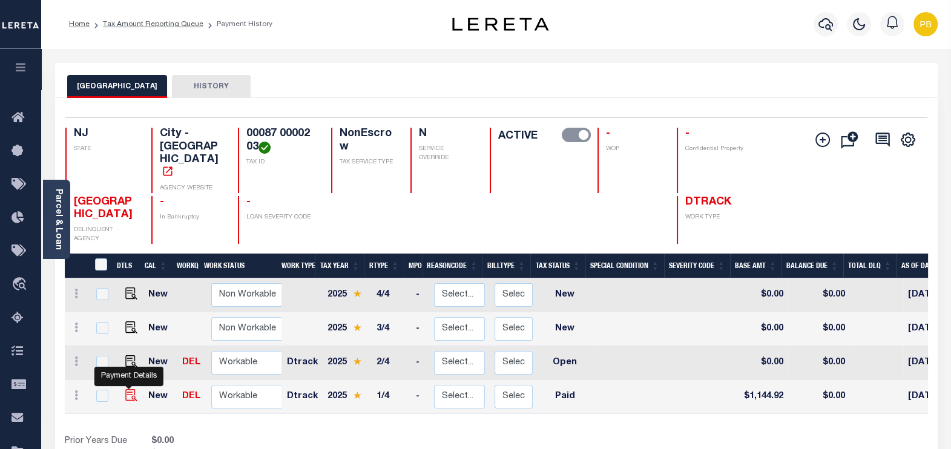
click at [127, 389] on img "" at bounding box center [131, 395] width 12 height 12
checkbox input "true"
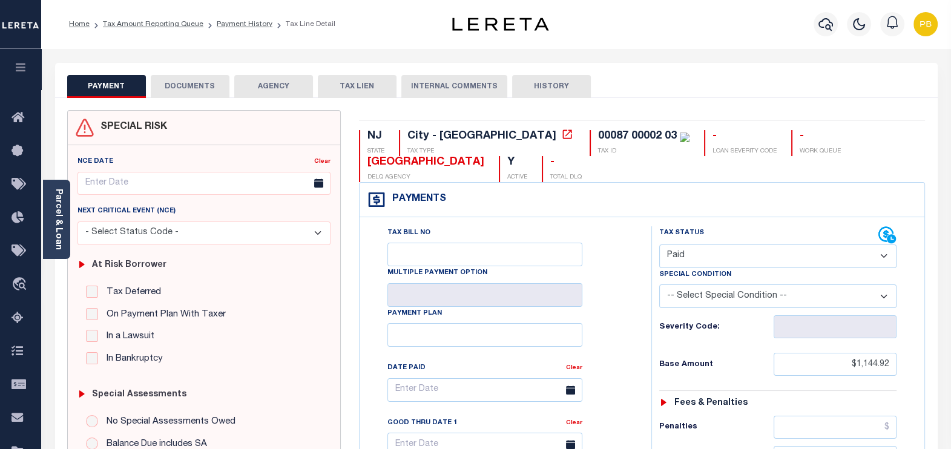
click at [757, 242] on div "Tax Status Status" at bounding box center [769, 235] width 220 height 18
click at [757, 254] on select "- Select Status Code - Open Due/Unpaid Paid Incomplete No Tax Due Internal Refu…" at bounding box center [778, 257] width 238 height 24
click at [659, 245] on select "- Select Status Code - Open Due/Unpaid Paid Incomplete No Tax Due Internal Refu…" at bounding box center [778, 257] width 238 height 24
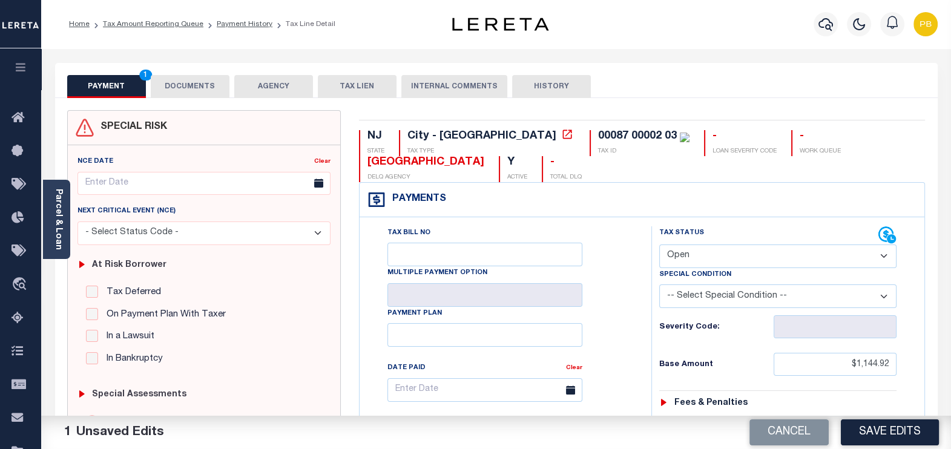
click at [735, 247] on select "- Select Status Code - Open Due/Unpaid Paid Incomplete No Tax Due Internal Refu…" at bounding box center [778, 257] width 238 height 24
select select "NW2"
click at [659, 245] on select "- Select Status Code - Open Due/Unpaid Paid Incomplete No Tax Due Internal Refu…" at bounding box center [778, 257] width 238 height 24
drag, startPoint x: 897, startPoint y: 361, endPoint x: 788, endPoint y: 361, distance: 109.0
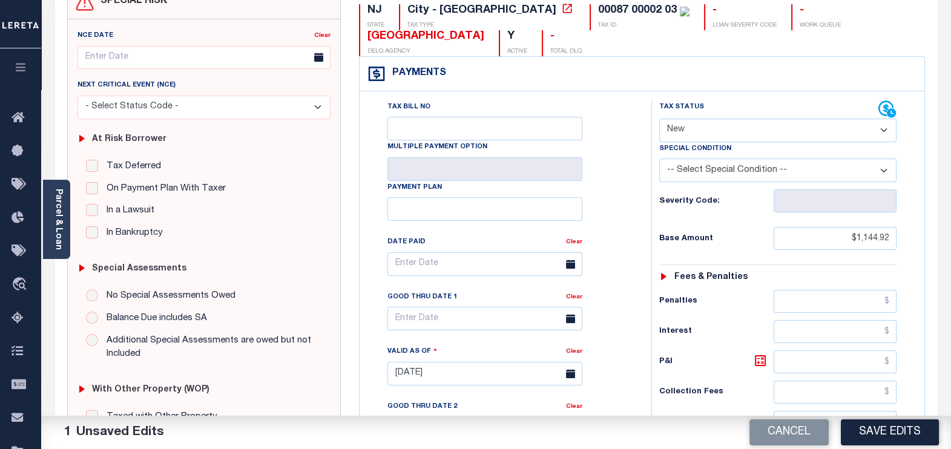
scroll to position [227, 0]
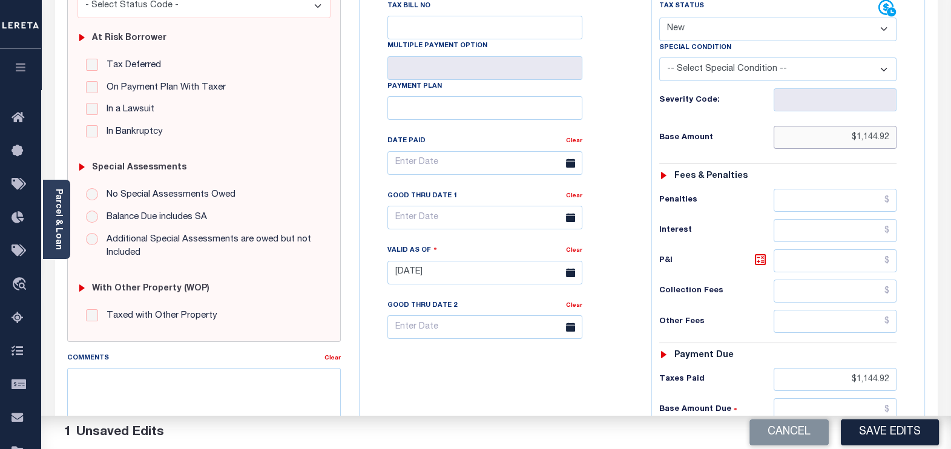
click at [875, 139] on input "$1,144.92" at bounding box center [835, 137] width 123 height 23
click at [880, 372] on input "$1,144.92" at bounding box center [835, 379] width 123 height 23
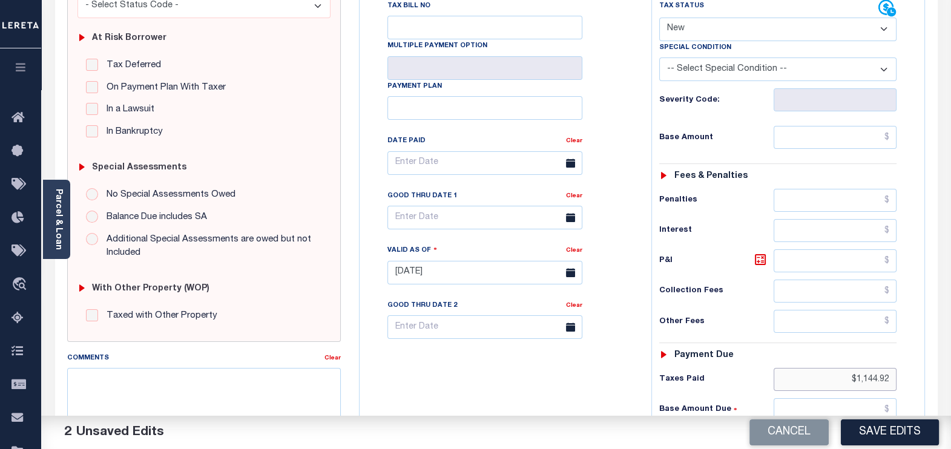
type input "$"
click at [890, 438] on button "Save Edits" at bounding box center [890, 432] width 98 height 26
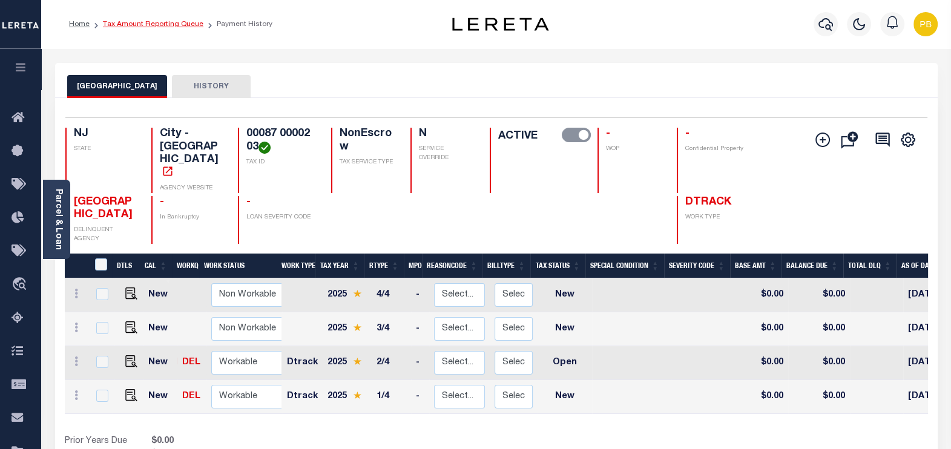
click at [156, 24] on link "Tax Amount Reporting Queue" at bounding box center [153, 24] width 100 height 7
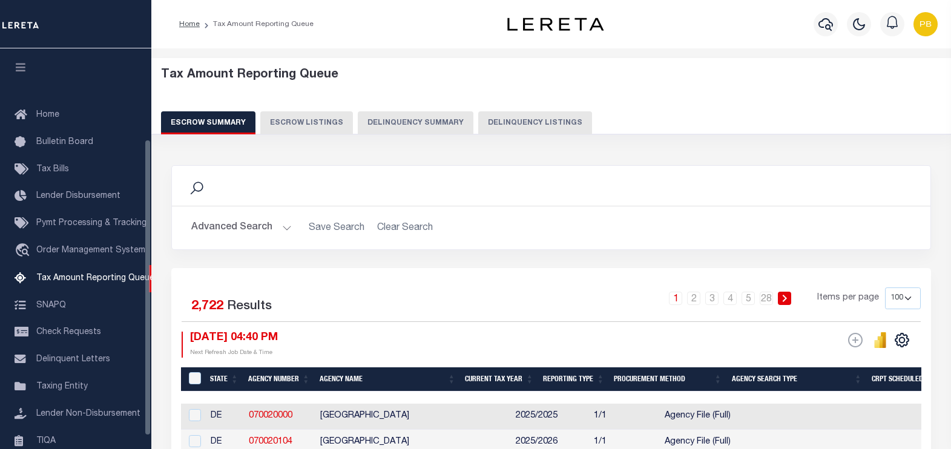
click at [424, 127] on button "Delinquency Summary" at bounding box center [416, 122] width 116 height 23
click at [557, 123] on button "Delinquency Listings" at bounding box center [535, 122] width 114 height 23
select select "100"
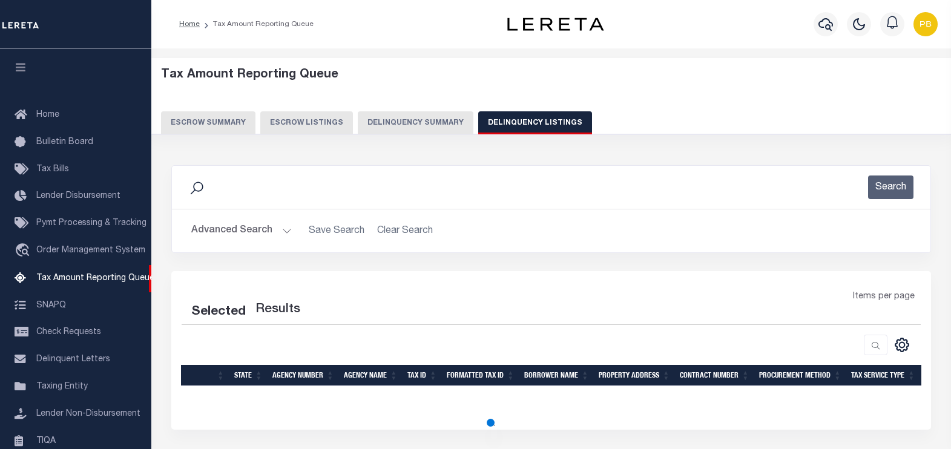
select select "100"
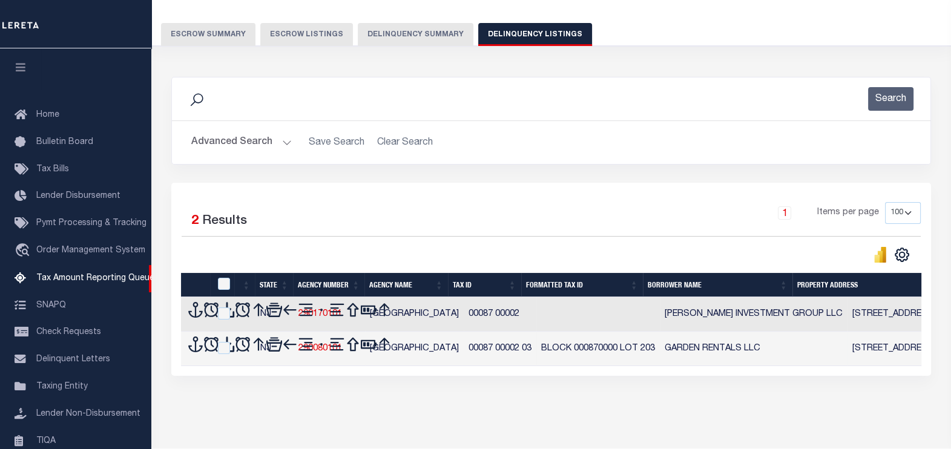
scroll to position [122, 0]
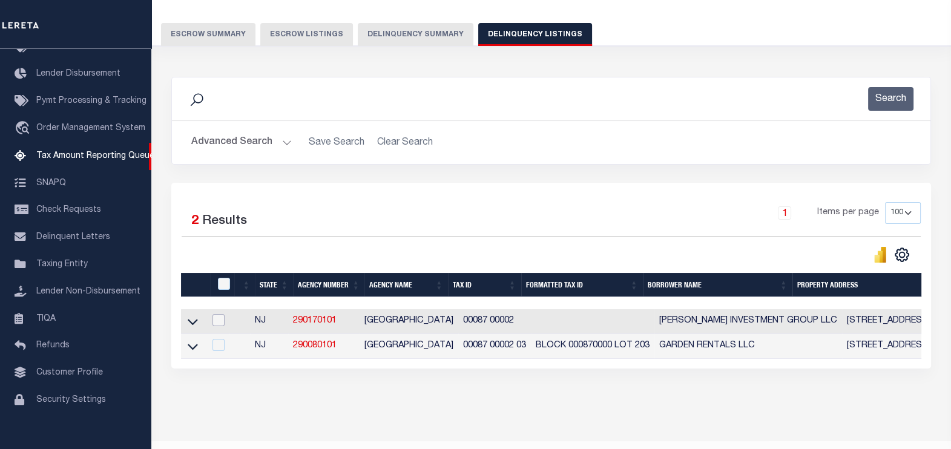
click at [214, 320] on input "checkbox" at bounding box center [218, 320] width 12 height 12
checkbox input "true"
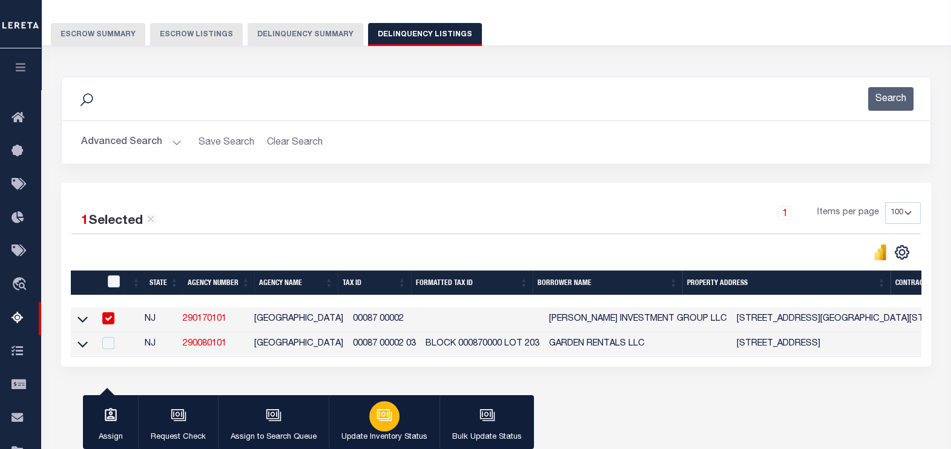
click at [389, 421] on icon "button" at bounding box center [386, 416] width 12 height 9
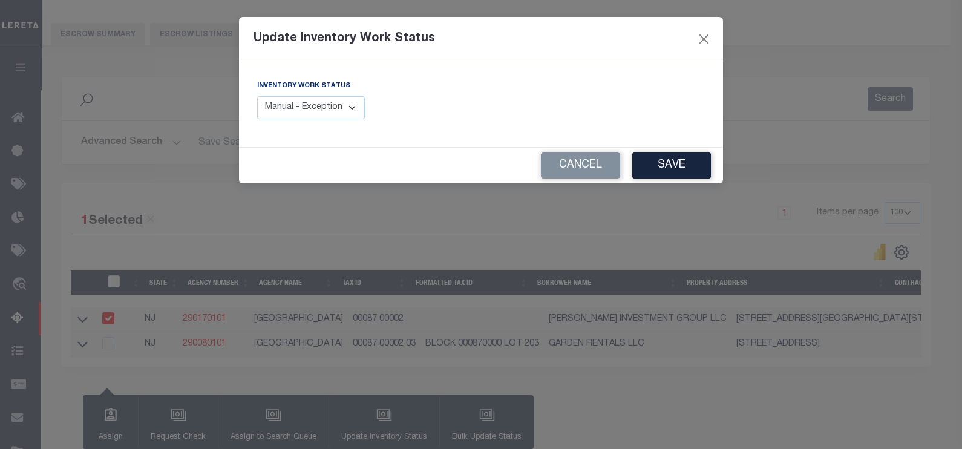
drag, startPoint x: 326, startPoint y: 100, endPoint x: 324, endPoint y: 117, distance: 17.0
click at [325, 101] on select "Manual - Exception Pended - Awaiting Search Late Add Exception Completed" at bounding box center [311, 108] width 108 height 24
select select "4"
click at [257, 96] on select "Manual - Exception Pended - Awaiting Search Late Add Exception Completed" at bounding box center [311, 108] width 108 height 24
click at [659, 154] on button "Save" at bounding box center [672, 166] width 79 height 26
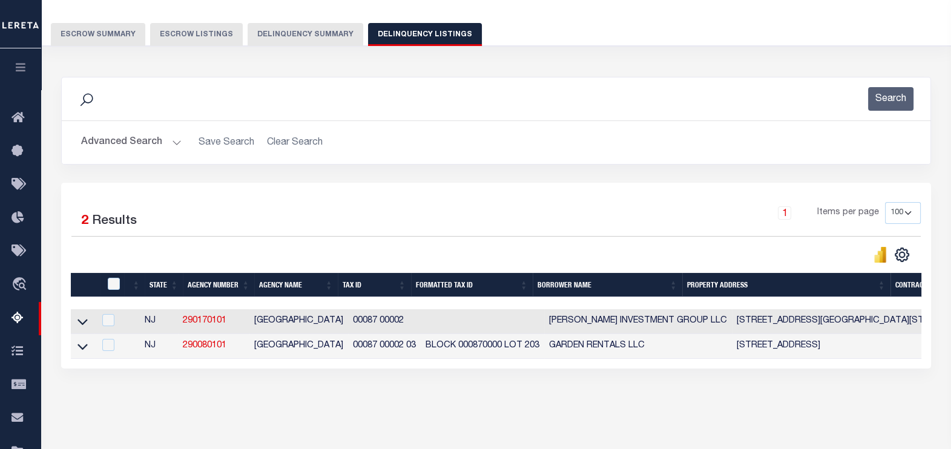
click at [172, 138] on button "Advanced Search" at bounding box center [131, 143] width 100 height 24
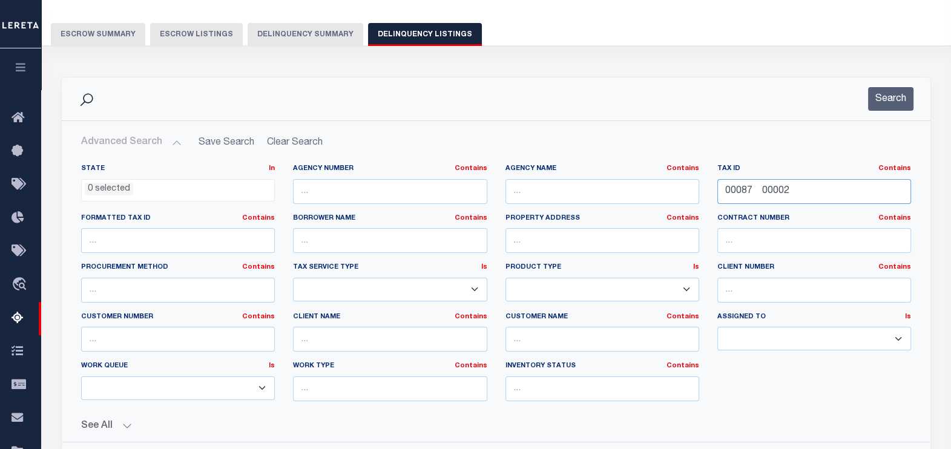
drag, startPoint x: 804, startPoint y: 190, endPoint x: 702, endPoint y: 191, distance: 102.9
click at [702, 191] on div "State In In AK AL AR AZ CA CO CT DC DE FL GA GU HI IA ID IL IN KS KY LA MA MD M…" at bounding box center [496, 287] width 848 height 247
paste input "67 00006"
type input "00067 00006"
click at [884, 96] on button "Search" at bounding box center [890, 99] width 45 height 24
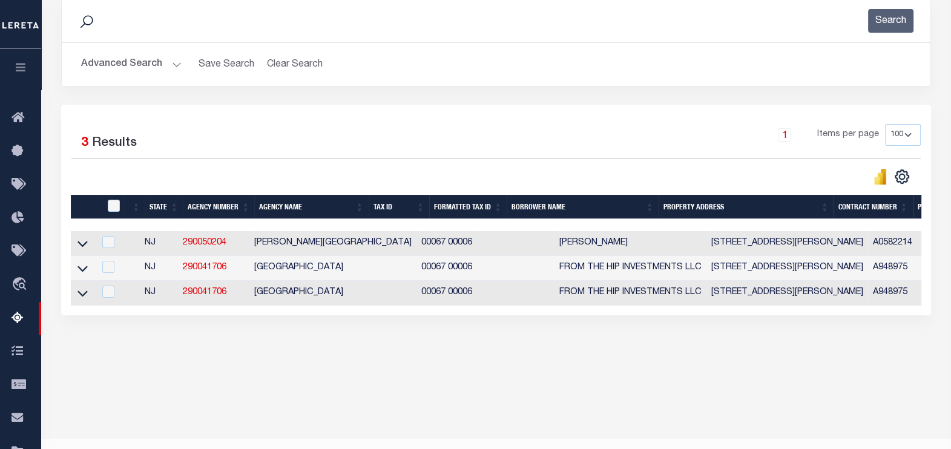
scroll to position [192, 0]
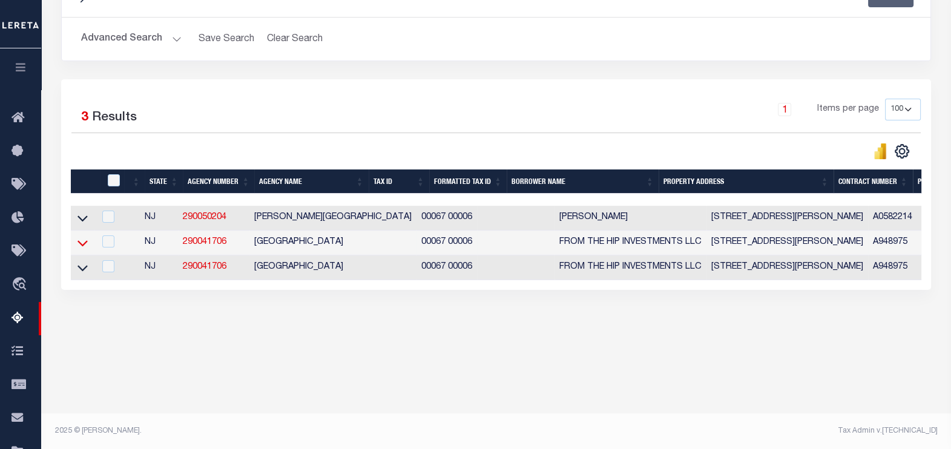
click at [85, 246] on icon at bounding box center [82, 243] width 10 height 13
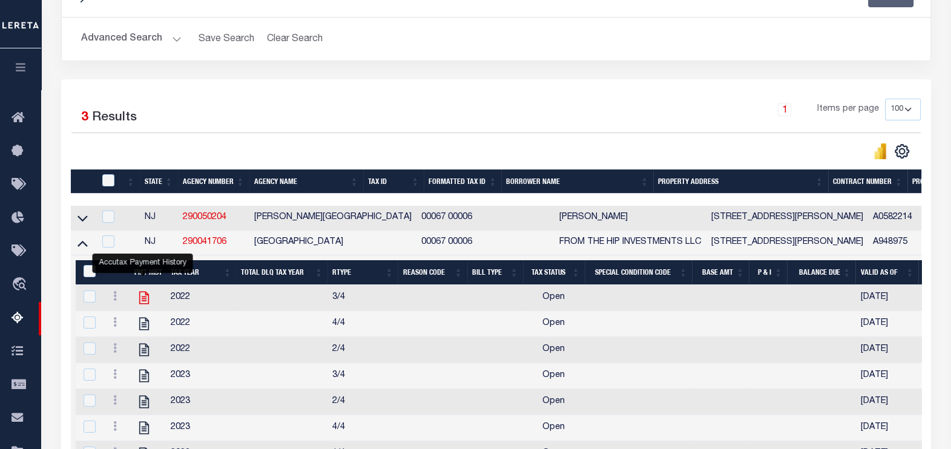
click at [143, 299] on icon "" at bounding box center [144, 298] width 10 height 13
checkbox input "true"
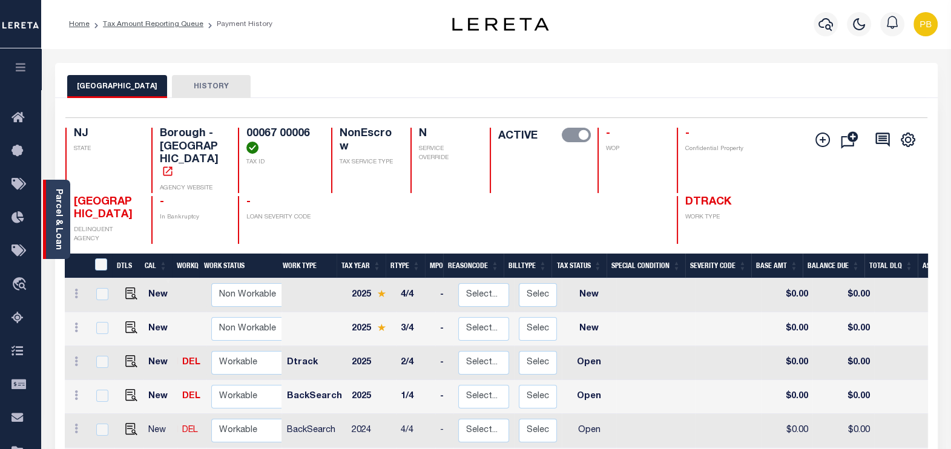
click at [54, 227] on link "Parcel & Loan" at bounding box center [58, 219] width 8 height 61
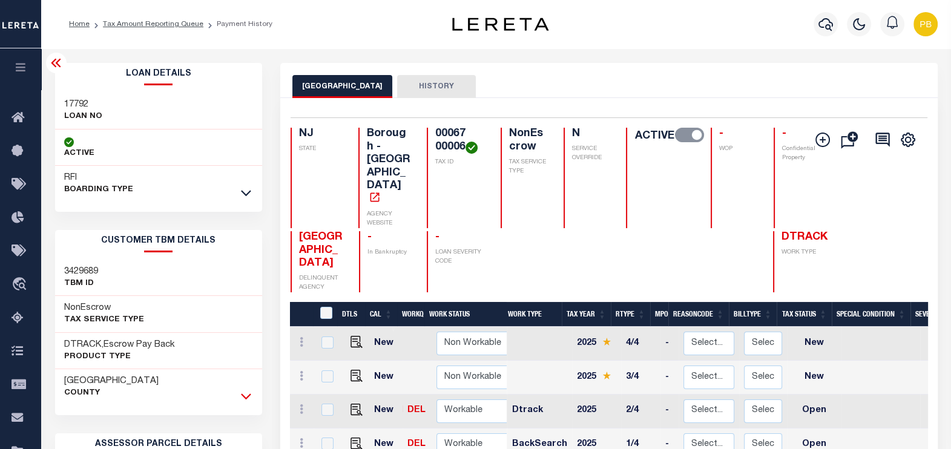
click at [243, 395] on icon at bounding box center [246, 397] width 10 height 6
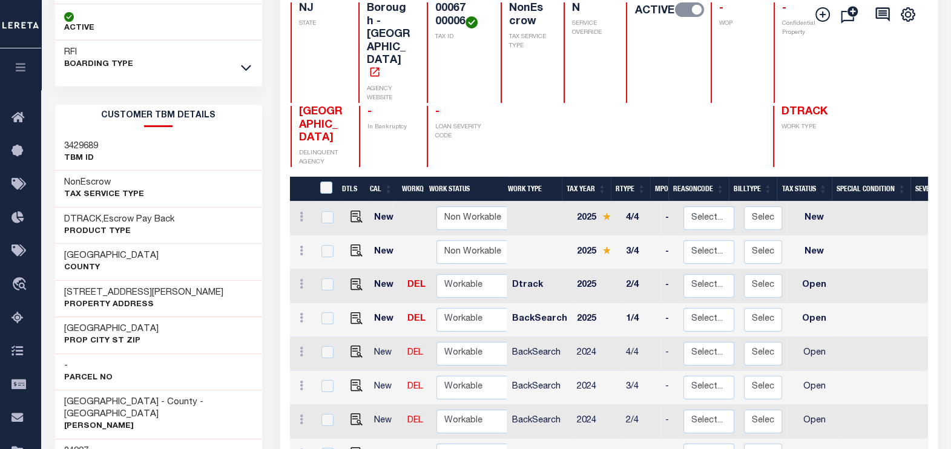
scroll to position [151, 0]
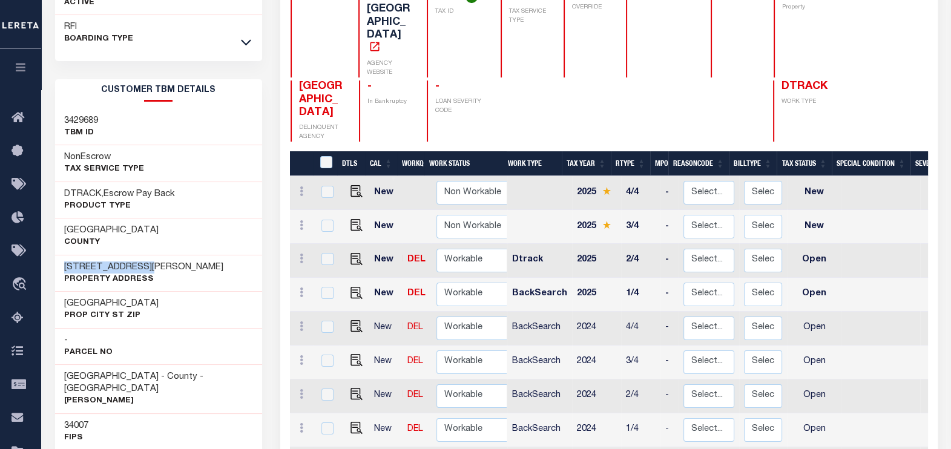
drag, startPoint x: 146, startPoint y: 263, endPoint x: 57, endPoint y: 259, distance: 89.1
click at [57, 259] on div "[STREET_ADDRESS][PERSON_NAME] Property Address" at bounding box center [158, 273] width 207 height 37
copy h3 "[STREET_ADDRESS][PERSON_NAME]"
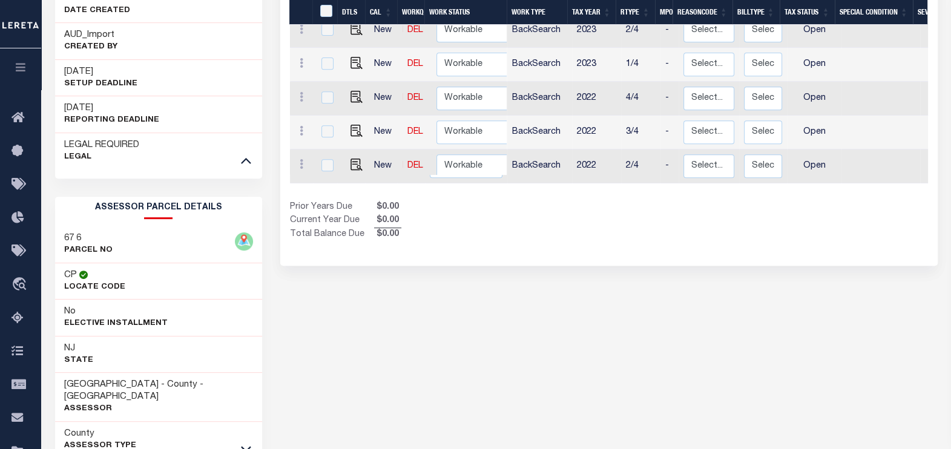
scroll to position [681, 0]
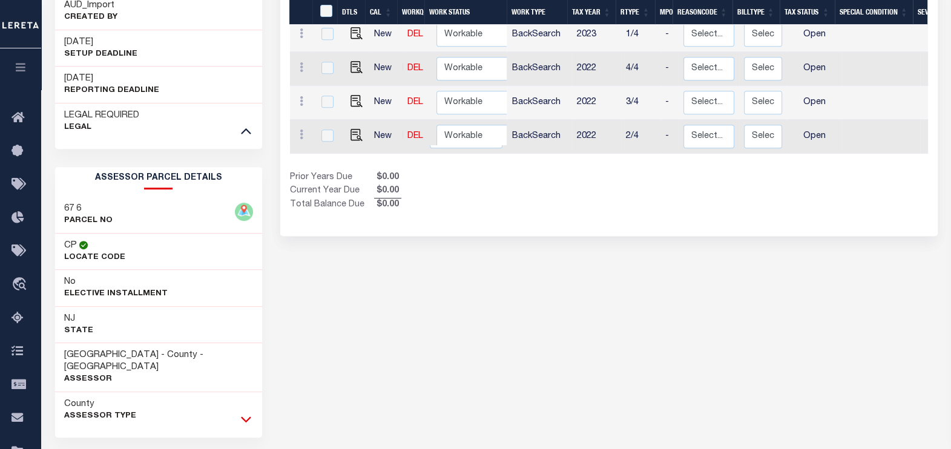
click at [245, 413] on icon at bounding box center [246, 419] width 10 height 13
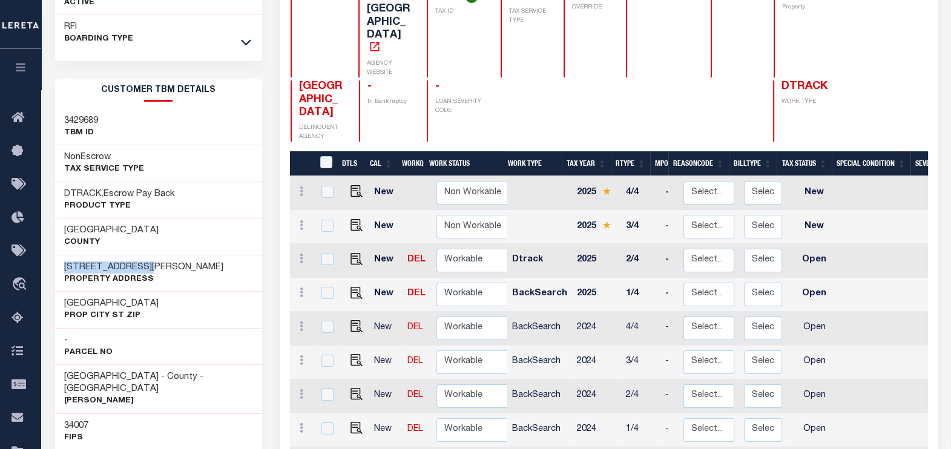
scroll to position [0, 0]
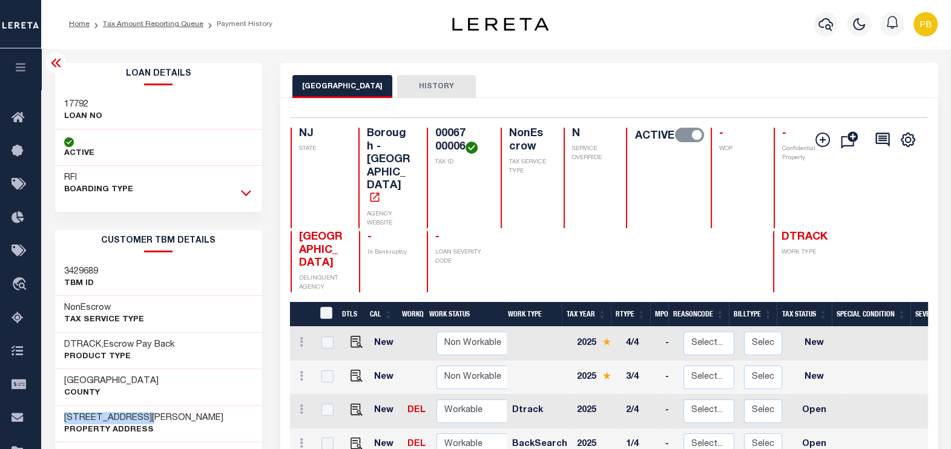
click at [246, 194] on icon at bounding box center [246, 192] width 10 height 13
